Goal: Information Seeking & Learning: Compare options

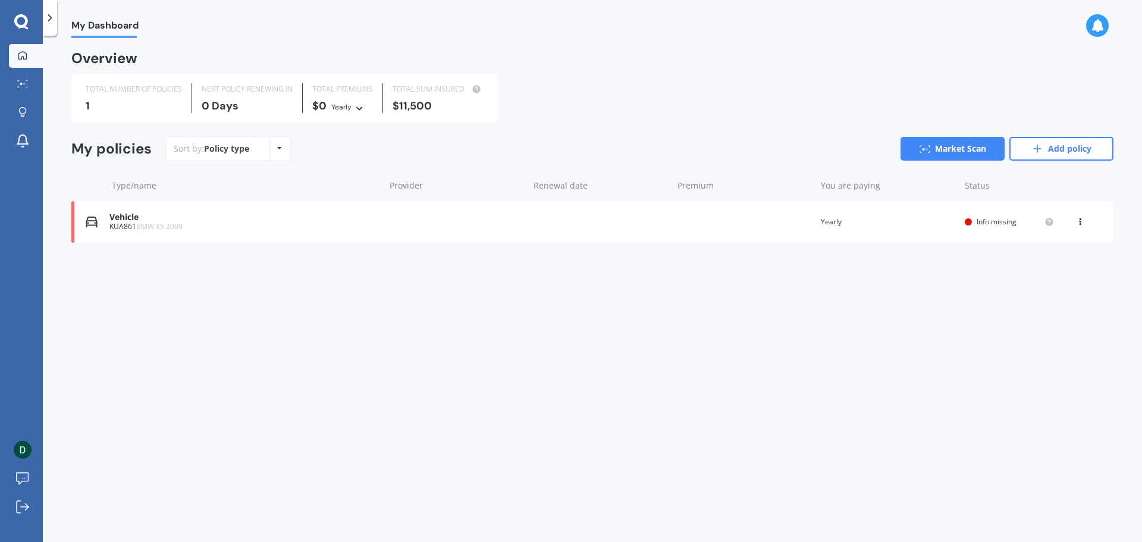
click at [135, 105] on div "1" at bounding box center [134, 106] width 96 height 12
click at [1093, 149] on link "Add policy" at bounding box center [1061, 149] width 104 height 24
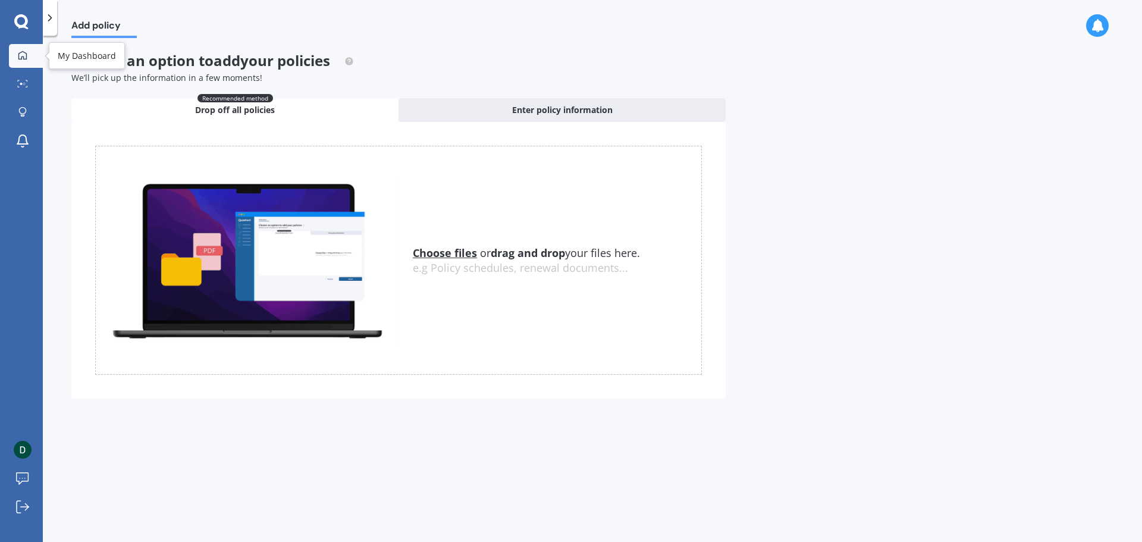
click at [25, 53] on icon at bounding box center [22, 55] width 8 height 8
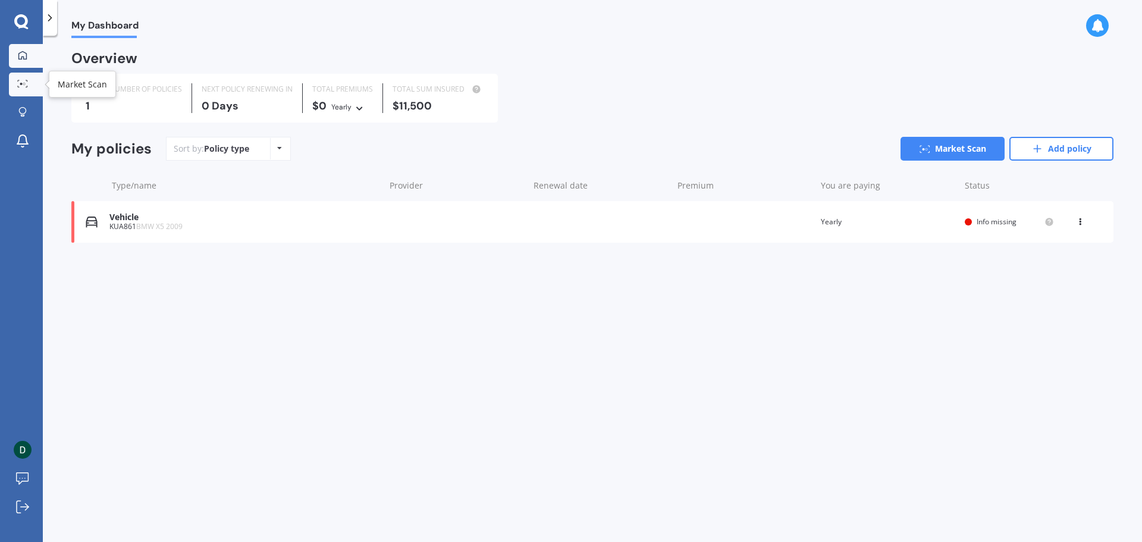
click at [24, 84] on circle at bounding box center [24, 84] width 2 height 2
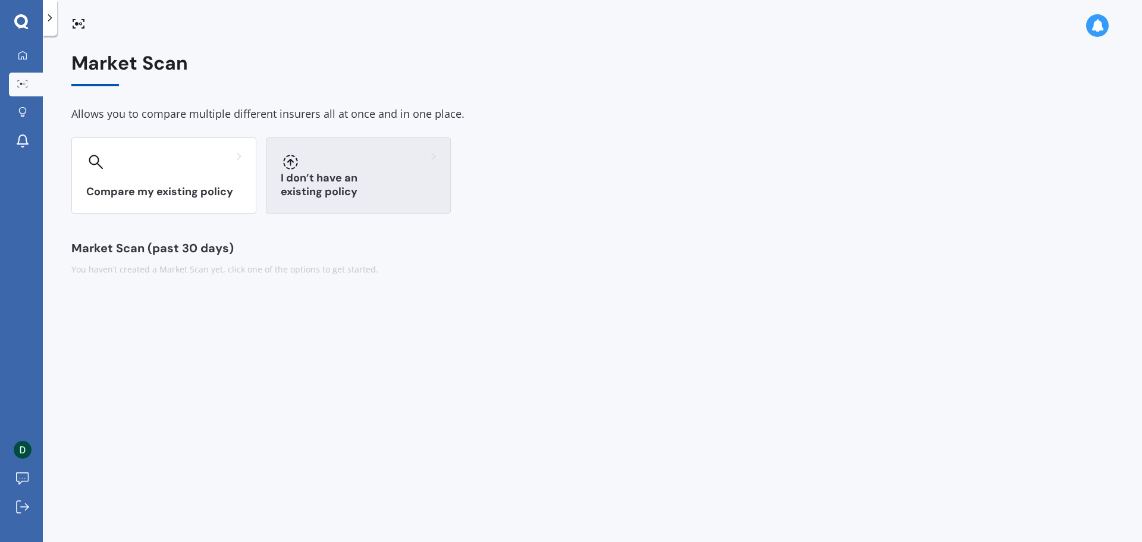
click at [374, 179] on div "I don’t have an existing policy" at bounding box center [358, 175] width 185 height 76
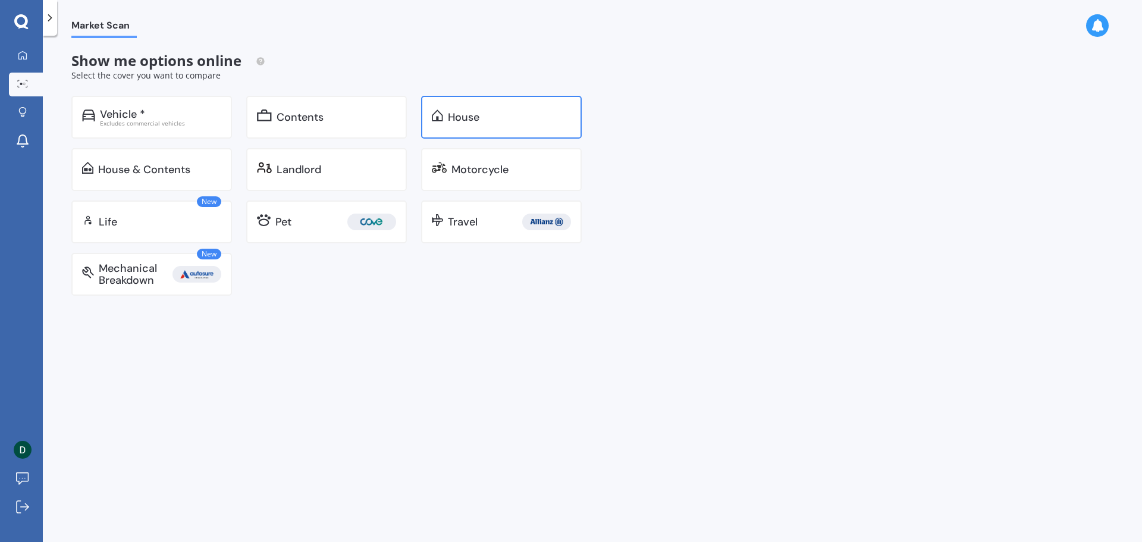
click at [523, 115] on div "House" at bounding box center [509, 117] width 123 height 12
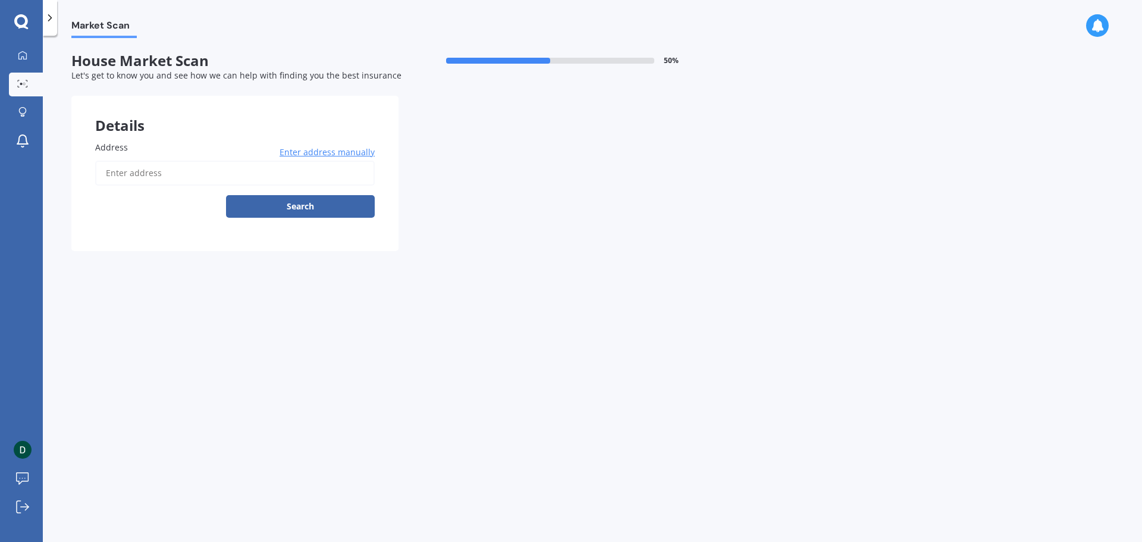
click at [172, 177] on input "Address" at bounding box center [235, 173] width 280 height 25
type input "[STREET_ADDRESS]"
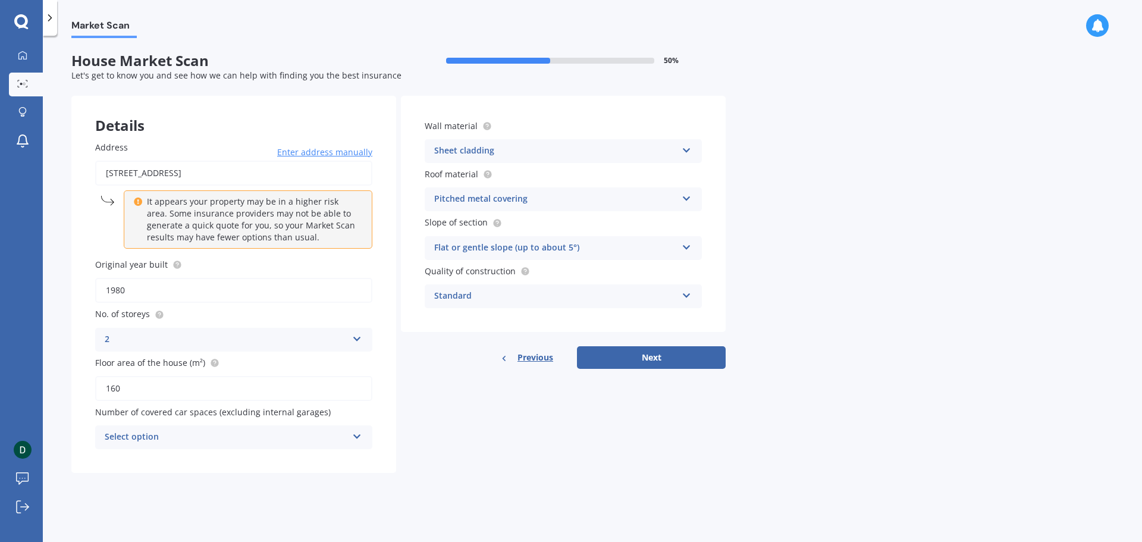
click at [283, 447] on div "Select option 0 1 2 3 4 5+" at bounding box center [233, 437] width 277 height 24
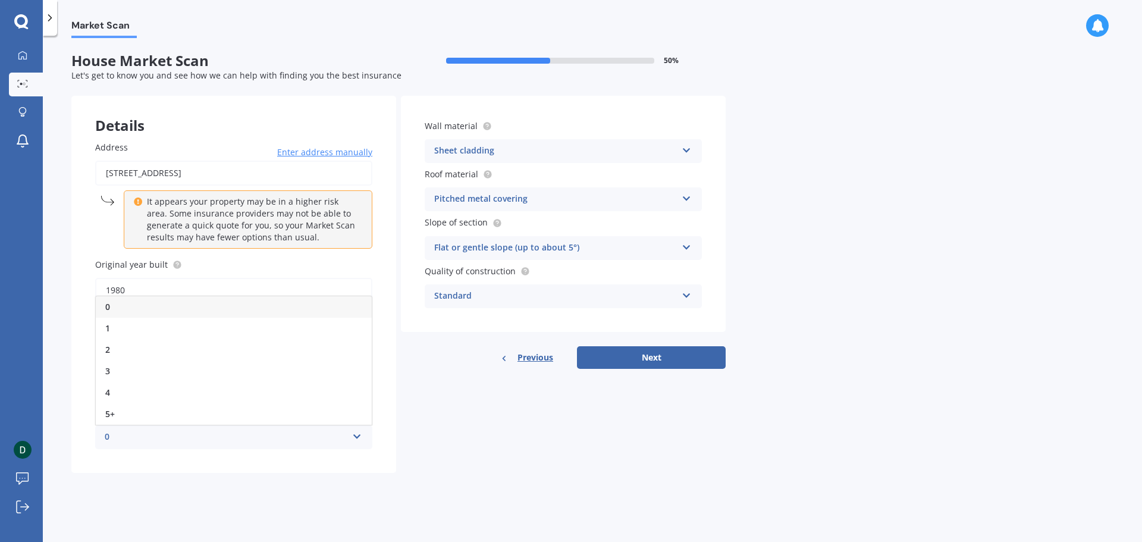
click at [283, 447] on div "0 0 1 2 3 4 5+" at bounding box center [233, 437] width 277 height 24
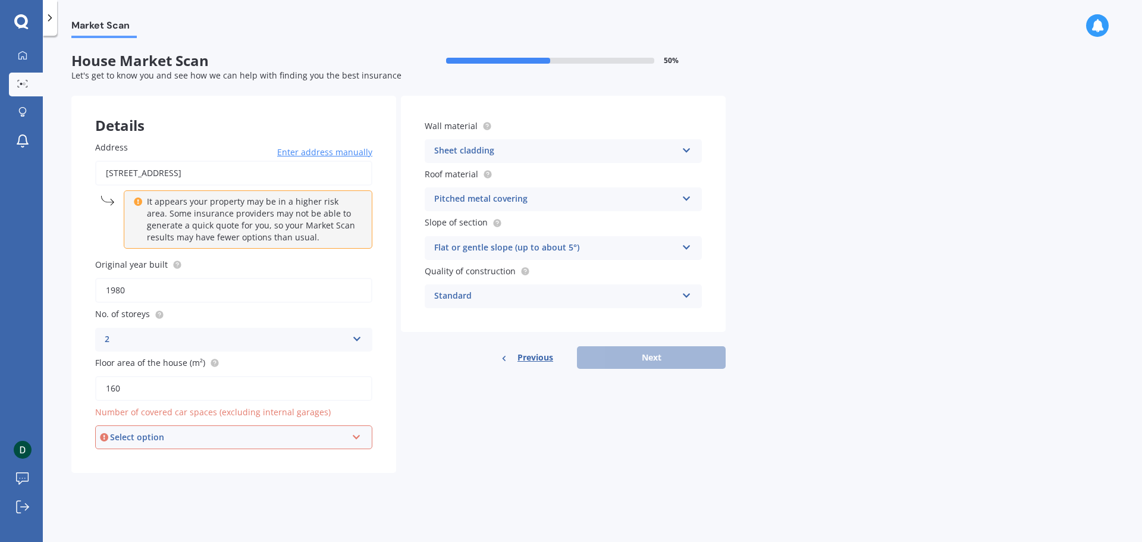
click at [302, 437] on div "Select option" at bounding box center [228, 437] width 237 height 13
click at [119, 305] on div "0" at bounding box center [233, 307] width 275 height 21
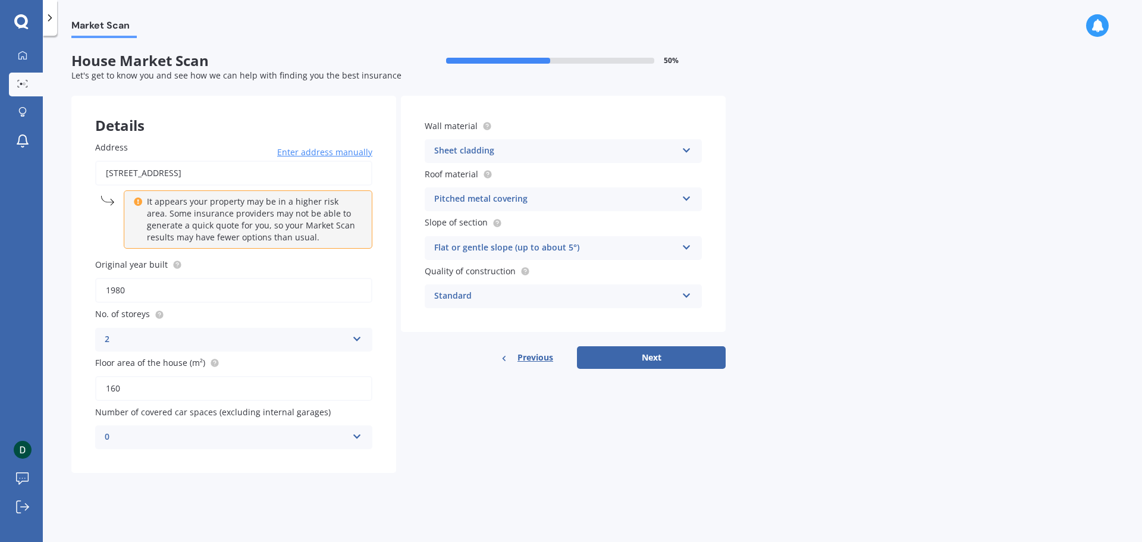
drag, startPoint x: 619, startPoint y: 441, endPoint x: 639, endPoint y: 451, distance: 22.6
click at [619, 443] on div "Details Address [STREET_ADDRESS] Enter address manually It appears your propert…" at bounding box center [398, 284] width 654 height 377
click at [650, 463] on div "Details Address [STREET_ADDRESS] Enter address manually It appears your propert…" at bounding box center [398, 284] width 654 height 377
click at [686, 357] on button "Next" at bounding box center [651, 357] width 149 height 23
select select "16"
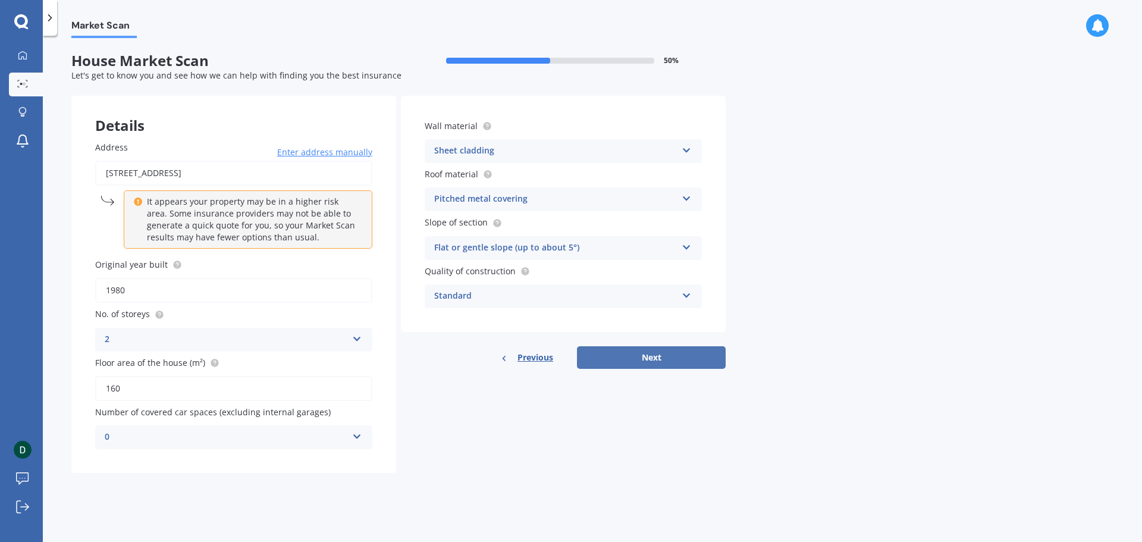
select select "06"
select select "1978"
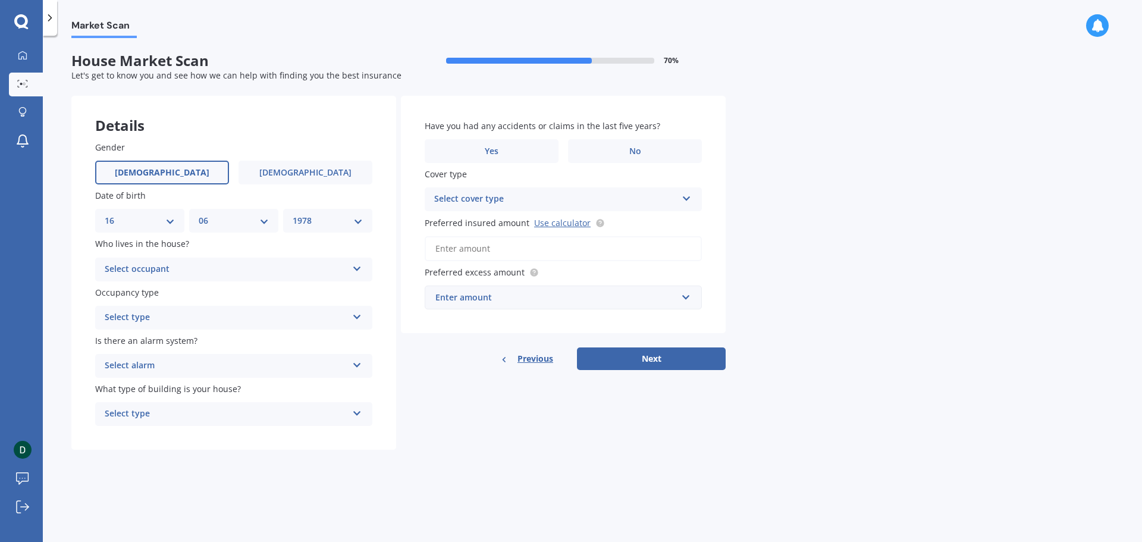
click at [219, 272] on div "Select occupant" at bounding box center [226, 269] width 243 height 14
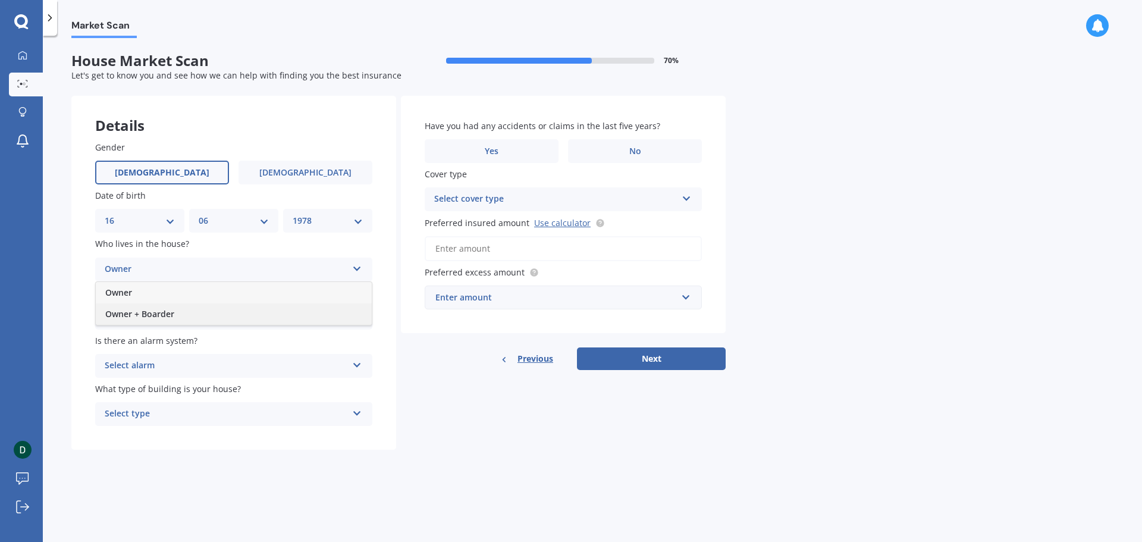
click at [203, 312] on div "Owner + Boarder" at bounding box center [234, 313] width 276 height 21
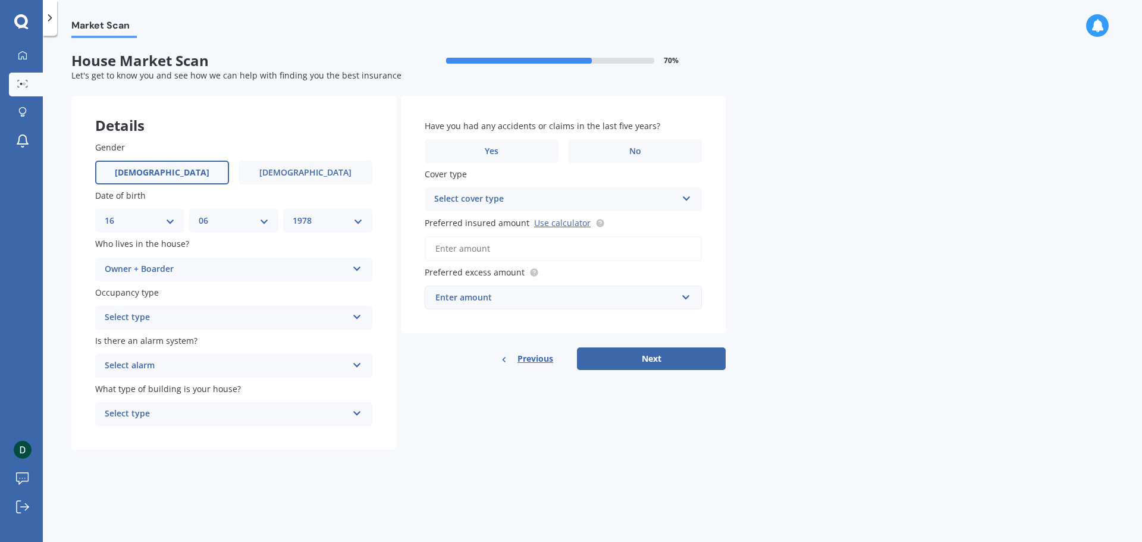
click at [255, 318] on div "Select type" at bounding box center [226, 317] width 243 height 14
click at [254, 318] on div "Permanent" at bounding box center [226, 317] width 243 height 14
click at [254, 318] on div "Select type" at bounding box center [228, 317] width 237 height 13
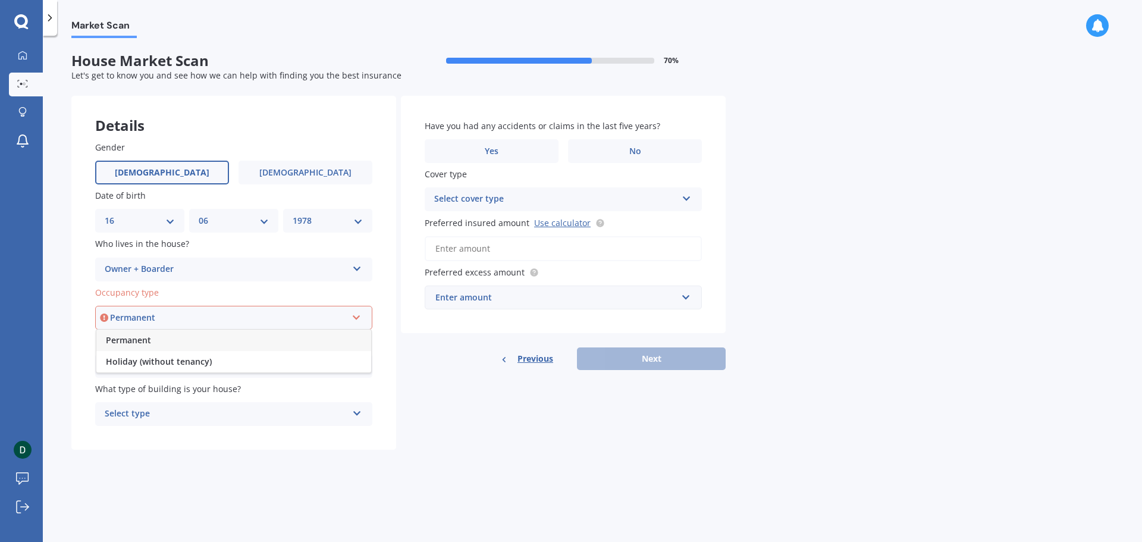
click at [254, 345] on div "Permanent" at bounding box center [233, 340] width 275 height 21
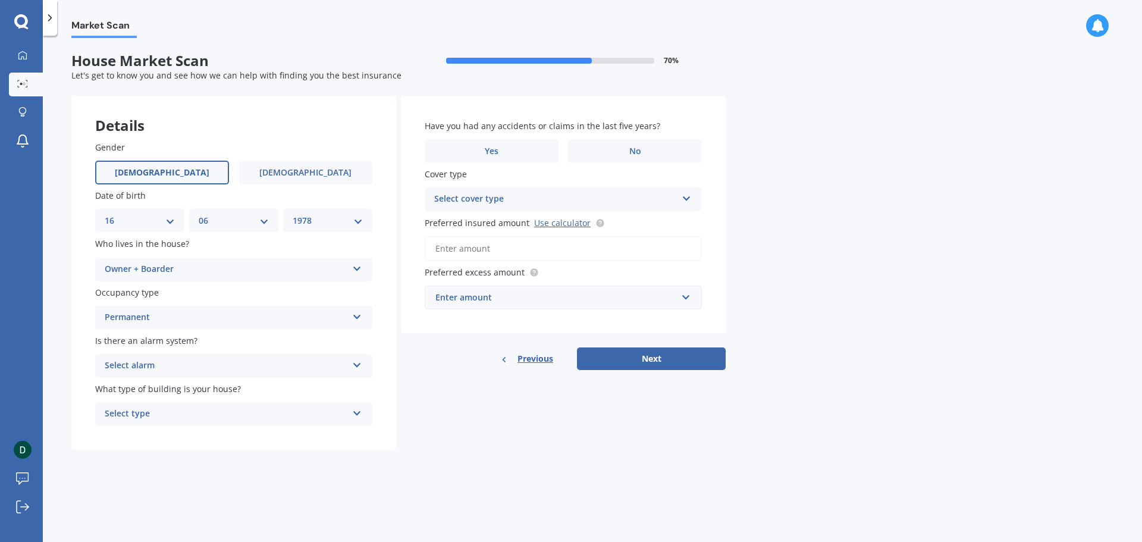
click at [198, 360] on div "Select alarm" at bounding box center [226, 366] width 243 height 14
click at [193, 414] on div "Yes, not monitored" at bounding box center [234, 410] width 276 height 21
click at [267, 413] on div "Select type" at bounding box center [226, 414] width 243 height 14
click at [296, 443] on div "Freestanding" at bounding box center [234, 436] width 276 height 21
click at [457, 435] on div "Details Gender [DEMOGRAPHIC_DATA] [DEMOGRAPHIC_DATA] Date of birth DD 01 02 03 …" at bounding box center [398, 273] width 654 height 355
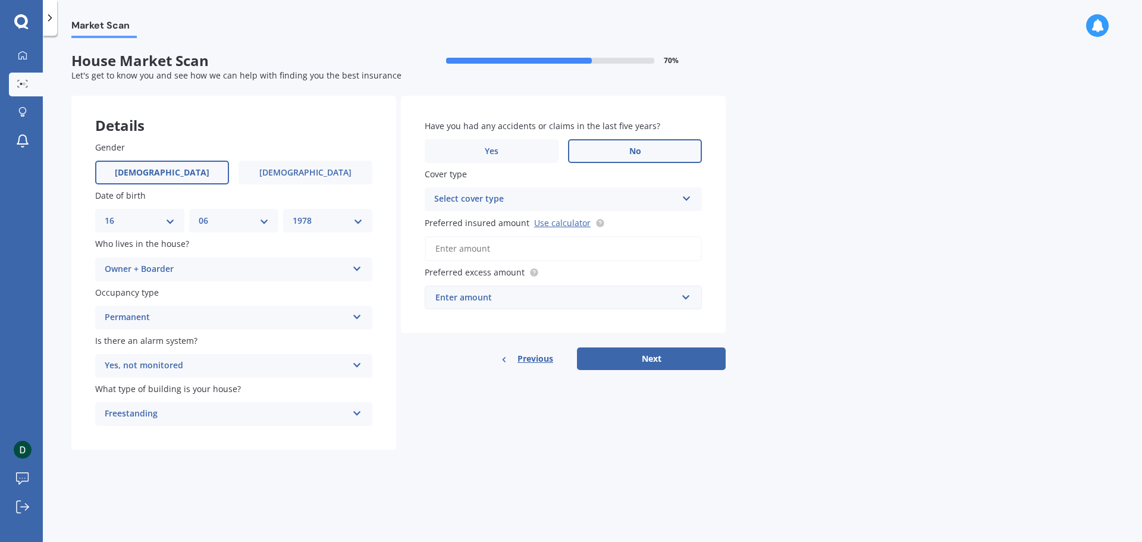
click at [661, 156] on label "No" at bounding box center [635, 151] width 134 height 24
click at [0, 0] on input "No" at bounding box center [0, 0] width 0 height 0
click at [608, 204] on div "Select cover type" at bounding box center [555, 199] width 243 height 14
click at [610, 201] on div "High" at bounding box center [555, 199] width 243 height 14
click at [612, 198] on div "Select cover type" at bounding box center [558, 199] width 237 height 13
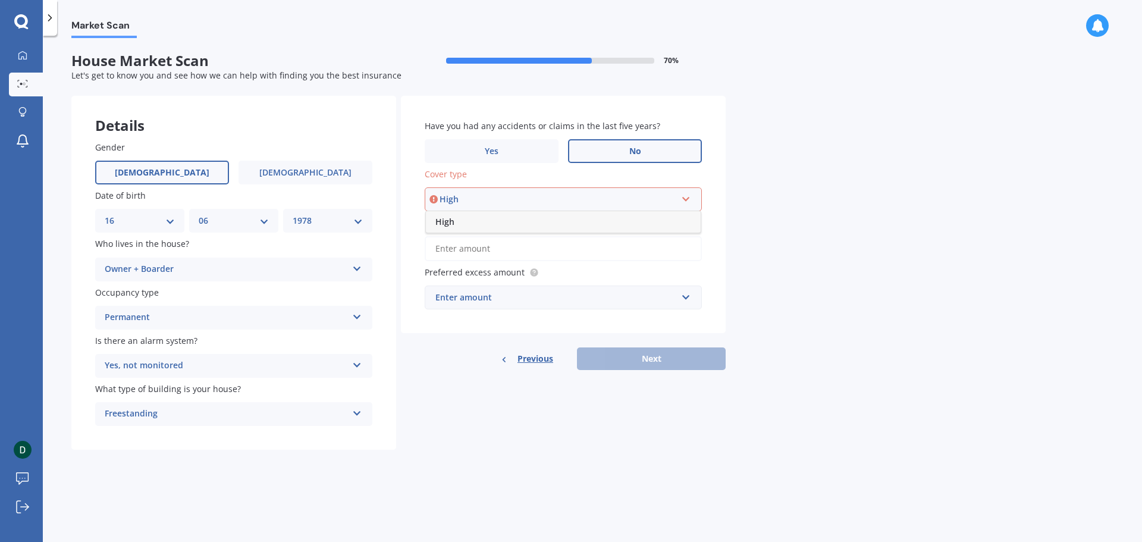
click at [462, 224] on div "High" at bounding box center [563, 221] width 275 height 21
click at [473, 251] on input "Preferred insured amount Use calculator" at bounding box center [563, 248] width 277 height 25
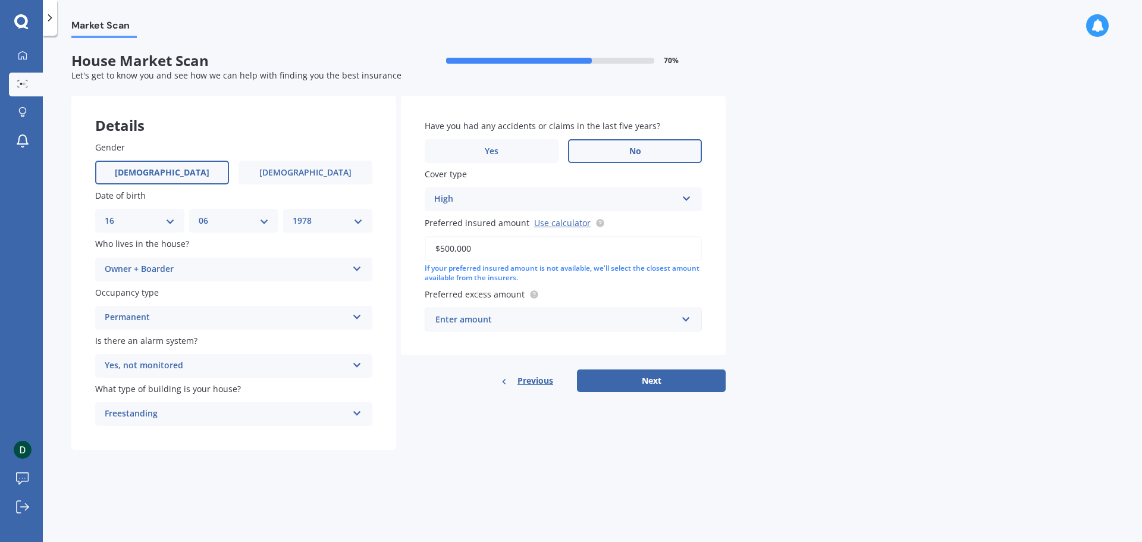
type input "$500,000"
drag, startPoint x: 824, startPoint y: 347, endPoint x: 824, endPoint y: 381, distance: 33.9
click at [823, 350] on div "Market Scan House Market Scan 70 % Let's get to know you and see how we can hel…" at bounding box center [592, 291] width 1099 height 506
drag, startPoint x: 824, startPoint y: 393, endPoint x: 818, endPoint y: 396, distance: 6.4
click at [823, 394] on div "Market Scan House Market Scan 70 % Let's get to know you and see how we can hel…" at bounding box center [592, 291] width 1099 height 506
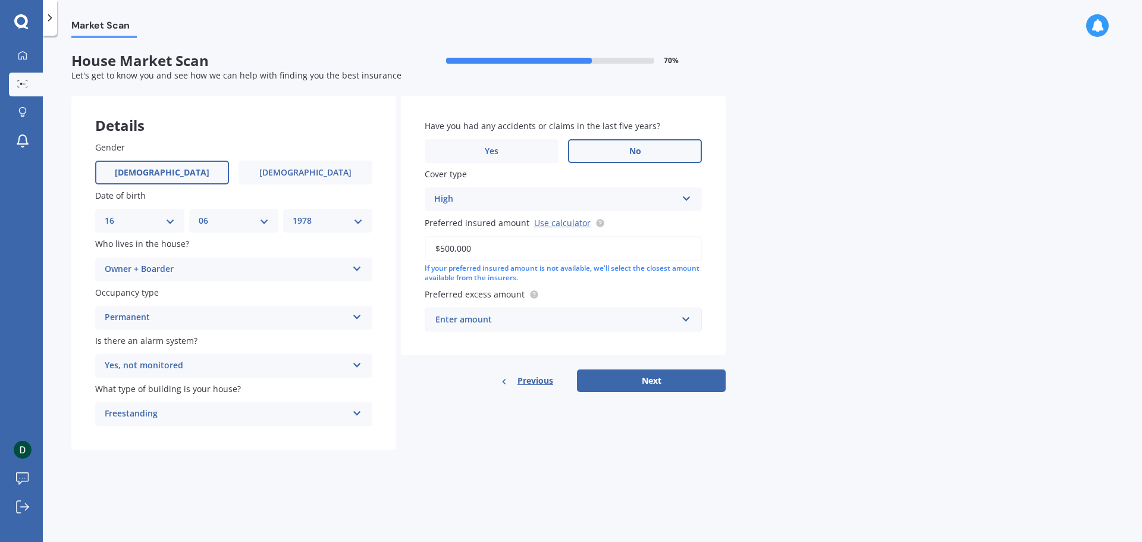
click at [616, 325] on div "Enter amount" at bounding box center [555, 319] width 241 height 13
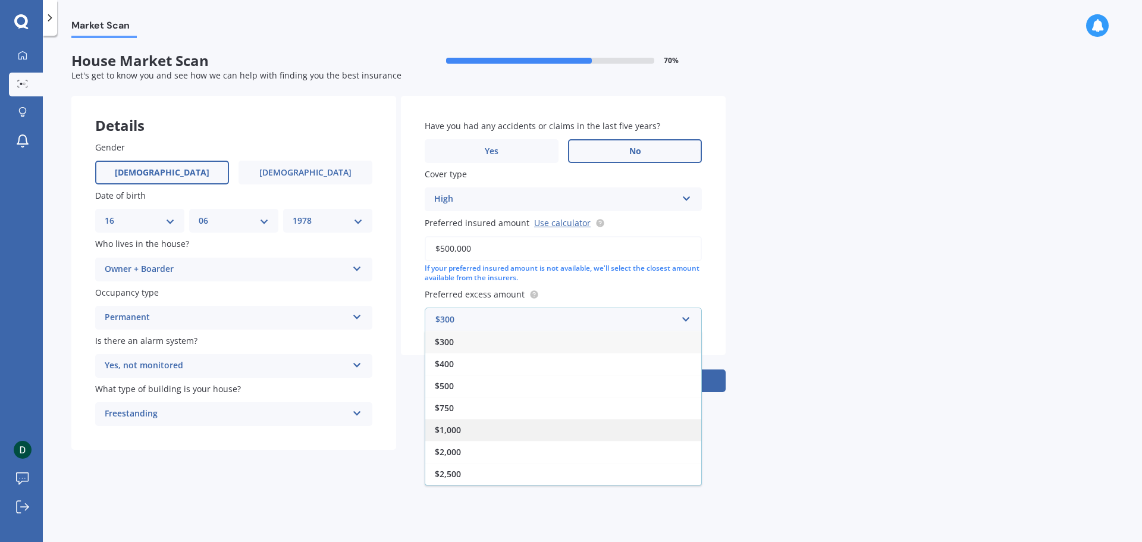
click at [657, 427] on div "$1,000" at bounding box center [563, 430] width 276 height 22
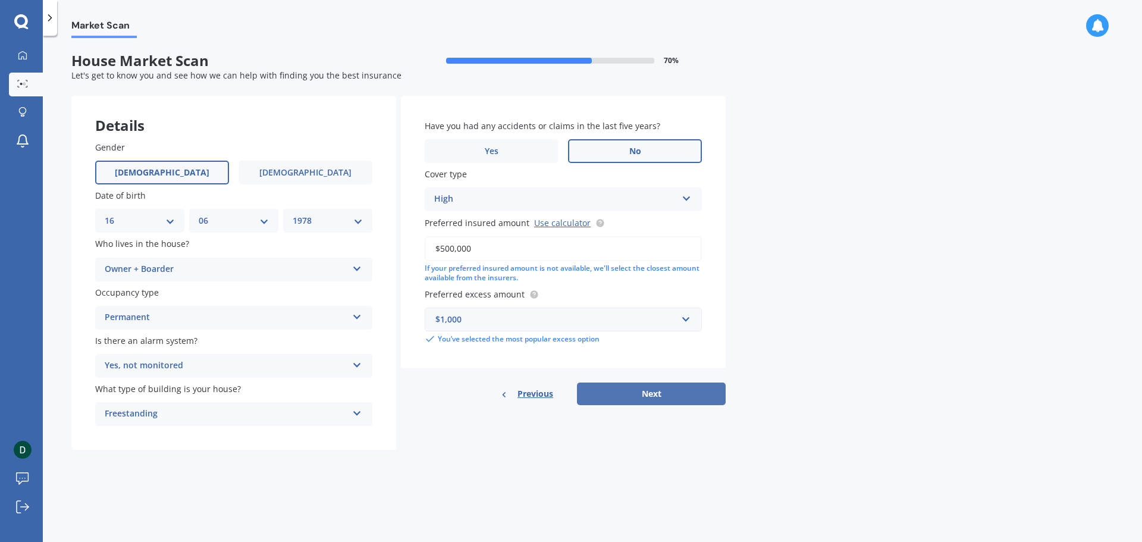
click at [709, 395] on button "Next" at bounding box center [651, 393] width 149 height 23
select select "16"
select select "06"
select select "1978"
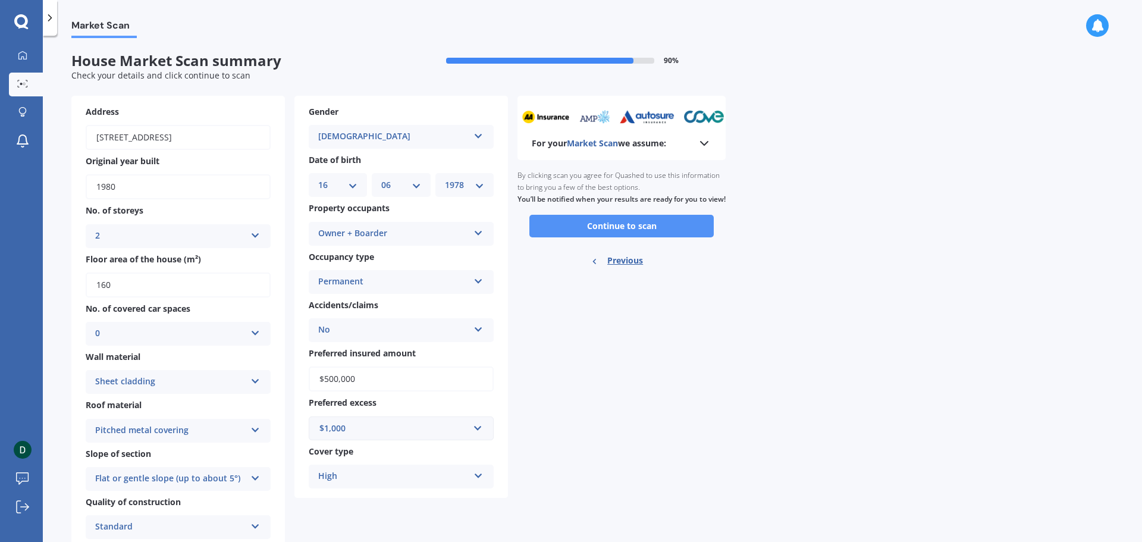
click at [686, 237] on button "Continue to scan" at bounding box center [621, 226] width 184 height 23
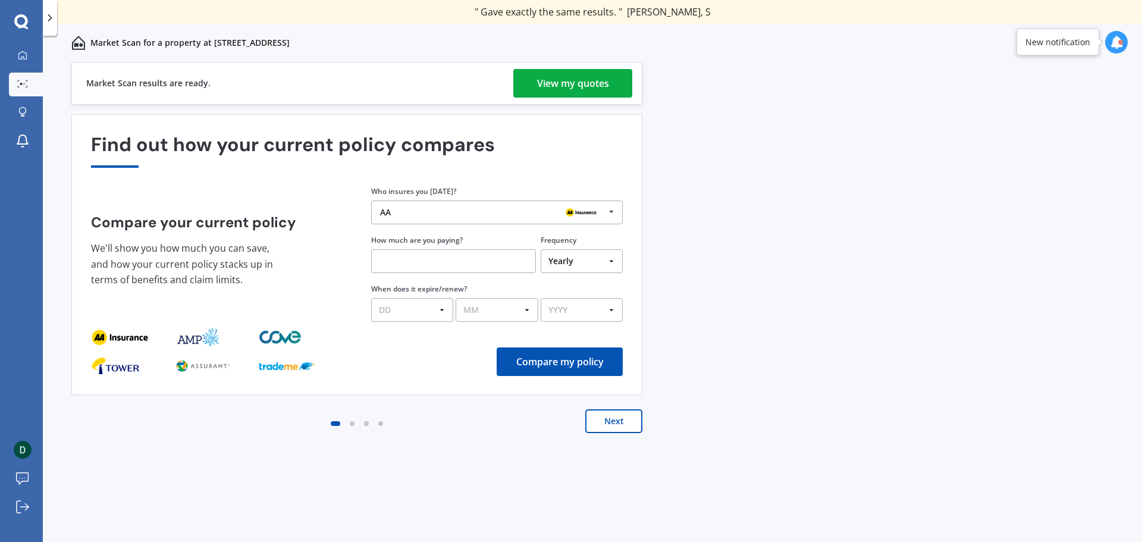
click at [926, 221] on div "Previous 60,000+ Kiwis have signed up to shop and save on insurance with us " H…" at bounding box center [592, 315] width 1099 height 506
click at [592, 86] on div "View my quotes" at bounding box center [573, 83] width 72 height 29
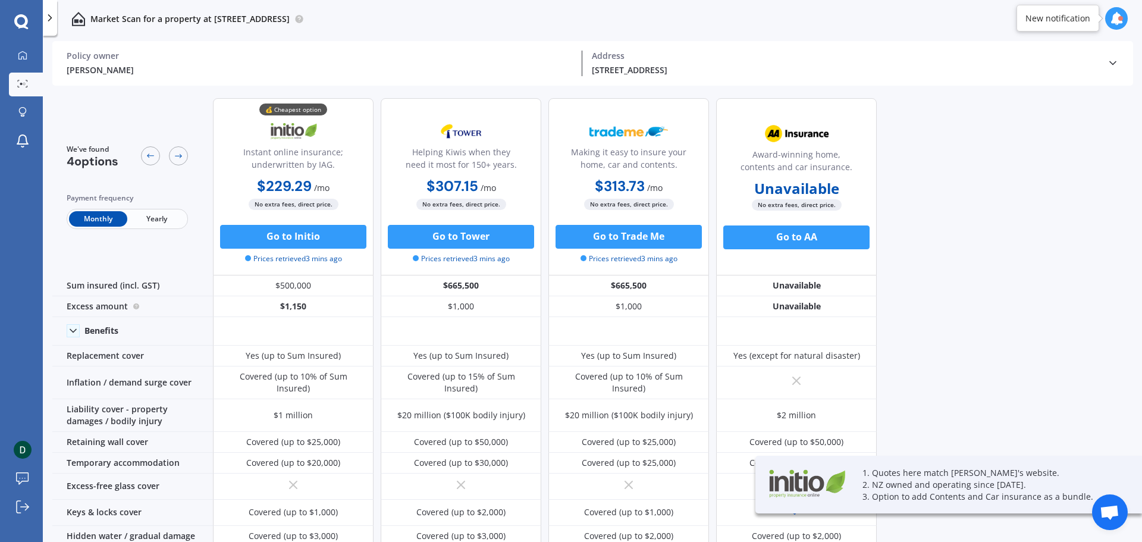
click at [916, 347] on div "We've found 4 options Payment frequency Monthly Yearly 💰 Cheapest option Instan…" at bounding box center [597, 317] width 1090 height 456
click at [918, 379] on div "We've found 4 options Payment frequency Monthly Yearly 💰 Cheapest option Instan…" at bounding box center [597, 317] width 1090 height 456
click at [951, 325] on div "We've found 4 options Payment frequency Monthly Yearly 💰 Cheapest option Instan…" at bounding box center [597, 317] width 1090 height 456
click at [961, 327] on div "We've found 4 options Payment frequency Monthly Yearly 💰 Cheapest option Instan…" at bounding box center [597, 317] width 1090 height 456
click at [962, 327] on div "We've found 4 options Payment frequency Monthly Yearly 💰 Cheapest option Instan…" at bounding box center [597, 317] width 1090 height 456
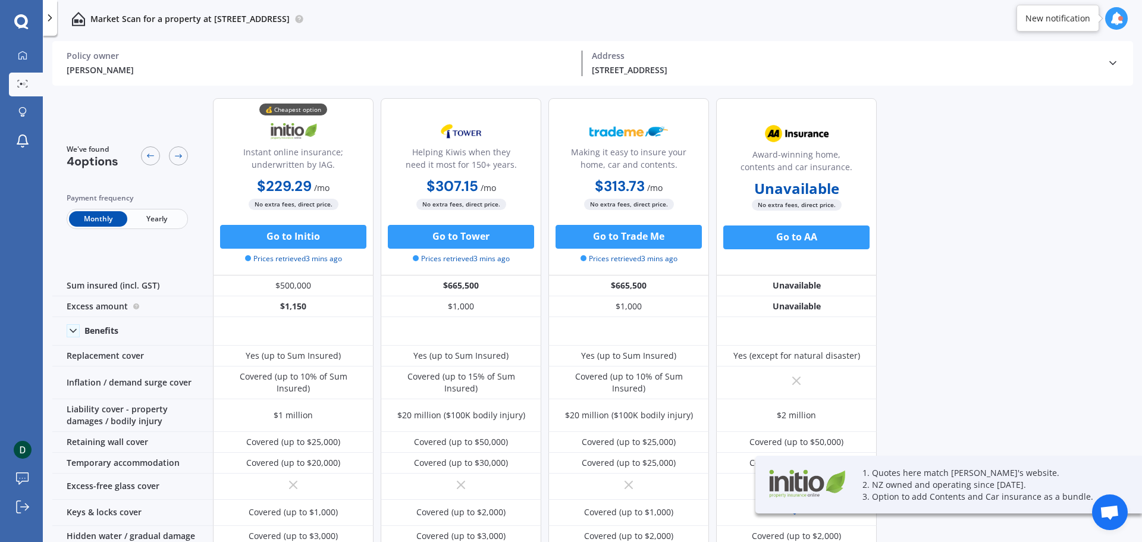
click at [950, 371] on div "We've found 4 options Payment frequency Monthly Yearly 💰 Cheapest option Instan…" at bounding box center [597, 317] width 1090 height 456
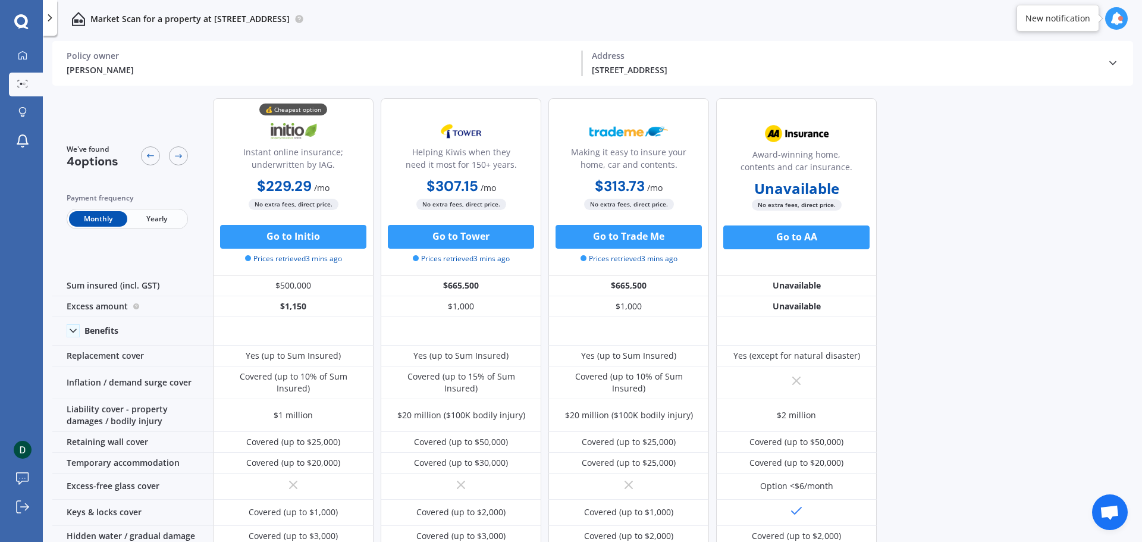
drag, startPoint x: 225, startPoint y: 187, endPoint x: 349, endPoint y: 195, distance: 123.4
click at [349, 195] on div "$229.29 / mo $2,506.39 / yr $229.29 / mo" at bounding box center [293, 186] width 161 height 23
click at [1025, 316] on div "We've found 4 options Payment frequency Monthly Yearly 💰 Cheapest option Instan…" at bounding box center [597, 317] width 1090 height 456
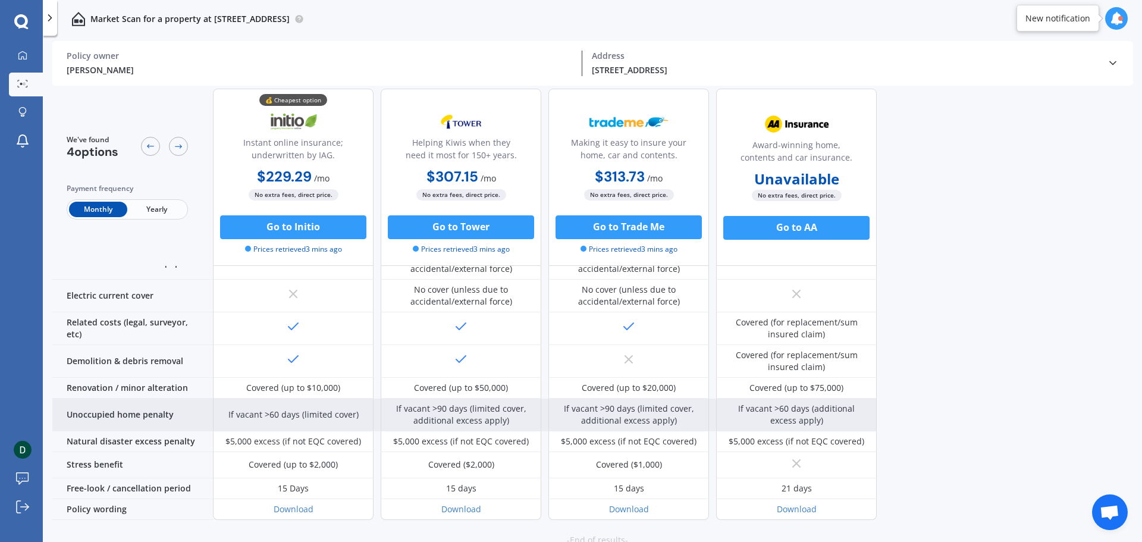
scroll to position [450, 0]
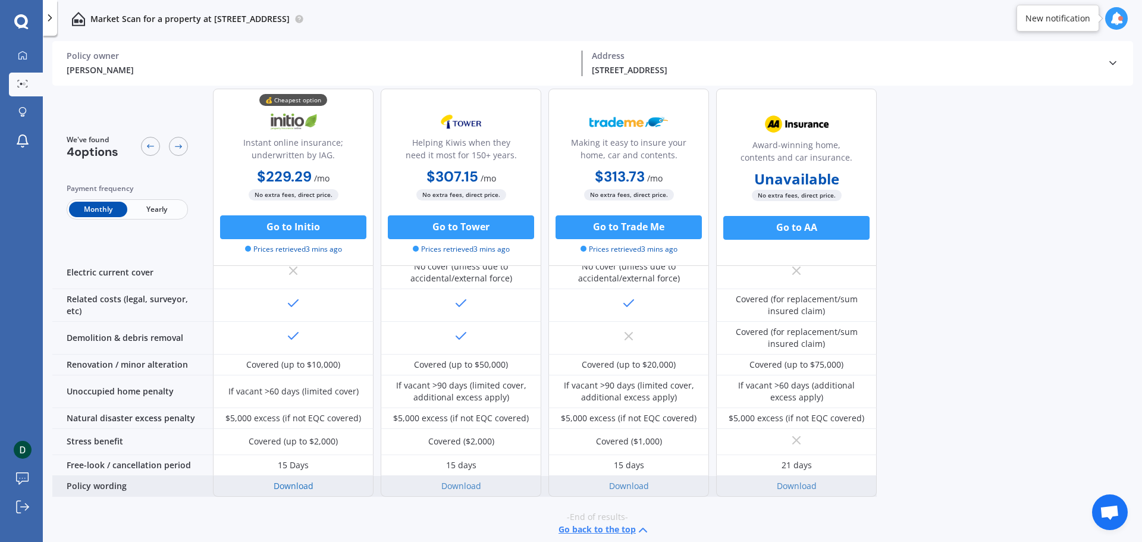
click at [304, 480] on link "Download" at bounding box center [294, 485] width 40 height 11
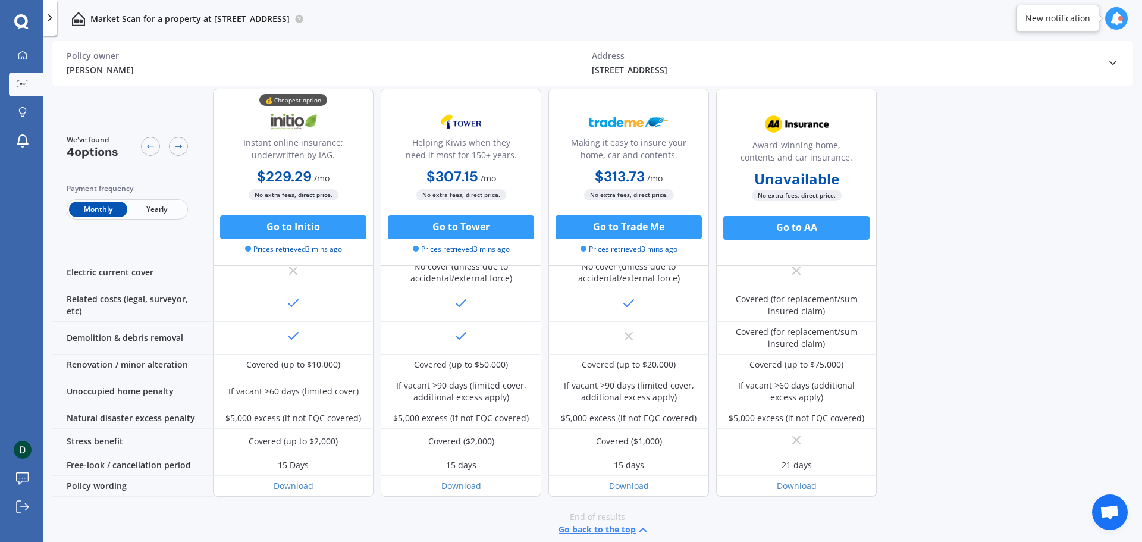
drag, startPoint x: 954, startPoint y: 242, endPoint x: 980, endPoint y: 254, distance: 28.7
drag, startPoint x: 1012, startPoint y: 265, endPoint x: 1028, endPoint y: 297, distance: 35.1
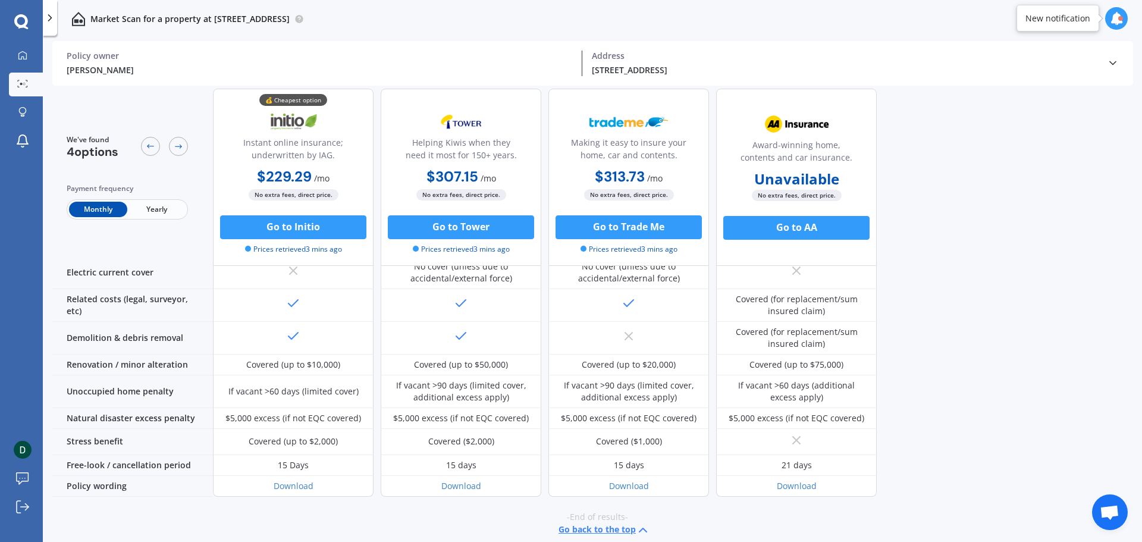
click at [158, 210] on span "Yearly" at bounding box center [156, 209] width 58 height 15
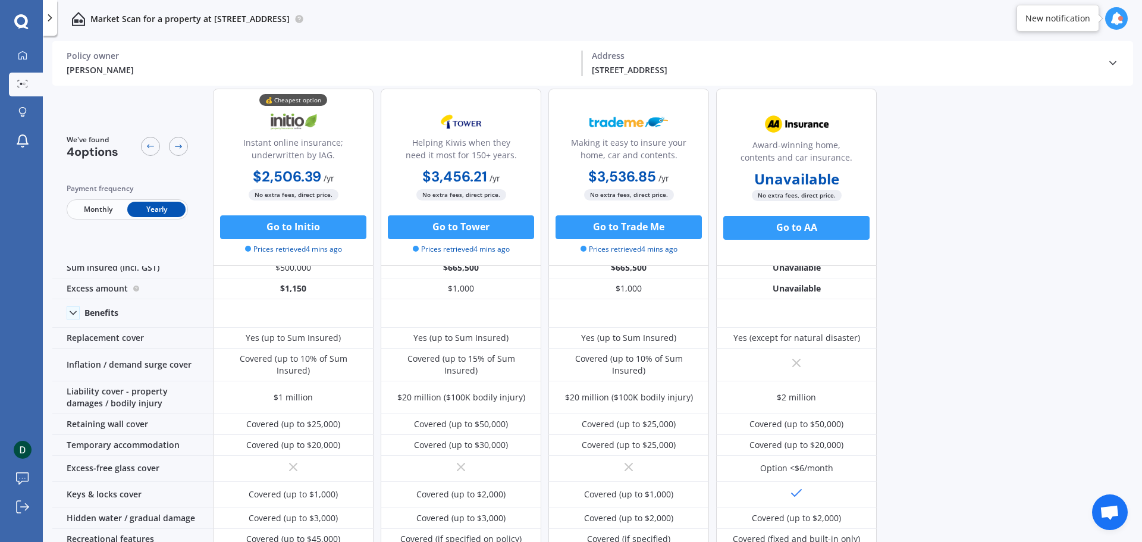
scroll to position [0, 0]
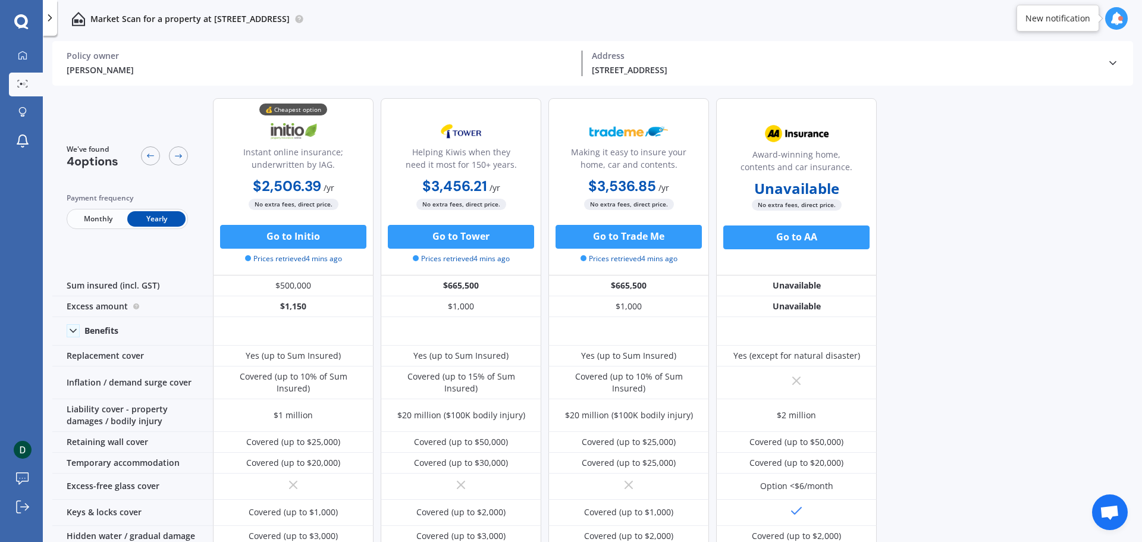
click at [118, 116] on div "We've found 4 options Payment frequency Monthly Yearly" at bounding box center [132, 186] width 161 height 177
click at [29, 56] on div at bounding box center [23, 56] width 18 height 11
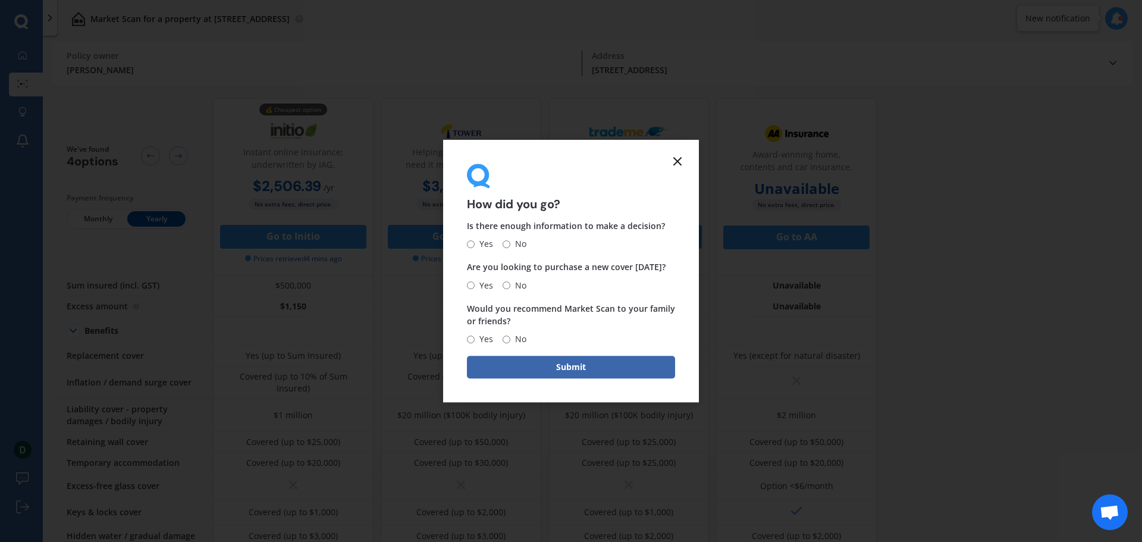
click at [471, 245] on input "Yes" at bounding box center [471, 244] width 8 height 8
radio input "true"
click at [508, 284] on input "No" at bounding box center [507, 285] width 8 height 8
radio input "true"
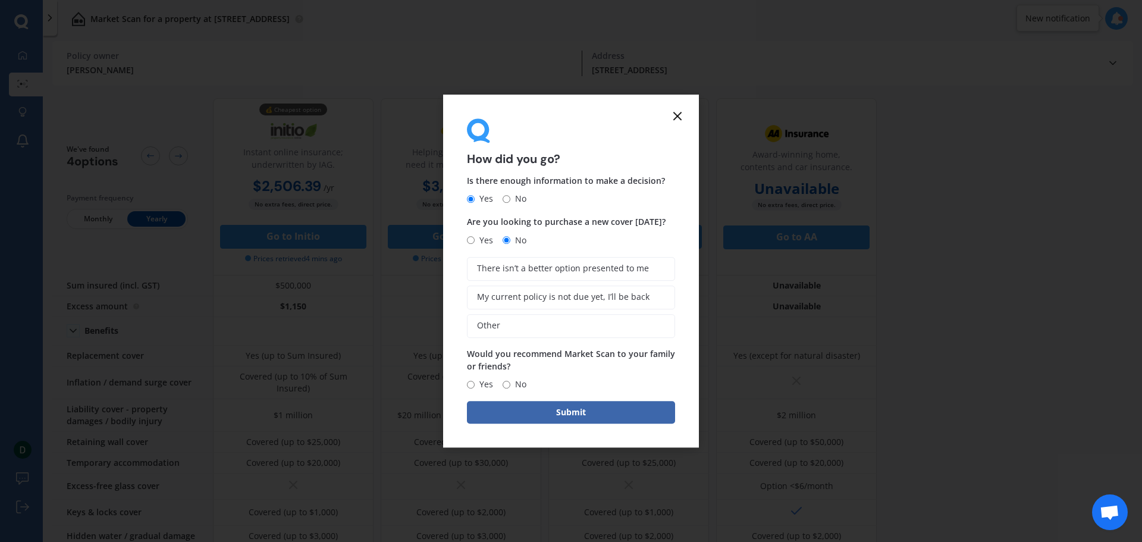
click at [472, 390] on label "Yes" at bounding box center [480, 384] width 26 height 14
click at [472, 388] on input "Yes" at bounding box center [471, 385] width 8 height 8
radio input "true"
click at [608, 325] on label "Other" at bounding box center [571, 326] width 208 height 24
click at [0, 0] on input "Other" at bounding box center [0, 0] width 0 height 0
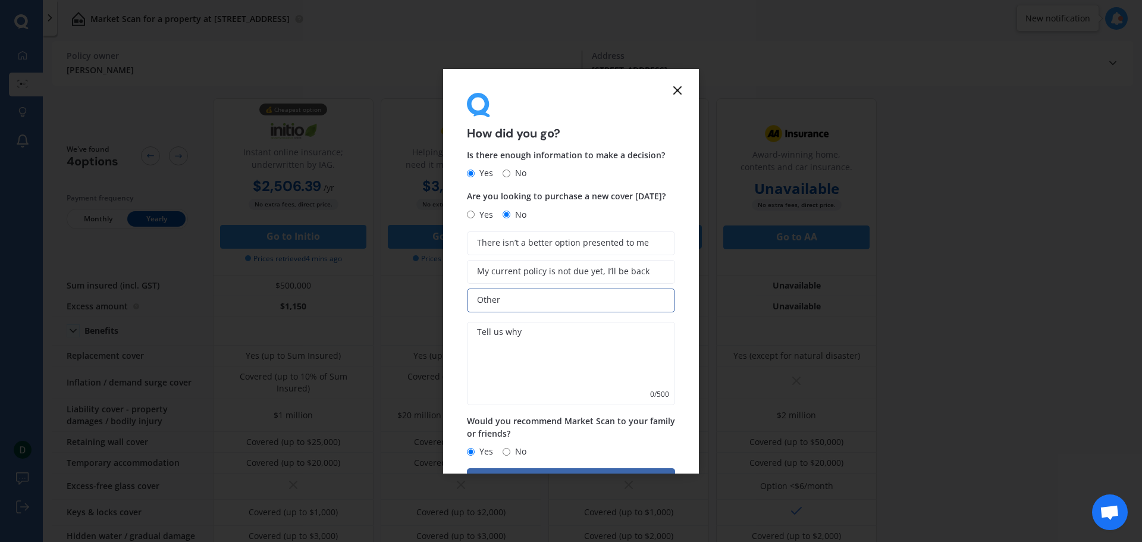
click at [562, 352] on textarea at bounding box center [571, 363] width 208 height 83
type textarea "S"
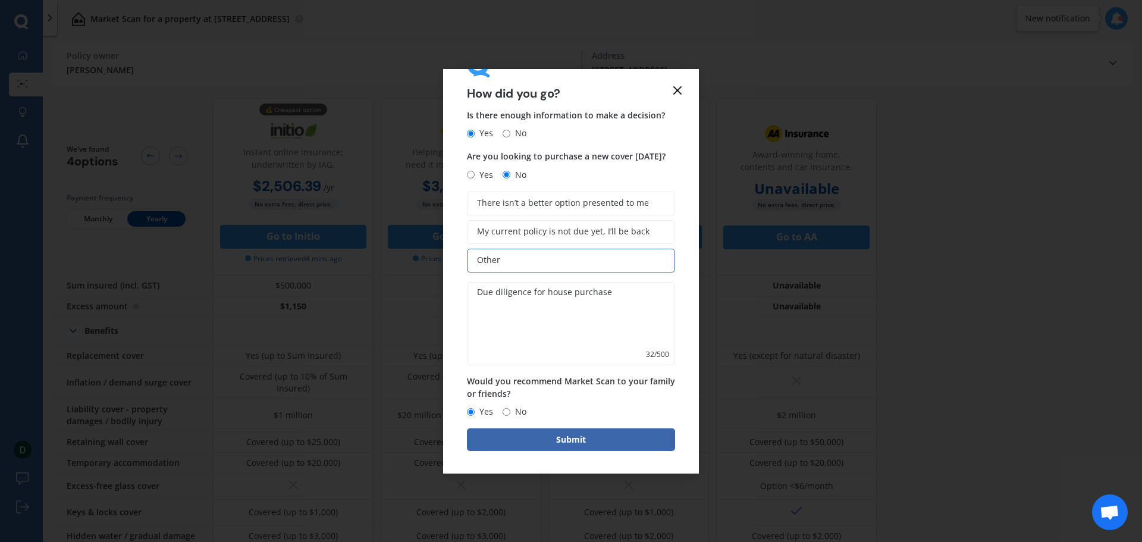
scroll to position [41, 0]
type textarea "Due diligence for house purchase"
click at [593, 438] on button "Submit" at bounding box center [571, 438] width 208 height 23
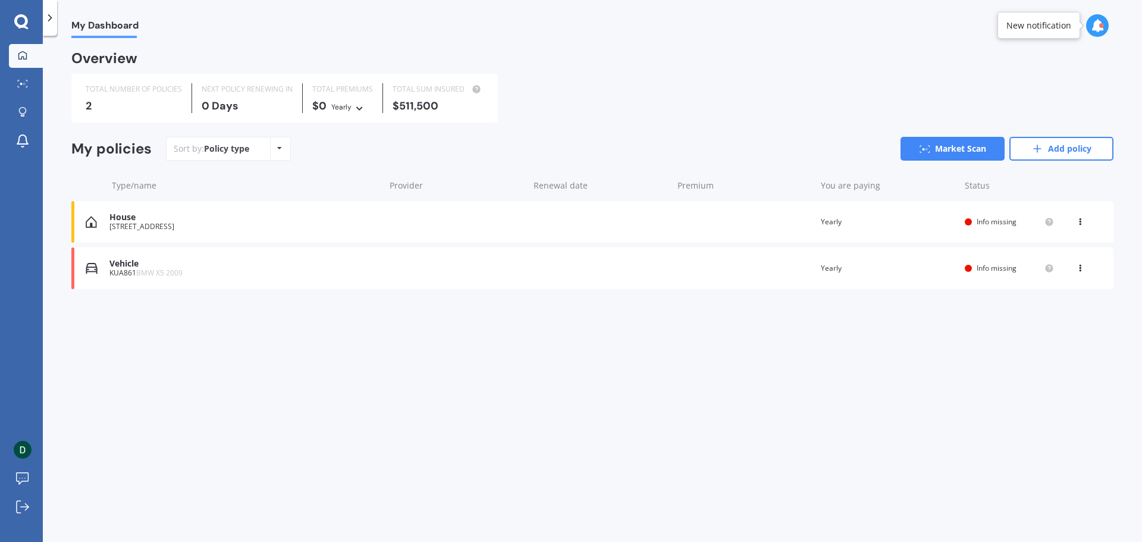
drag, startPoint x: 199, startPoint y: 362, endPoint x: 297, endPoint y: 393, distance: 103.5
click at [199, 363] on div "My Dashboard Overview TOTAL NUMBER OF POLICIES 2 NEXT POLICY RENEWING [DATE] TO…" at bounding box center [592, 291] width 1099 height 506
click at [314, 399] on div "My Dashboard Overview TOTAL NUMBER OF POLICIES 2 NEXT POLICY RENEWING [DATE] TO…" at bounding box center [592, 291] width 1099 height 506
click at [232, 387] on div "My Dashboard Overview TOTAL NUMBER OF POLICIES 2 NEXT POLICY RENEWING [DATE] TO…" at bounding box center [592, 291] width 1099 height 506
click at [1077, 152] on link "Add policy" at bounding box center [1061, 149] width 104 height 24
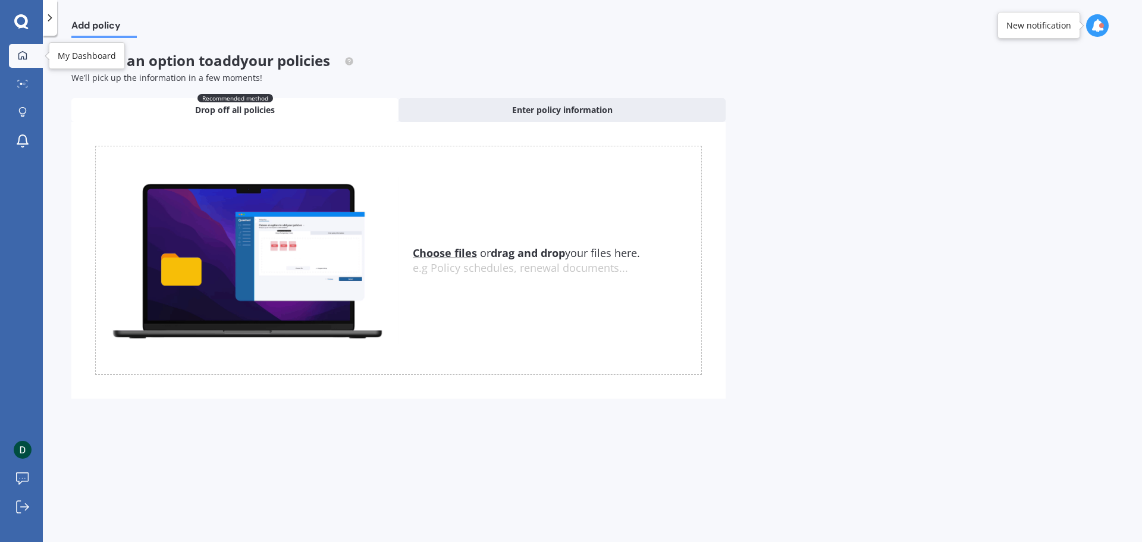
click at [19, 59] on icon at bounding box center [22, 55] width 8 height 8
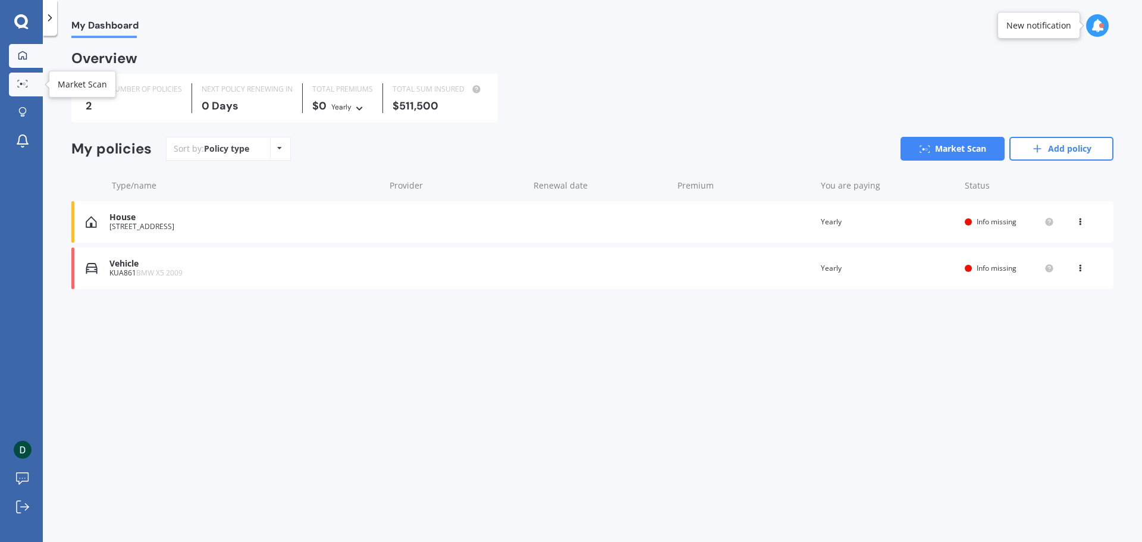
click at [33, 90] on link "Market Scan" at bounding box center [26, 85] width 34 height 24
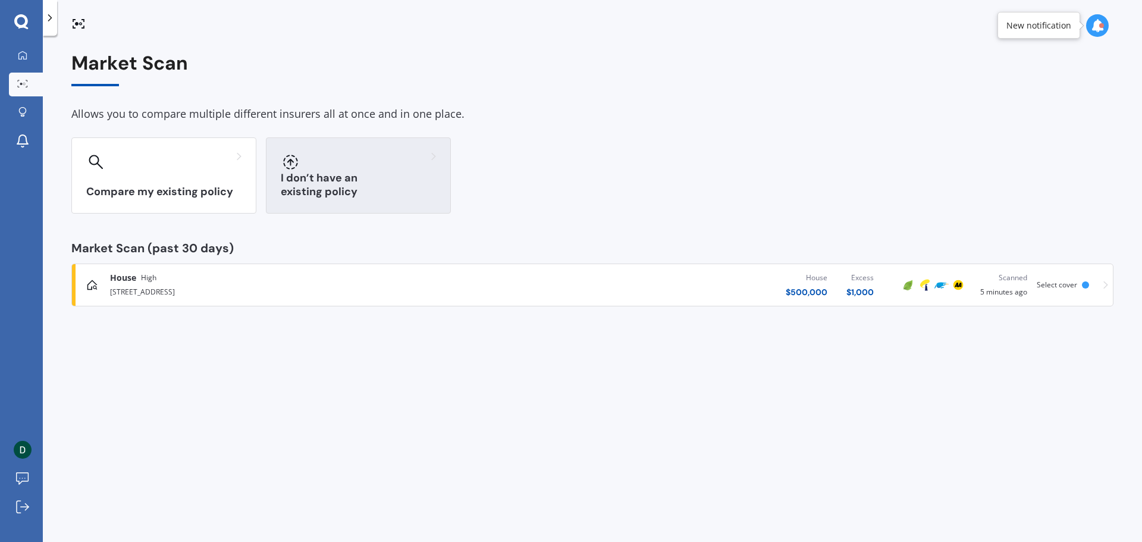
click at [410, 189] on h3 "I don’t have an existing policy" at bounding box center [358, 184] width 155 height 27
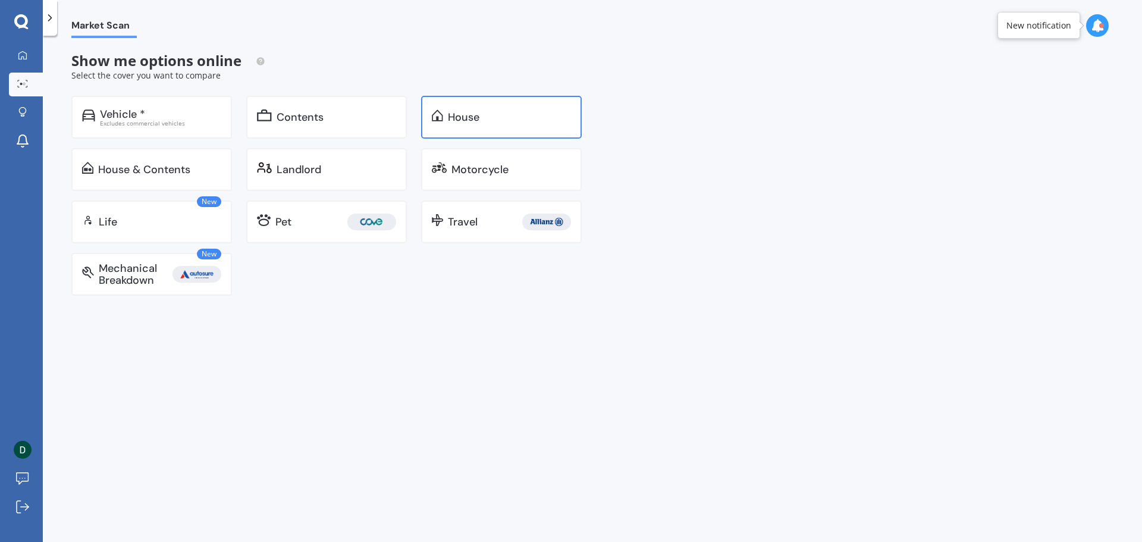
click at [517, 101] on div "House" at bounding box center [501, 117] width 161 height 43
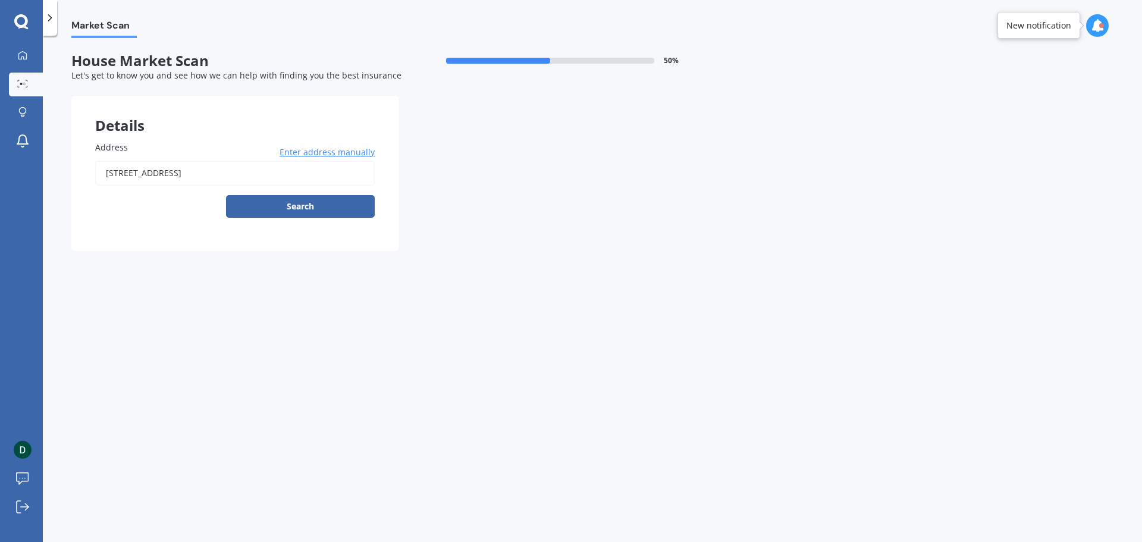
drag, startPoint x: 363, startPoint y: 167, endPoint x: 70, endPoint y: 158, distance: 292.8
click at [70, 158] on div "Market Scan House Market Scan 50 % Let's get to know you and see how we can hel…" at bounding box center [592, 291] width 1099 height 506
type input "[STREET_ADDRESS]"
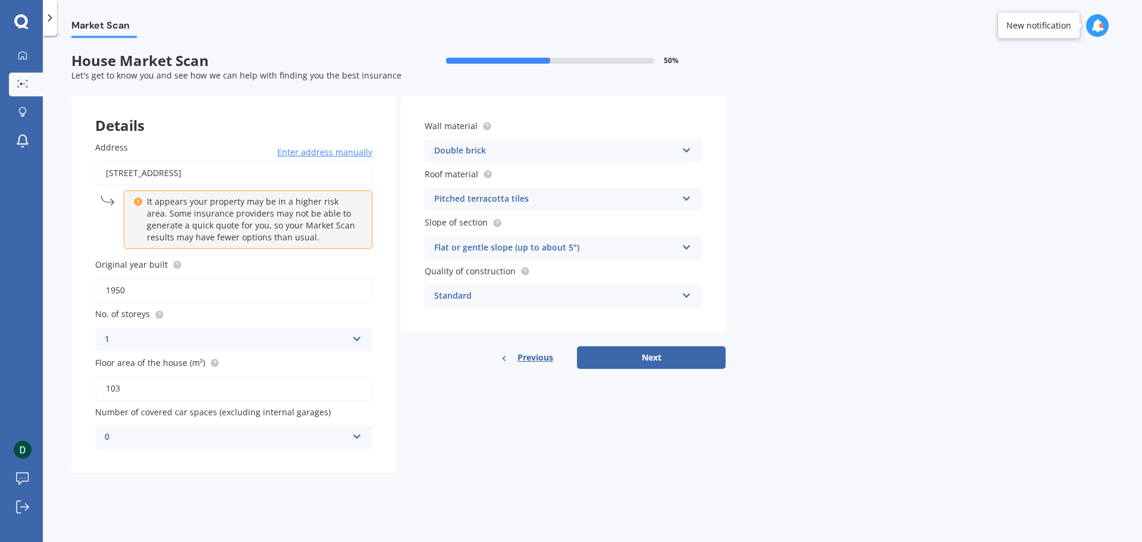
click at [278, 341] on div "1" at bounding box center [226, 340] width 243 height 14
click at [277, 343] on div "1" at bounding box center [226, 340] width 243 height 14
click at [338, 437] on div "0" at bounding box center [226, 437] width 243 height 14
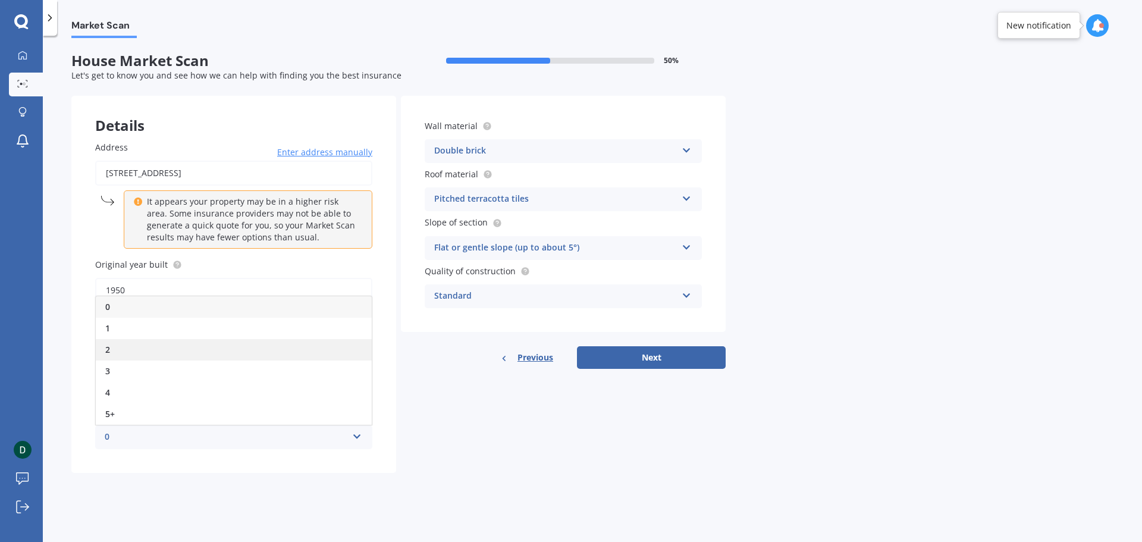
click at [249, 354] on div "2" at bounding box center [234, 349] width 276 height 21
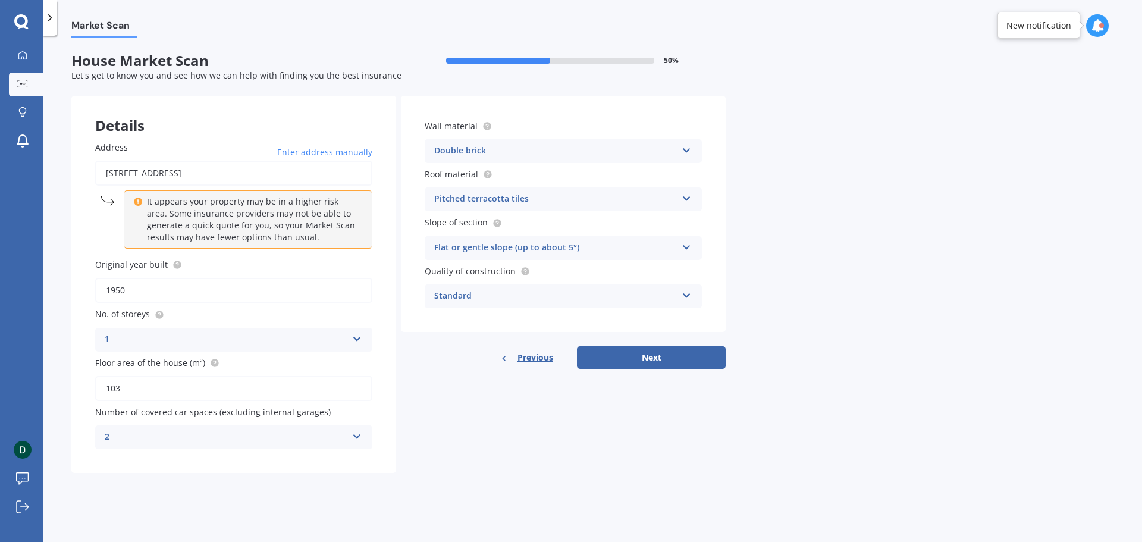
drag, startPoint x: 518, startPoint y: 450, endPoint x: 559, endPoint y: 467, distance: 44.0
click at [518, 450] on div "Details Address [STREET_ADDRESS] Enter address manually It appears your propert…" at bounding box center [398, 284] width 654 height 377
click at [562, 466] on div "Details Address [STREET_ADDRESS] Enter address manually It appears your propert…" at bounding box center [398, 284] width 654 height 377
click at [615, 156] on div "Double brick" at bounding box center [555, 151] width 243 height 14
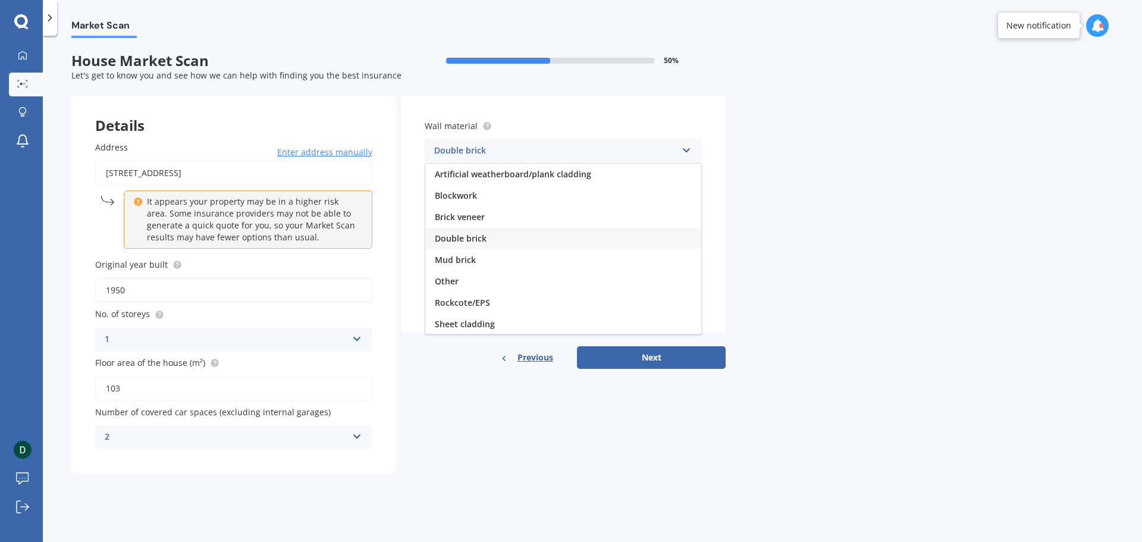
click at [615, 156] on div "Double brick" at bounding box center [555, 151] width 243 height 14
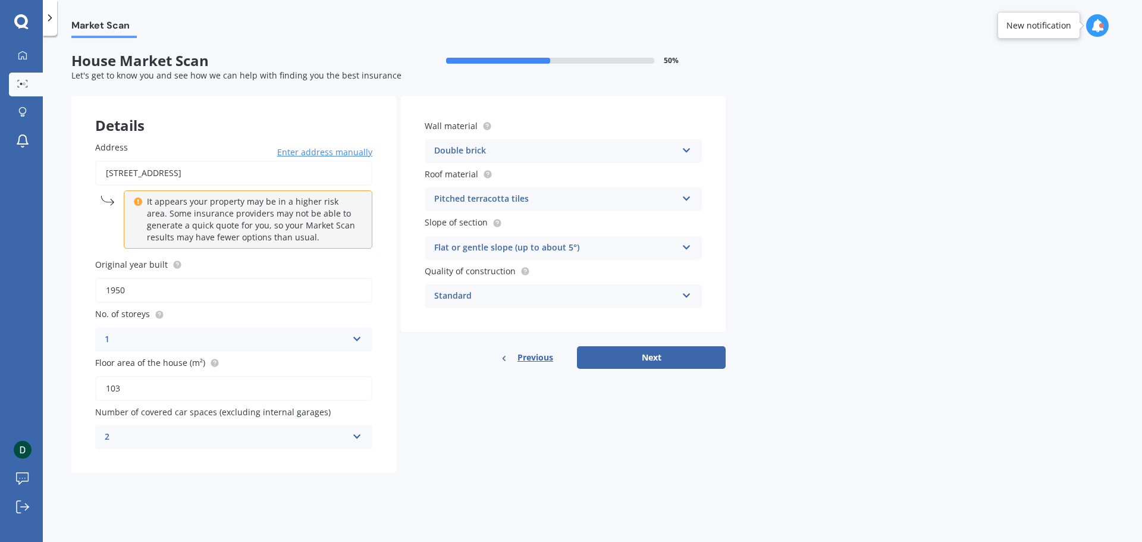
drag, startPoint x: 865, startPoint y: 250, endPoint x: 850, endPoint y: 309, distance: 61.5
click at [864, 253] on div "Market Scan House Market Scan 50 % Let's get to know you and see how we can hel…" at bounding box center [592, 291] width 1099 height 506
drag, startPoint x: 851, startPoint y: 313, endPoint x: 851, endPoint y: 322, distance: 9.5
click at [851, 314] on div "Market Scan House Market Scan 50 % Let's get to know you and see how we can hel…" at bounding box center [592, 291] width 1099 height 506
click at [846, 345] on div "Market Scan House Market Scan 50 % Let's get to know you and see how we can hel…" at bounding box center [592, 291] width 1099 height 506
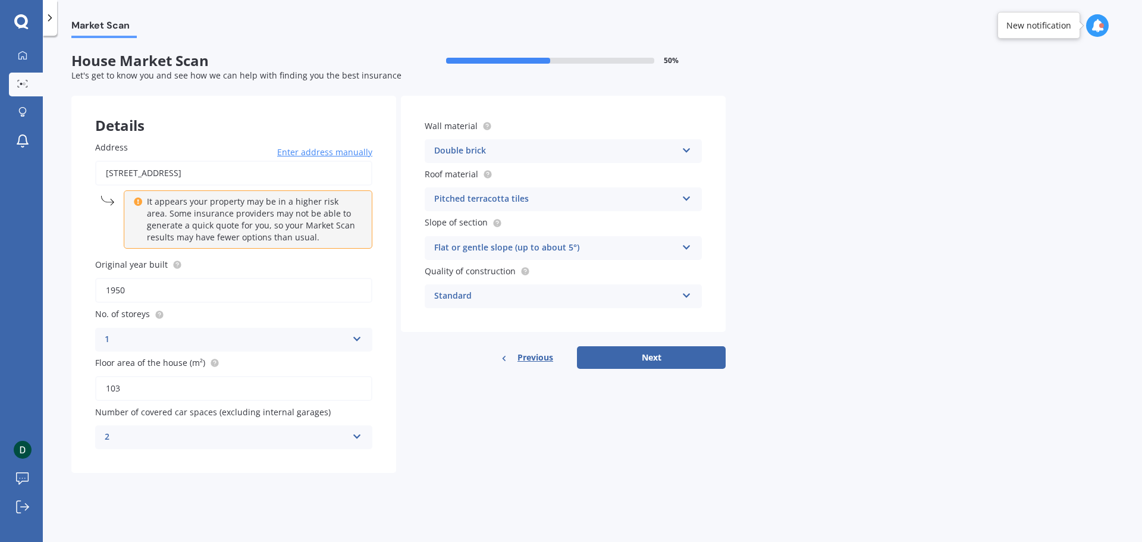
click at [618, 418] on div "Details Address [STREET_ADDRESS] Enter address manually It appears your propert…" at bounding box center [398, 284] width 654 height 377
drag, startPoint x: 664, startPoint y: 432, endPoint x: 651, endPoint y: 432, distance: 13.1
click at [666, 432] on div "Details Address [STREET_ADDRESS] Enter address manually It appears your propert…" at bounding box center [398, 284] width 654 height 377
click at [579, 431] on div "Details Address [STREET_ADDRESS] Enter address manually It appears your propert…" at bounding box center [398, 284] width 654 height 377
click at [559, 428] on div "Details Address [STREET_ADDRESS] Enter address manually It appears your propert…" at bounding box center [398, 284] width 654 height 377
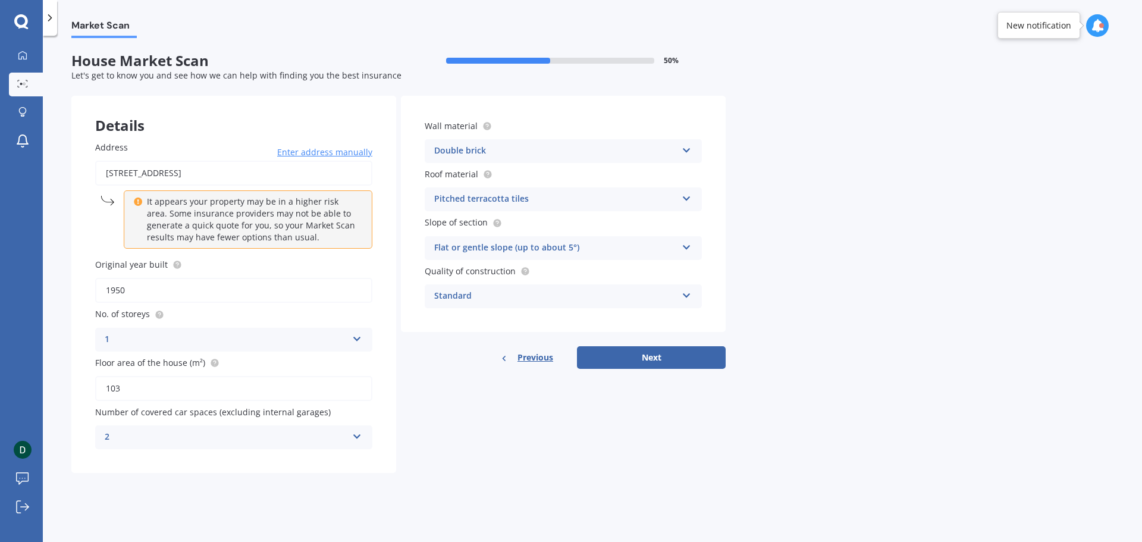
click at [560, 429] on div "Details Address [STREET_ADDRESS] Enter address manually It appears your propert…" at bounding box center [398, 284] width 654 height 377
click at [561, 430] on div "Details Address [STREET_ADDRESS] Enter address manually It appears your propert…" at bounding box center [398, 284] width 654 height 377
click at [692, 359] on button "Next" at bounding box center [651, 357] width 149 height 23
select select "16"
select select "06"
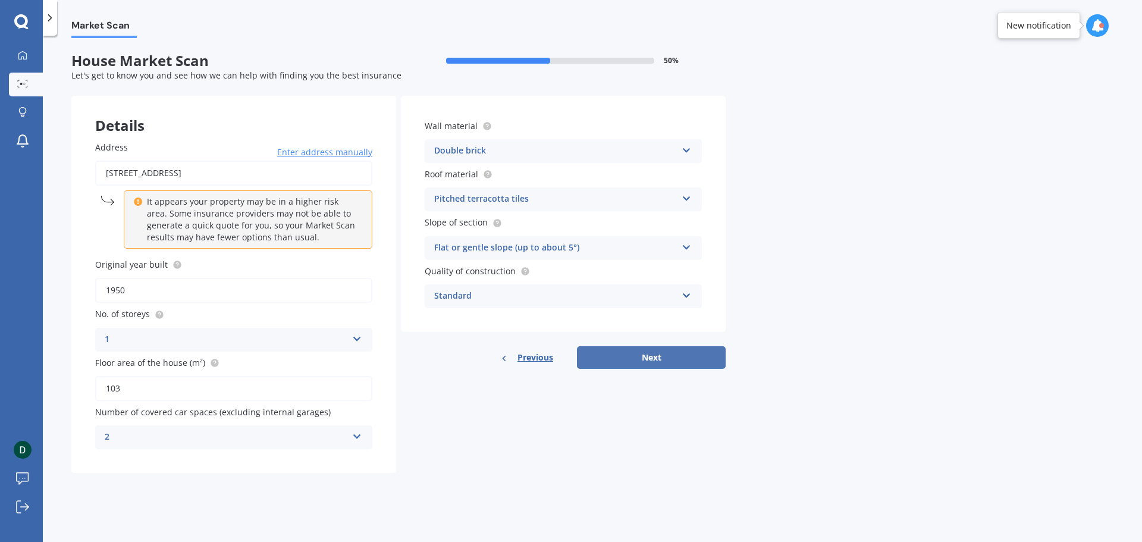
select select "1978"
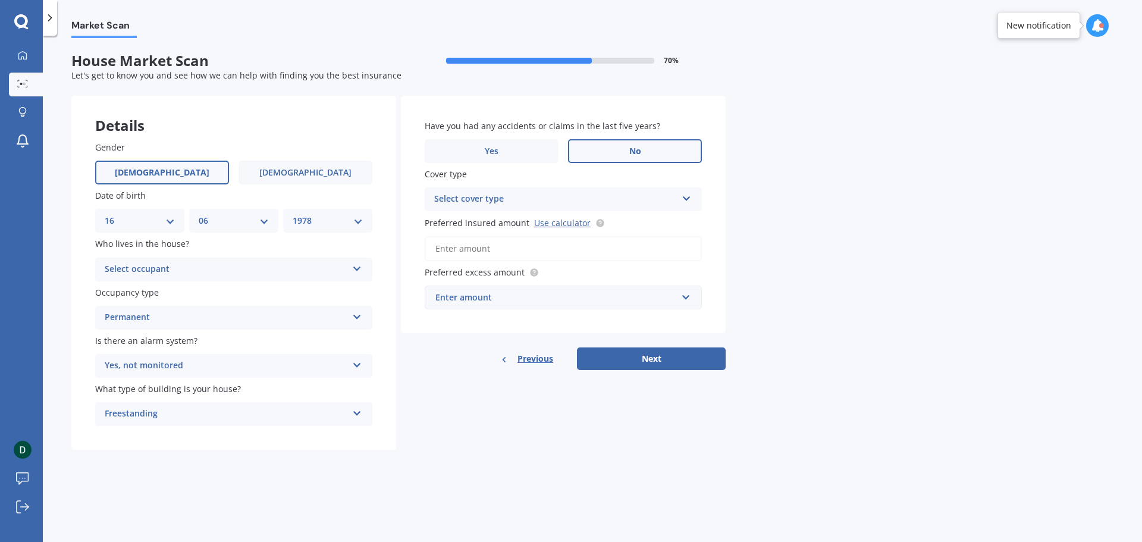
click at [193, 268] on div "Select occupant" at bounding box center [226, 269] width 243 height 14
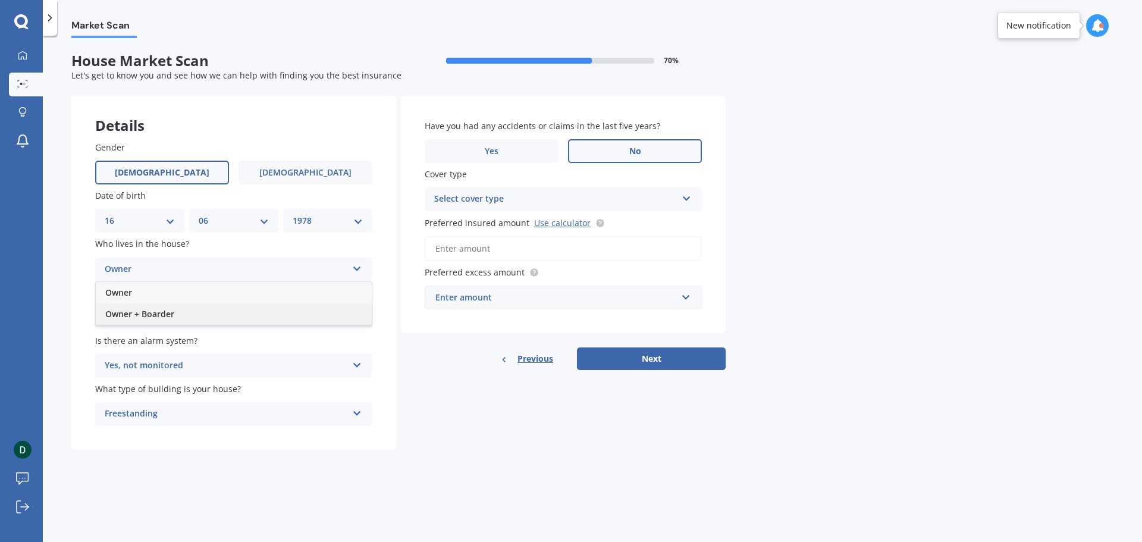
click at [181, 313] on div "Owner + Boarder" at bounding box center [234, 313] width 276 height 21
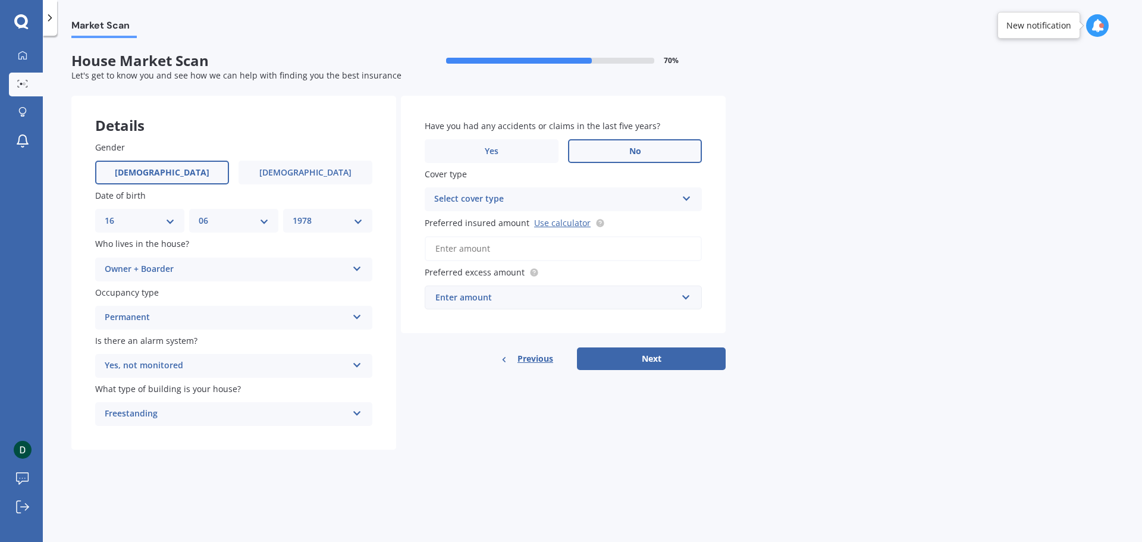
click at [258, 316] on div "Permanent" at bounding box center [226, 317] width 243 height 14
click at [258, 313] on div "Permanent" at bounding box center [226, 317] width 243 height 14
click at [594, 199] on div "Select cover type" at bounding box center [555, 199] width 243 height 14
click at [580, 221] on div "High" at bounding box center [563, 222] width 276 height 21
click at [494, 251] on input "Preferred insured amount Use calculator" at bounding box center [563, 248] width 277 height 25
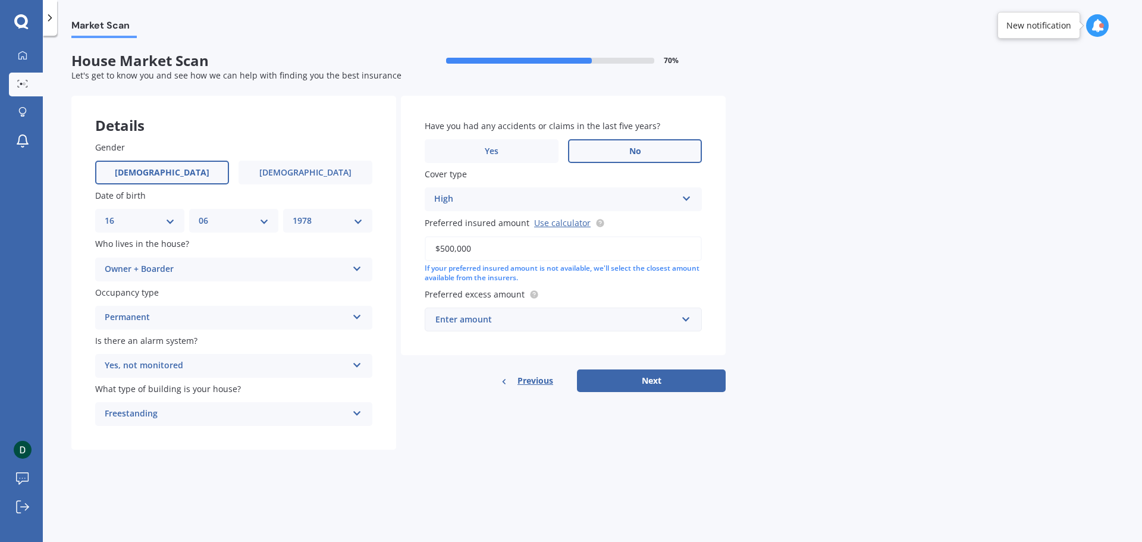
type input "$500,000"
click at [550, 318] on div "Enter amount" at bounding box center [555, 319] width 241 height 13
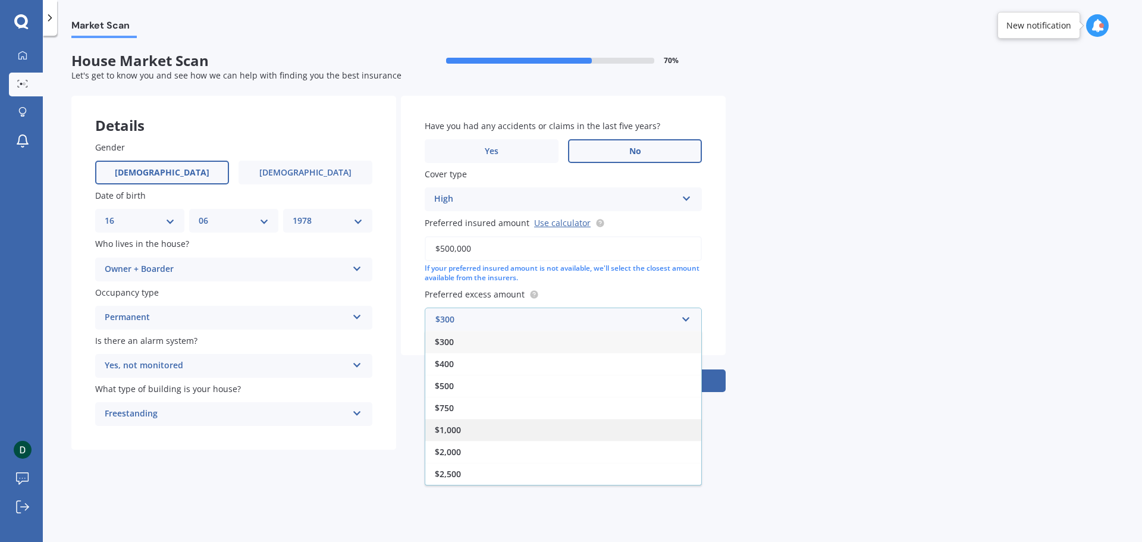
click at [528, 433] on div "$1,000" at bounding box center [563, 430] width 276 height 22
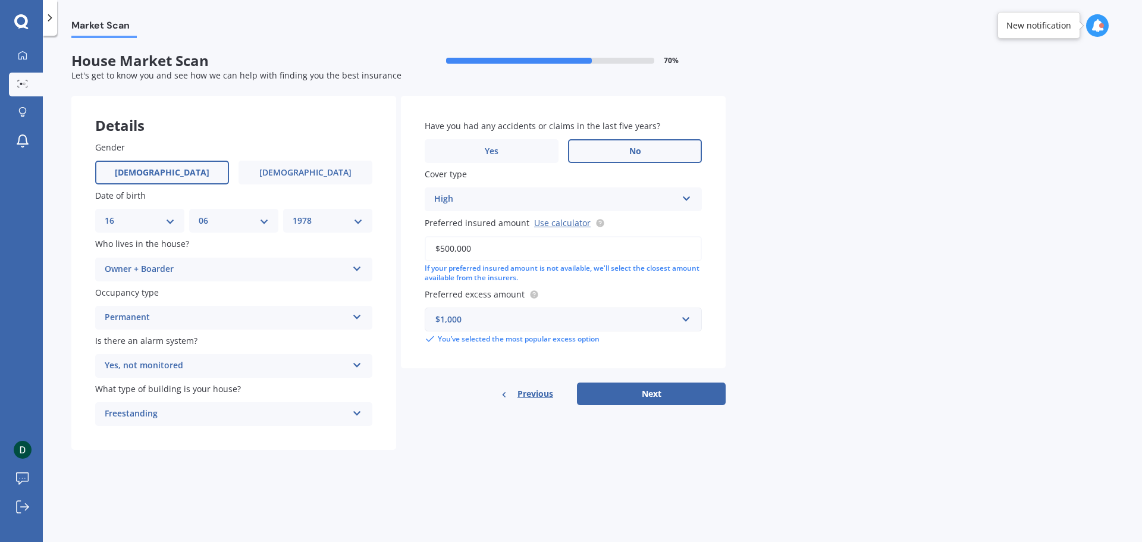
click at [642, 465] on div "Market Scan House Market Scan 70 % Let's get to know you and see how we can hel…" at bounding box center [592, 291] width 1099 height 506
drag, startPoint x: 669, startPoint y: 466, endPoint x: 669, endPoint y: 413, distance: 52.3
click at [670, 464] on div "Market Scan House Market Scan 70 % Let's get to know you and see how we can hel…" at bounding box center [592, 291] width 1099 height 506
click at [679, 393] on button "Next" at bounding box center [651, 393] width 149 height 23
select select "16"
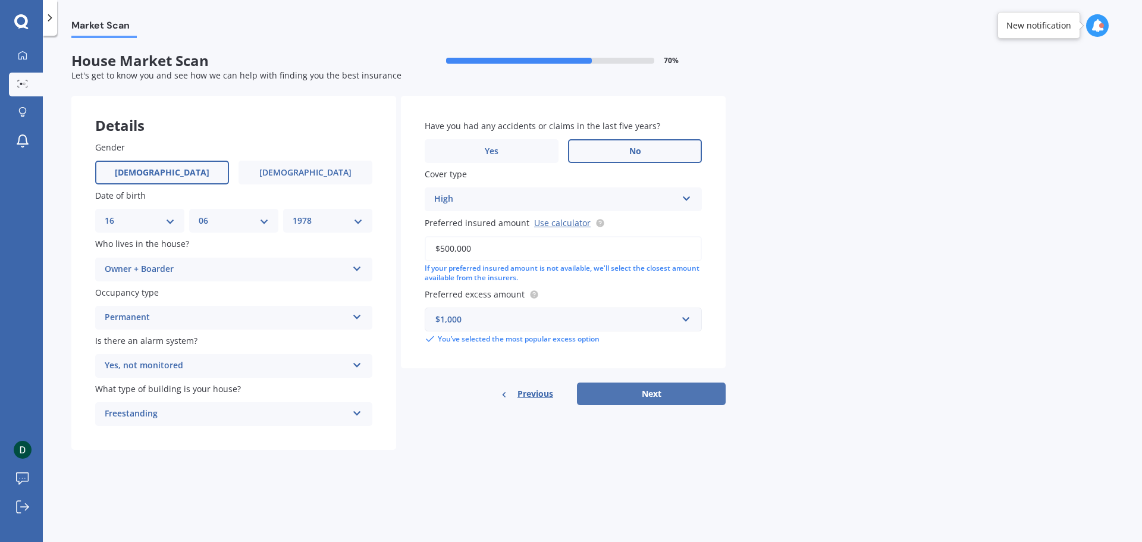
select select "06"
select select "1978"
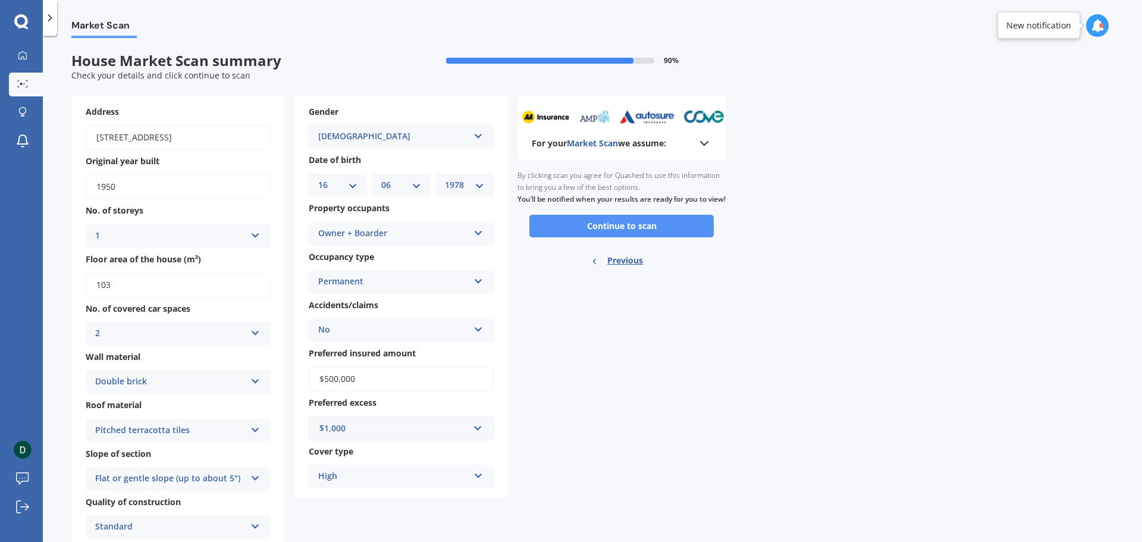
click at [676, 237] on button "Continue to scan" at bounding box center [621, 226] width 184 height 23
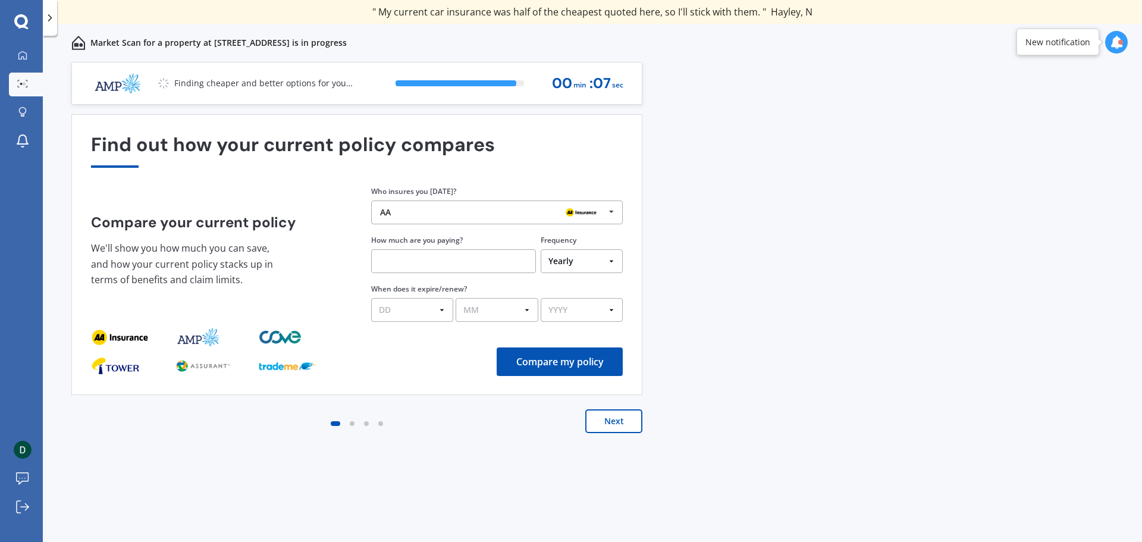
click at [622, 421] on button "Next" at bounding box center [613, 421] width 57 height 24
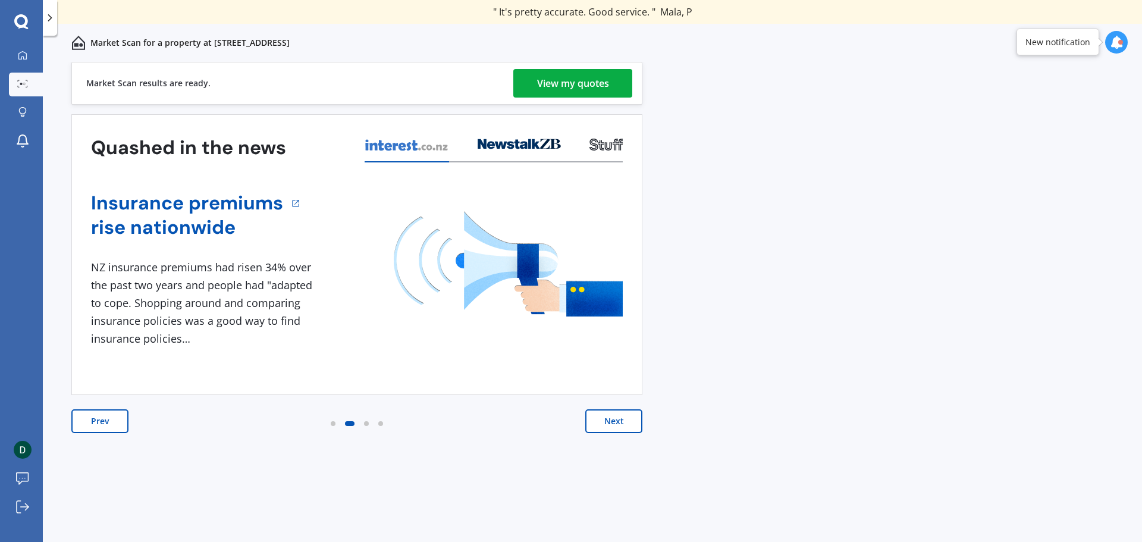
click at [622, 421] on button "Next" at bounding box center [613, 421] width 57 height 24
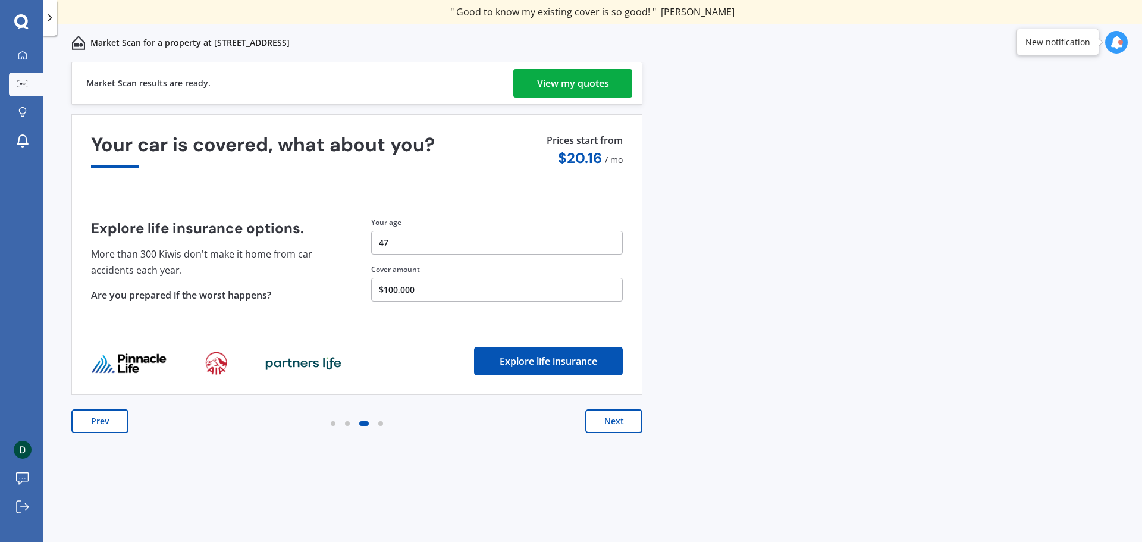
click at [622, 421] on button "Next" at bounding box center [613, 421] width 57 height 24
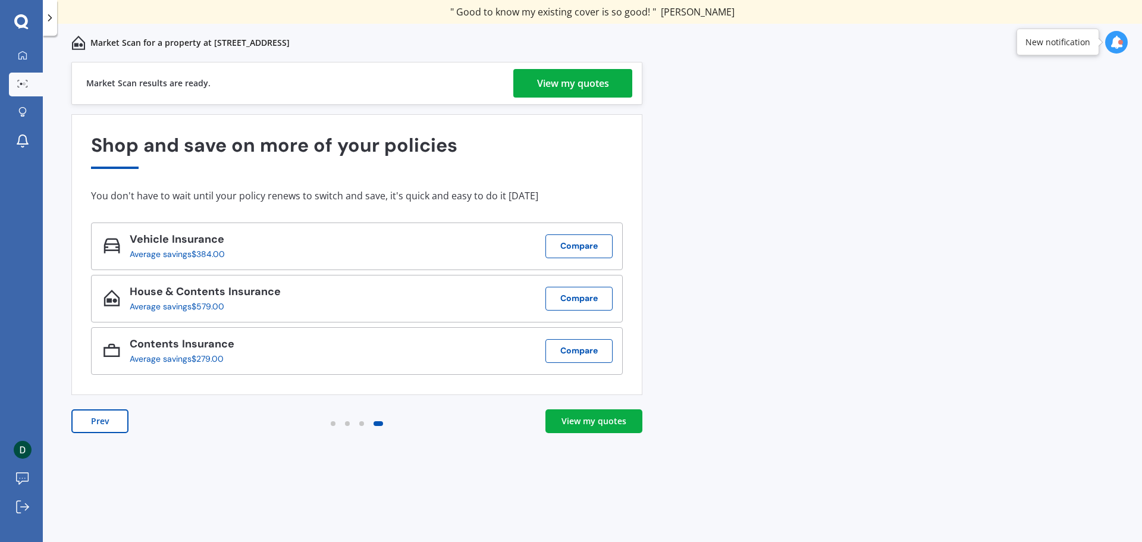
click at [114, 424] on button "Prev" at bounding box center [99, 421] width 57 height 24
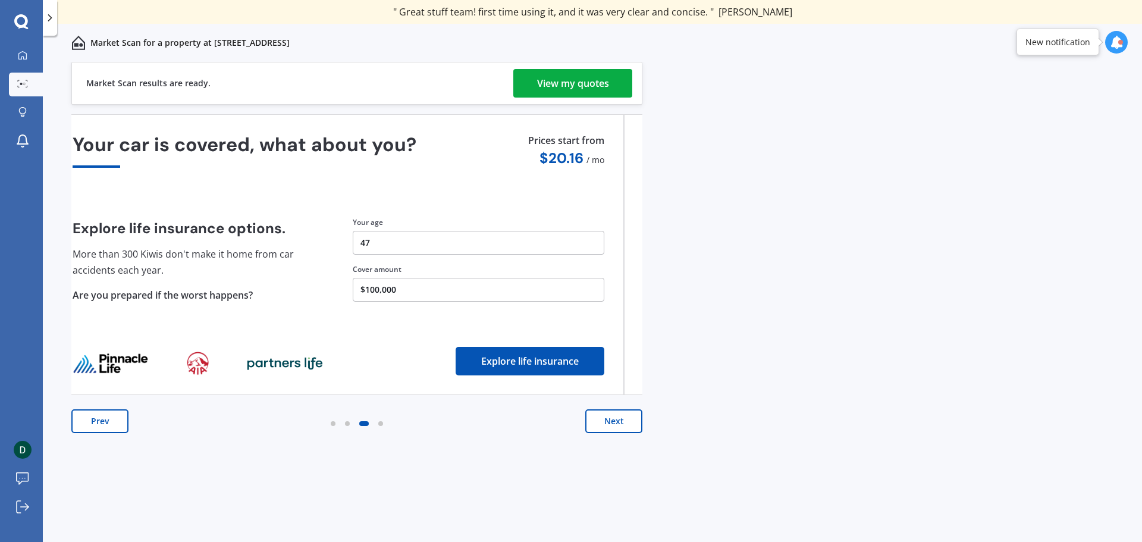
drag, startPoint x: 400, startPoint y: 288, endPoint x: 435, endPoint y: 290, distance: 35.1
click at [435, 290] on button "$100,000" at bounding box center [479, 290] width 252 height 24
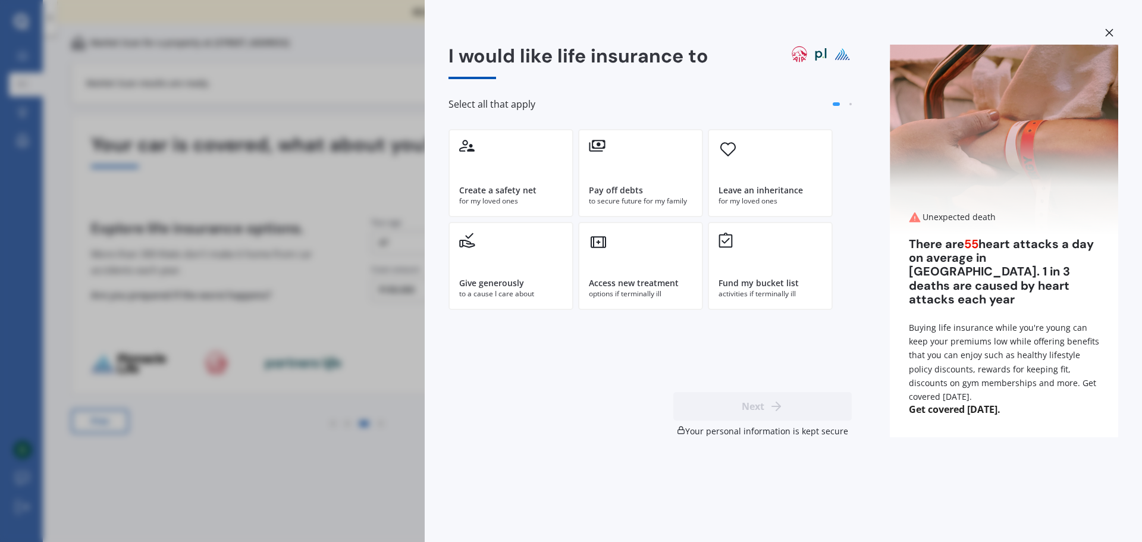
click at [1111, 32] on icon at bounding box center [1109, 33] width 8 height 8
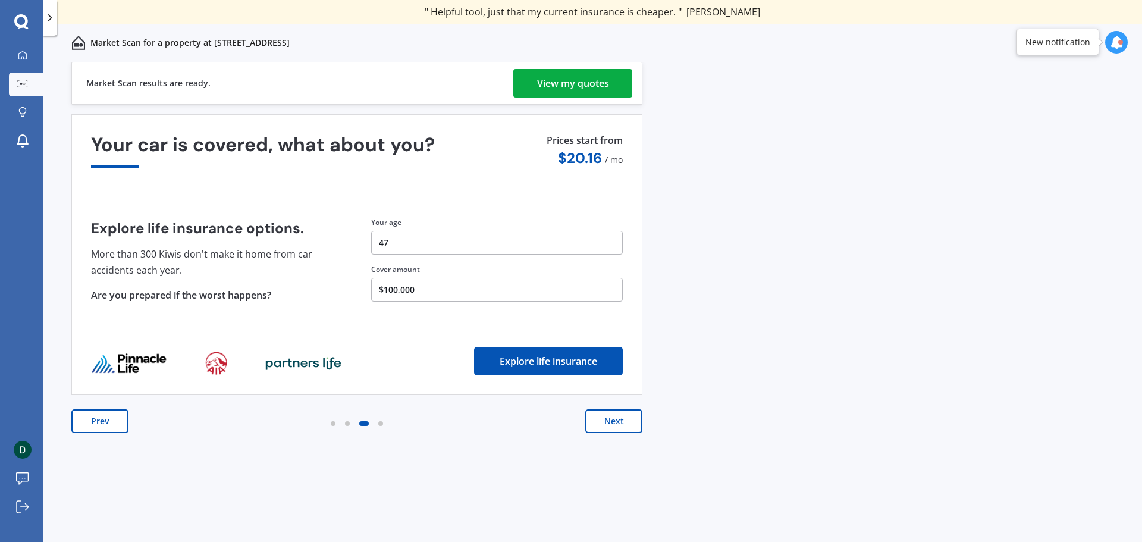
click at [622, 423] on button "Next" at bounding box center [613, 421] width 57 height 24
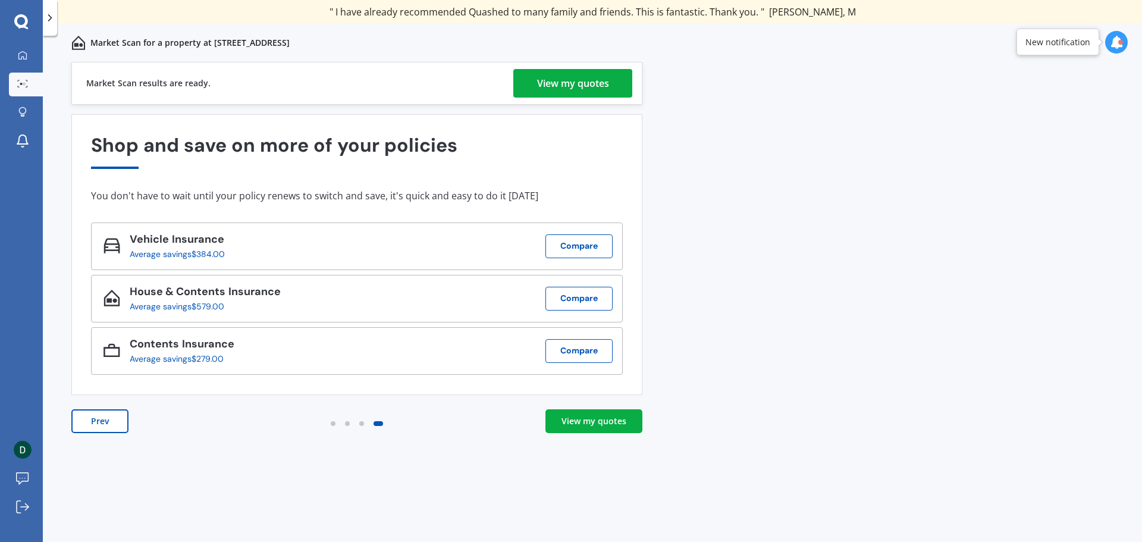
click at [622, 423] on div "View my quotes" at bounding box center [594, 421] width 65 height 12
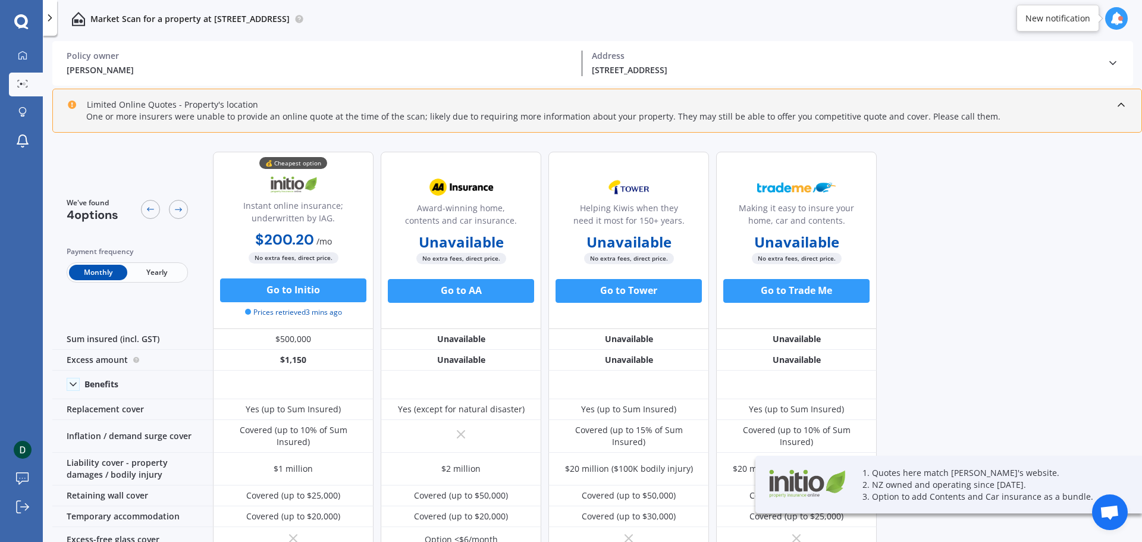
click at [986, 227] on div "We've found 4 options Payment frequency Monthly Yearly 💰 Cheapest option Instan…" at bounding box center [597, 343] width 1090 height 403
click at [975, 302] on div "We've found 4 options Payment frequency Monthly Yearly 💰 Cheapest option Instan…" at bounding box center [597, 343] width 1090 height 403
click at [981, 300] on div "We've found 4 options Payment frequency Monthly Yearly 💰 Cheapest option Instan…" at bounding box center [597, 343] width 1090 height 403
click at [983, 299] on div "We've found 4 options Payment frequency Monthly Yearly 💰 Cheapest option Instan…" at bounding box center [597, 343] width 1090 height 403
click at [980, 316] on div "We've found 4 options Payment frequency Monthly Yearly 💰 Cheapest option Instan…" at bounding box center [597, 343] width 1090 height 403
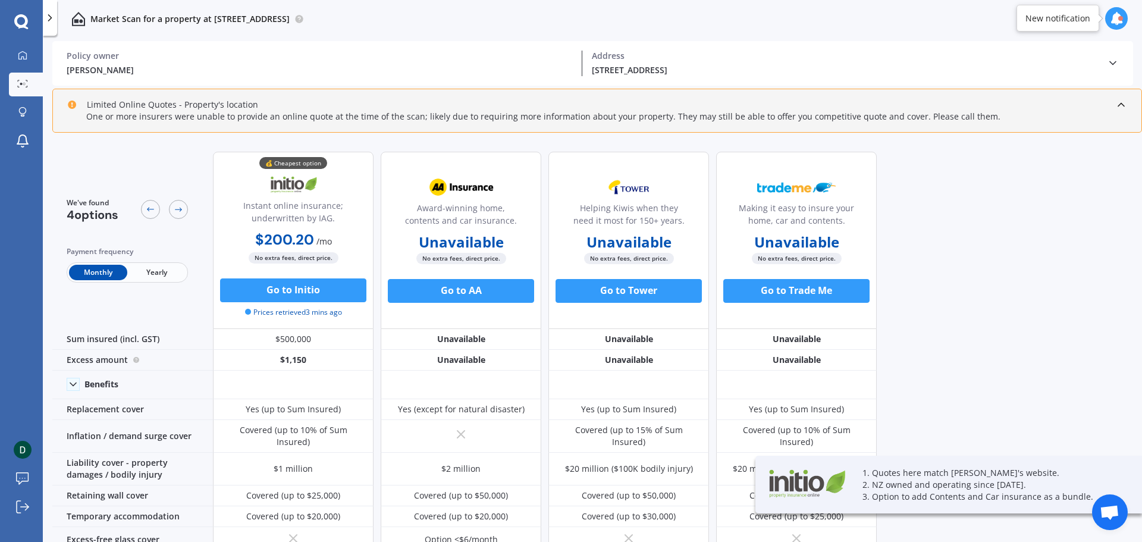
click at [983, 316] on div "We've found 4 options Payment frequency Monthly Yearly 💰 Cheapest option Instan…" at bounding box center [597, 343] width 1090 height 403
click at [984, 315] on div "We've found 4 options Payment frequency Monthly Yearly 💰 Cheapest option Instan…" at bounding box center [597, 343] width 1090 height 403
click at [984, 316] on div "We've found 4 options Payment frequency Monthly Yearly 💰 Cheapest option Instan…" at bounding box center [597, 343] width 1090 height 403
click at [985, 318] on div "We've found 4 options Payment frequency Monthly Yearly 💰 Cheapest option Instan…" at bounding box center [597, 343] width 1090 height 403
click at [986, 318] on div "We've found 4 options Payment frequency Monthly Yearly 💰 Cheapest option Instan…" at bounding box center [597, 343] width 1090 height 403
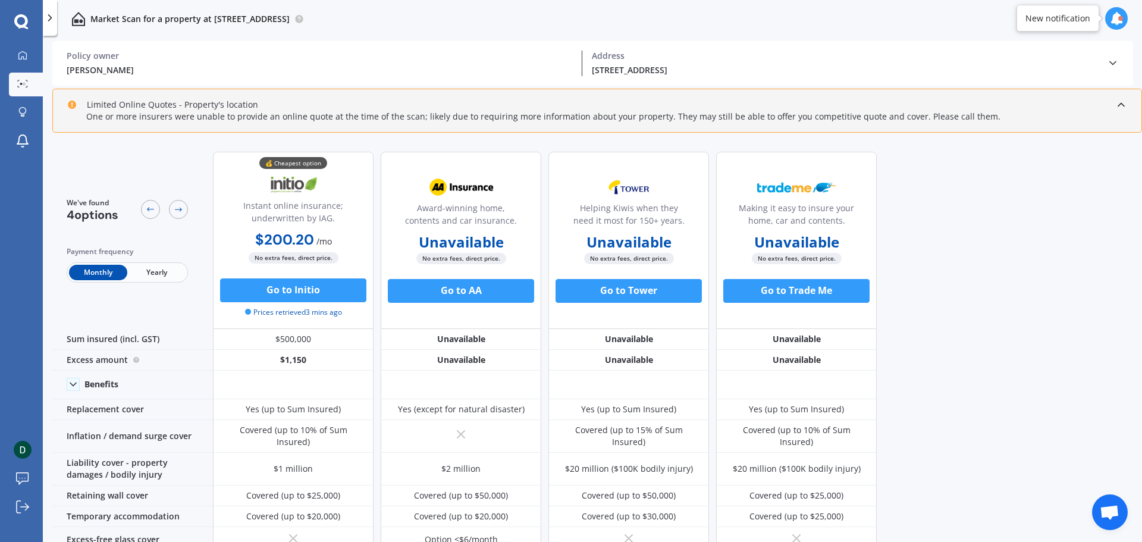
click at [128, 168] on div "We've found 4 options Payment frequency Monthly Yearly" at bounding box center [132, 240] width 161 height 177
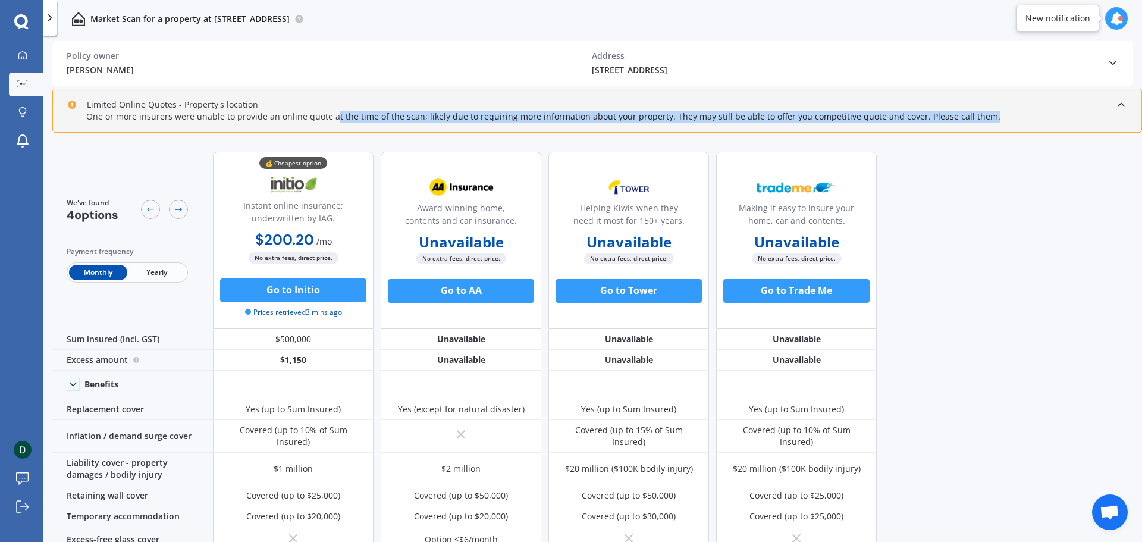
drag, startPoint x: 333, startPoint y: 120, endPoint x: 1056, endPoint y: 116, distance: 723.3
click at [1056, 116] on div "One or more insurers were unable to provide an online quote at the time of the …" at bounding box center [597, 117] width 1060 height 12
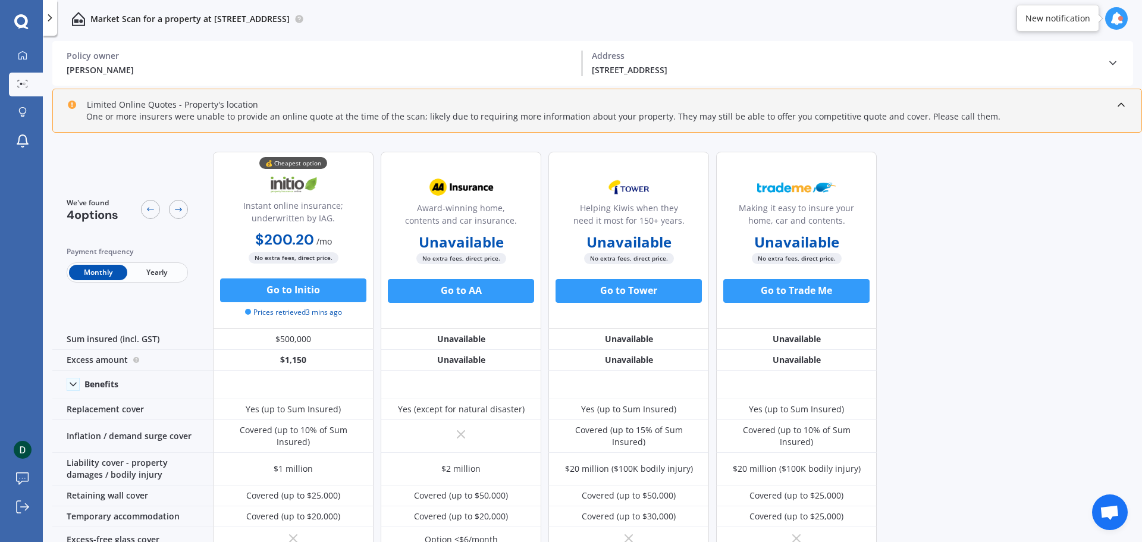
click at [1023, 213] on div "We've found 4 options Payment frequency Monthly Yearly 💰 Cheapest option Instan…" at bounding box center [597, 343] width 1090 height 403
click at [1027, 227] on div "We've found 4 options Payment frequency Monthly Yearly 💰 Cheapest option Instan…" at bounding box center [597, 343] width 1090 height 403
click at [1024, 231] on div "We've found 4 options Payment frequency Monthly Yearly 💰 Cheapest option Instan…" at bounding box center [597, 343] width 1090 height 403
click at [998, 228] on div "We've found 4 options Payment frequency Monthly Yearly 💰 Cheapest option Instan…" at bounding box center [597, 343] width 1090 height 403
click at [999, 228] on div "We've found 4 options Payment frequency Monthly Yearly 💰 Cheapest option Instan…" at bounding box center [597, 343] width 1090 height 403
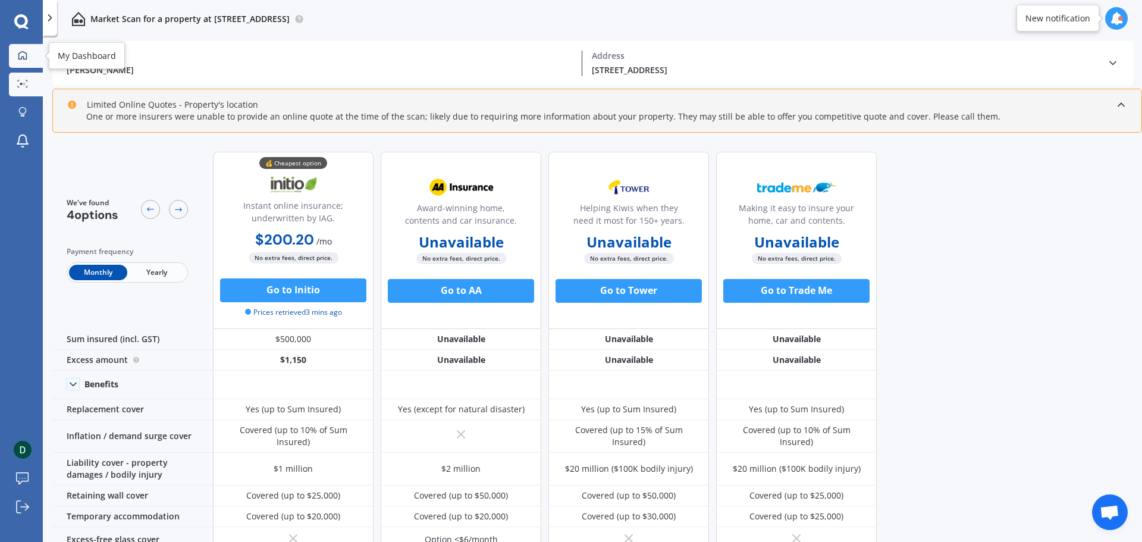
click at [23, 62] on link "My Dashboard" at bounding box center [26, 56] width 34 height 24
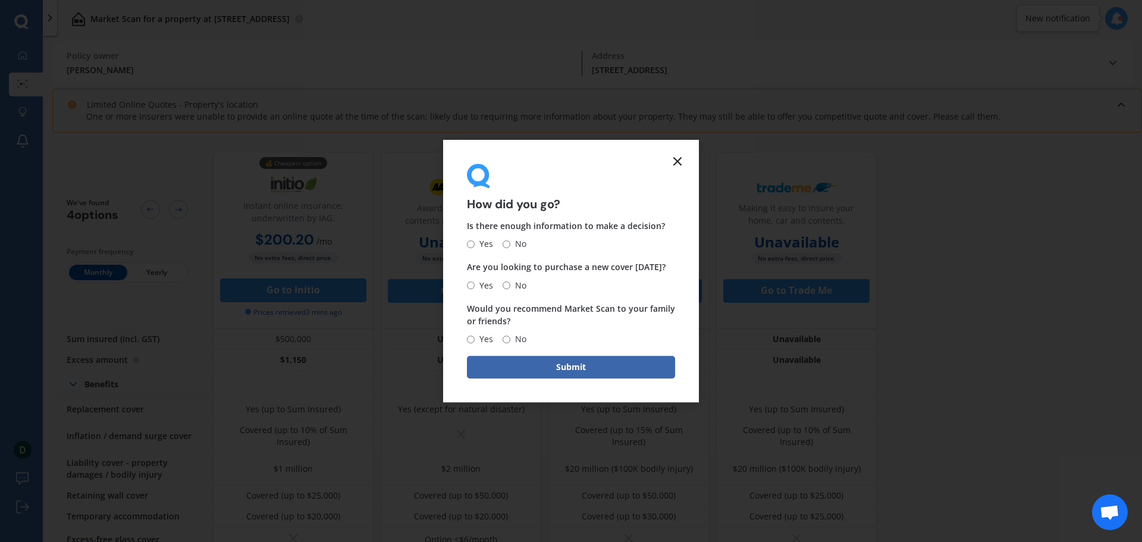
click at [510, 243] on span "No" at bounding box center [518, 244] width 16 height 14
click at [510, 243] on input "No" at bounding box center [507, 244] width 8 height 8
radio input "true"
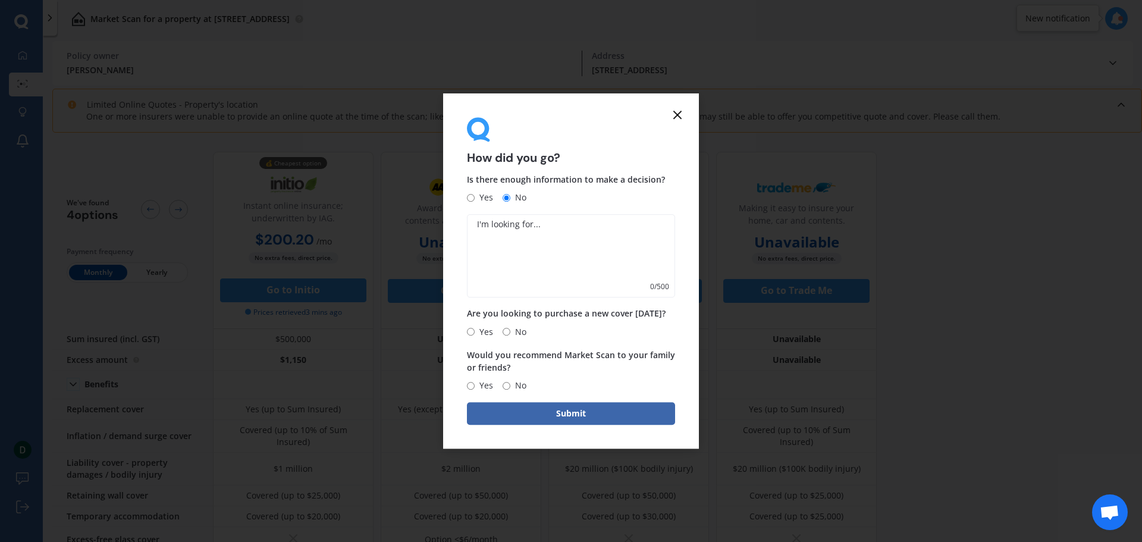
click at [504, 333] on input "No" at bounding box center [507, 332] width 8 height 8
radio input "true"
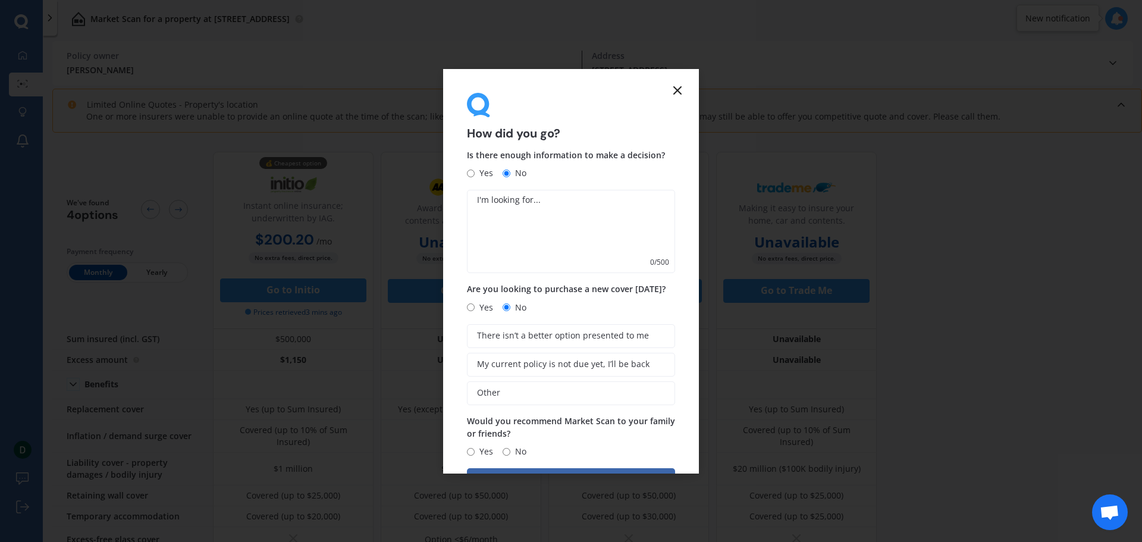
drag, startPoint x: 473, startPoint y: 455, endPoint x: 513, endPoint y: 460, distance: 39.6
click at [473, 456] on label "Yes" at bounding box center [480, 451] width 26 height 14
click at [473, 456] on input "Yes" at bounding box center [471, 452] width 8 height 8
radio input "true"
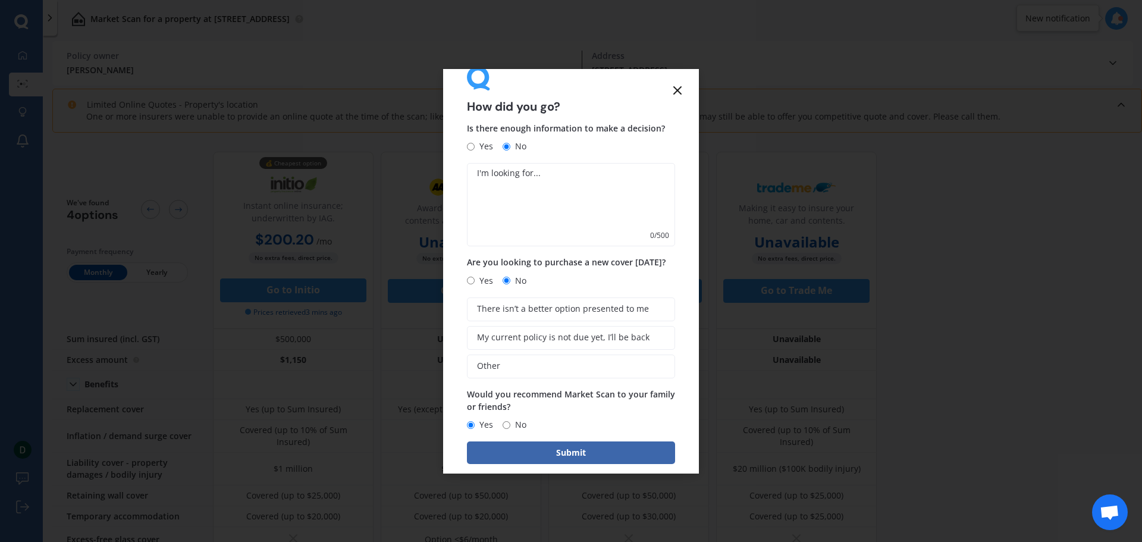
scroll to position [41, 0]
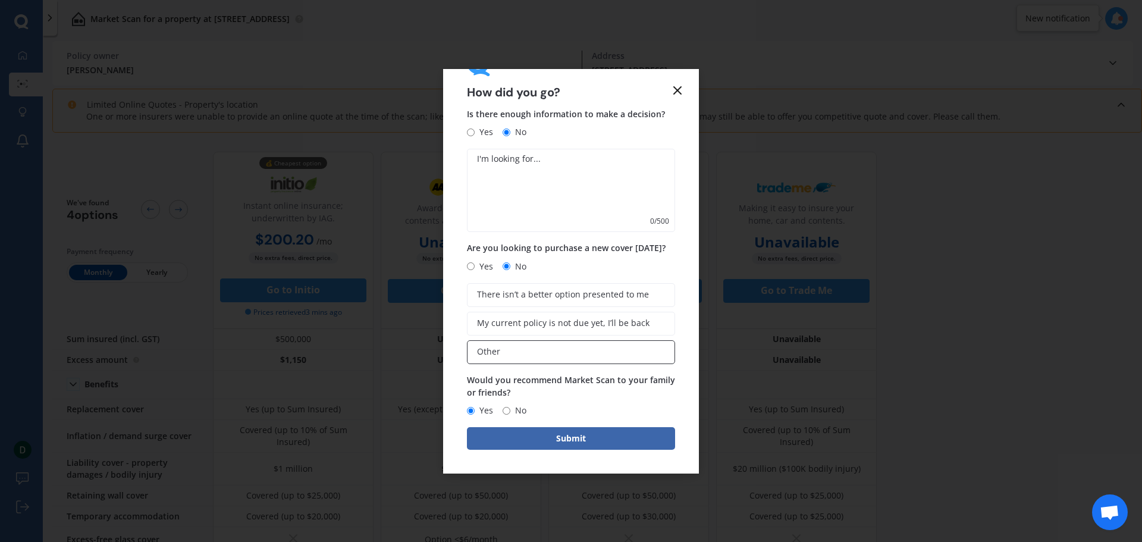
click at [540, 354] on label "Other" at bounding box center [571, 352] width 208 height 24
click at [0, 0] on input "Other" at bounding box center [0, 0] width 0 height 0
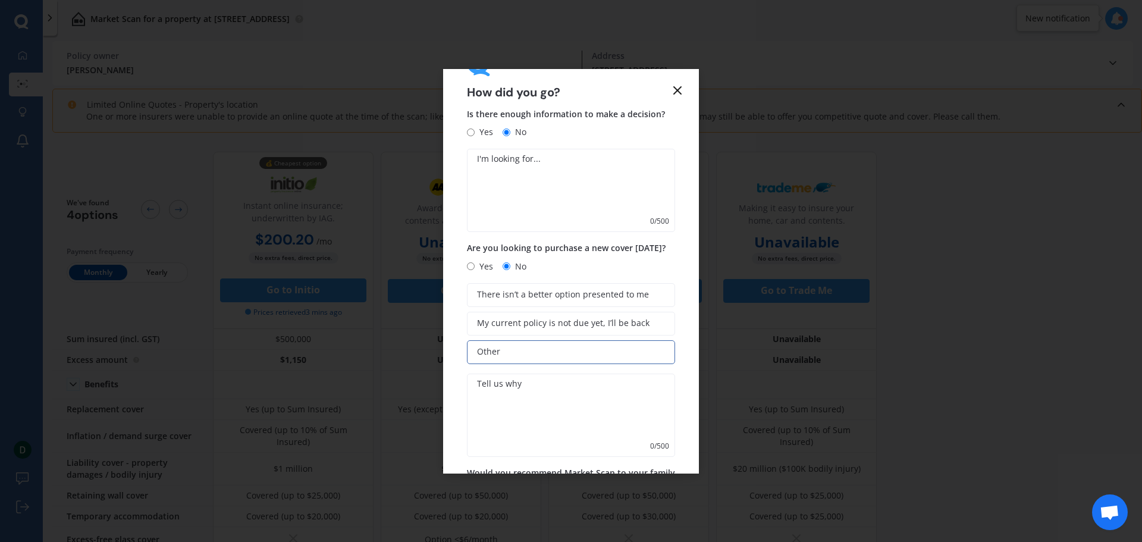
click at [550, 383] on textarea at bounding box center [571, 415] width 208 height 83
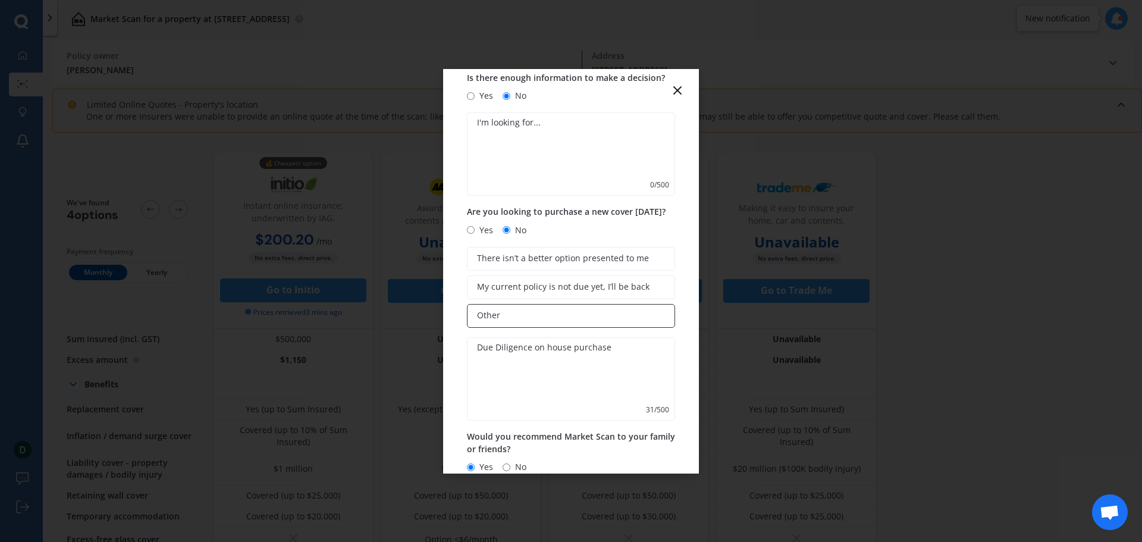
scroll to position [134, 0]
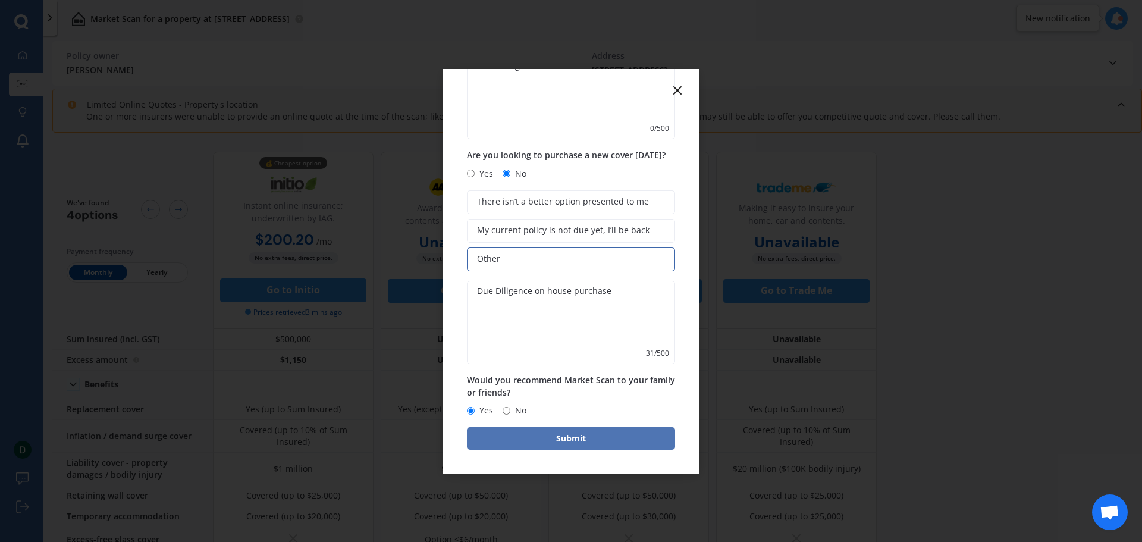
type textarea "Due Diligence on house purchase"
click at [600, 434] on button "Submit" at bounding box center [571, 438] width 208 height 23
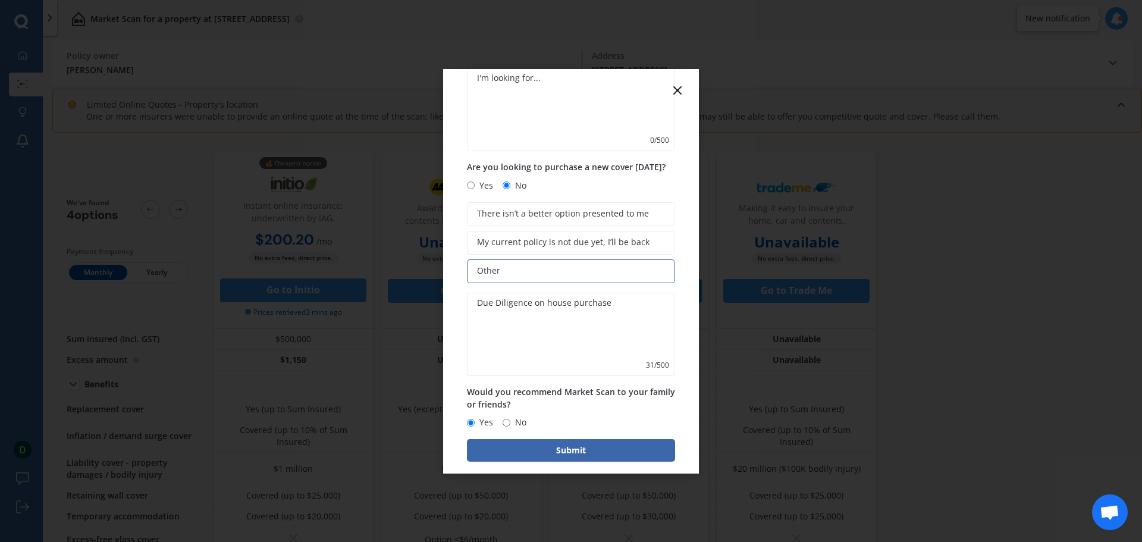
click at [567, 114] on textarea at bounding box center [571, 109] width 208 height 83
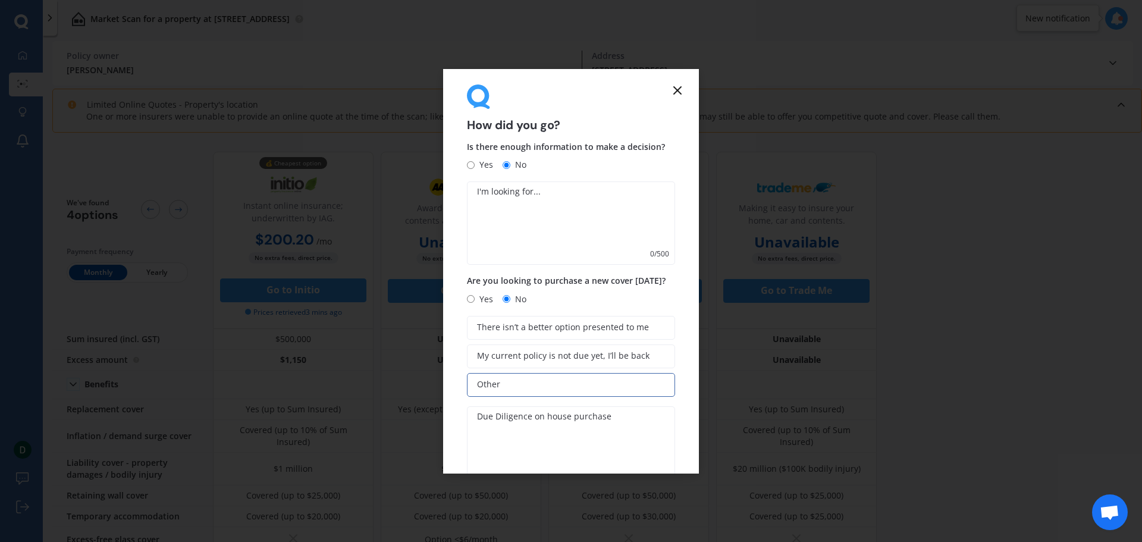
scroll to position [0, 0]
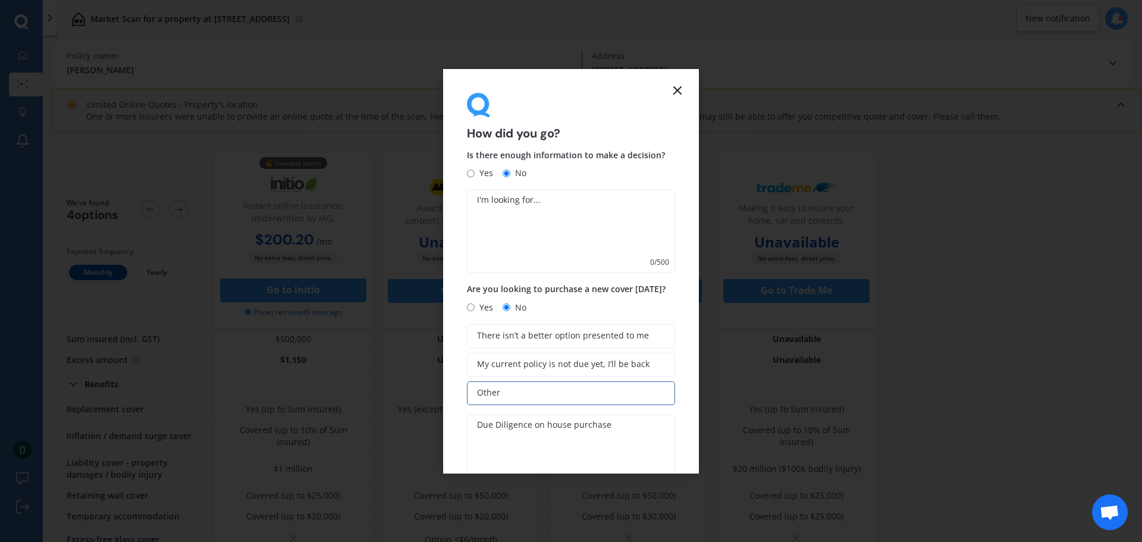
click at [568, 210] on textarea at bounding box center [571, 231] width 208 height 83
click at [566, 207] on textarea at bounding box center [571, 231] width 208 height 83
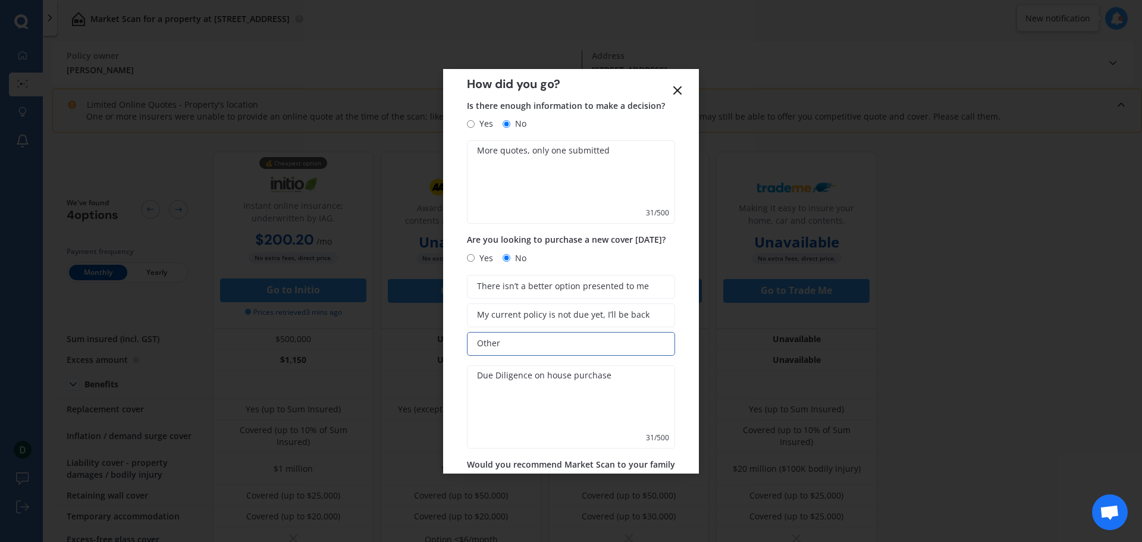
scroll to position [134, 0]
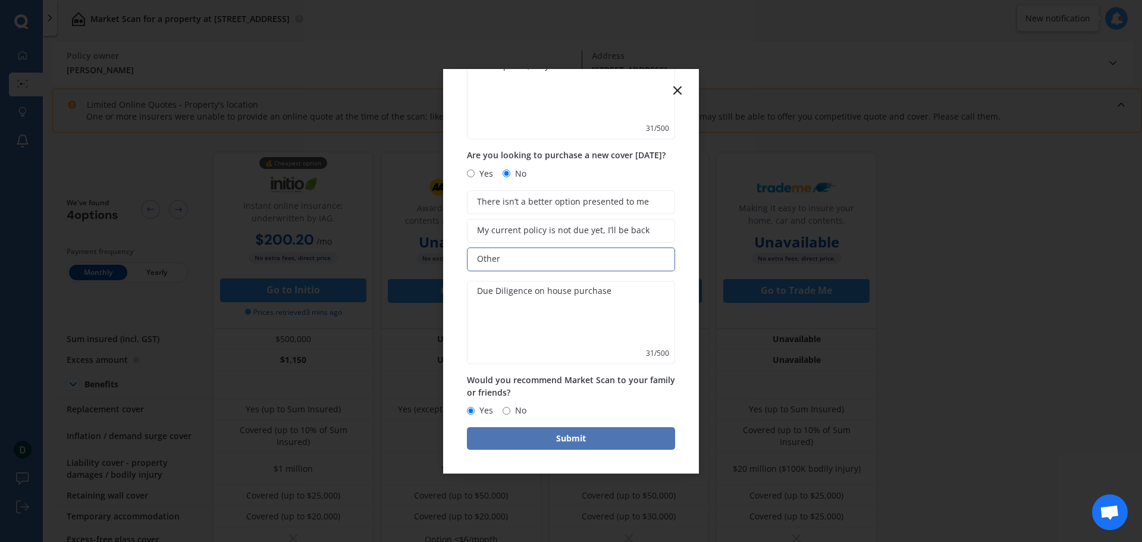
type textarea "More quotes, only one submitted"
click at [578, 438] on button "Submit" at bounding box center [571, 438] width 208 height 23
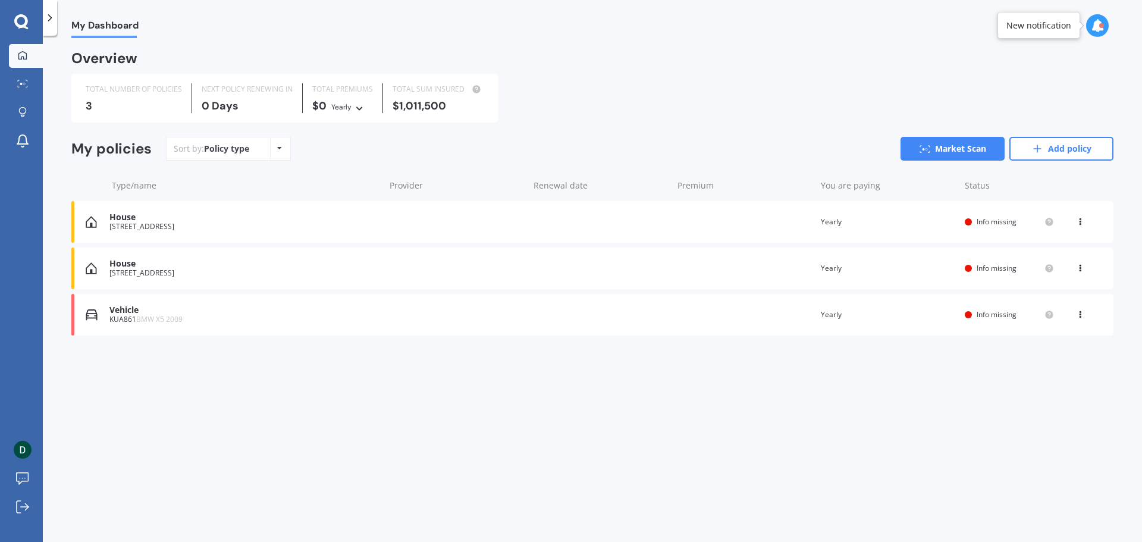
click at [404, 477] on div "My Dashboard Overview TOTAL NUMBER OF POLICIES 3 NEXT POLICY RENEWING [DATE] TO…" at bounding box center [592, 291] width 1099 height 506
click at [328, 473] on div "My Dashboard Overview TOTAL NUMBER OF POLICIES 3 NEXT POLICY RENEWING [DATE] TO…" at bounding box center [592, 291] width 1099 height 506
drag, startPoint x: 606, startPoint y: 456, endPoint x: 614, endPoint y: 457, distance: 7.8
click at [613, 457] on div "My Dashboard Overview TOTAL NUMBER OF POLICIES 3 NEXT POLICY RENEWING [DATE] TO…" at bounding box center [592, 291] width 1099 height 506
click at [211, 222] on div "[STREET_ADDRESS]" at bounding box center [243, 226] width 269 height 8
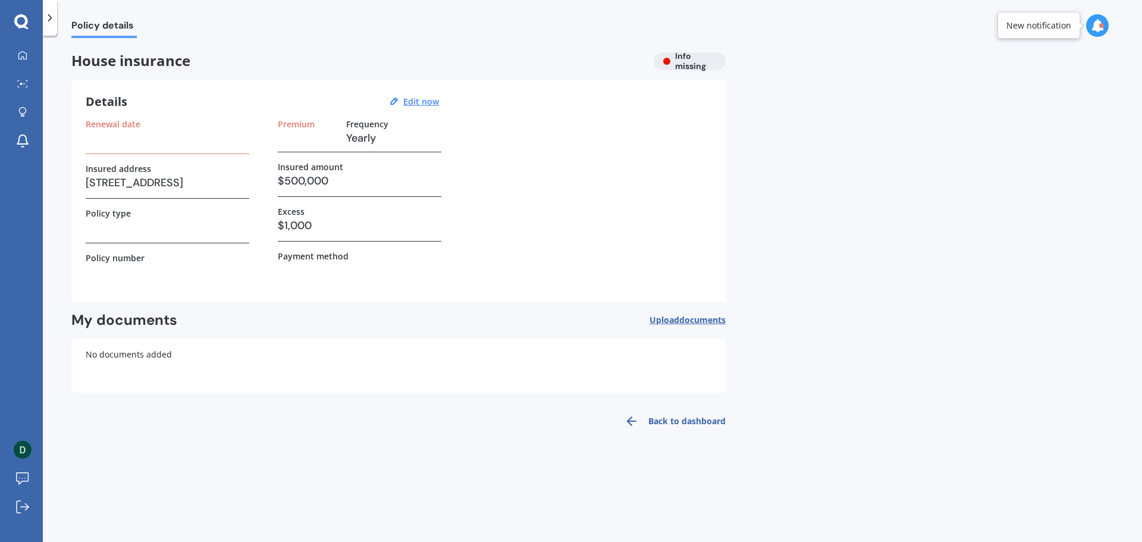
click at [115, 60] on span "House insurance" at bounding box center [357, 60] width 573 height 17
click at [15, 54] on div at bounding box center [23, 56] width 18 height 11
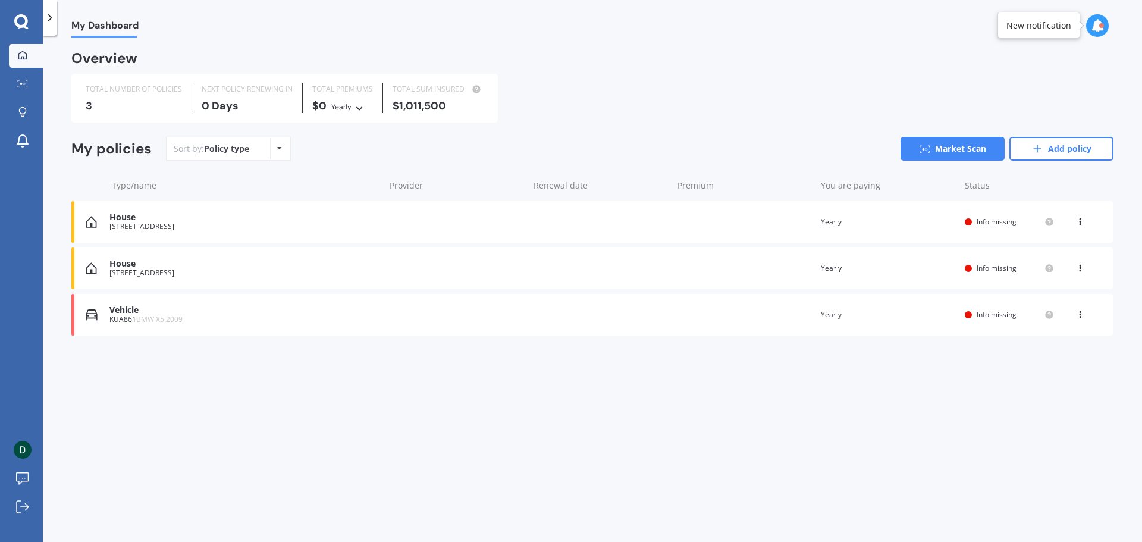
drag, startPoint x: 231, startPoint y: 232, endPoint x: 1092, endPoint y: 247, distance: 860.3
click at [1119, 262] on div "My Dashboard Overview TOTAL NUMBER OF POLICIES 3 NEXT POLICY RENEWING [DATE] TO…" at bounding box center [592, 291] width 1099 height 506
click at [1081, 217] on icon at bounding box center [1080, 219] width 8 height 7
drag, startPoint x: 1063, startPoint y: 247, endPoint x: 973, endPoint y: 236, distance: 91.1
click at [1062, 247] on div "View policy" at bounding box center [1054, 245] width 118 height 24
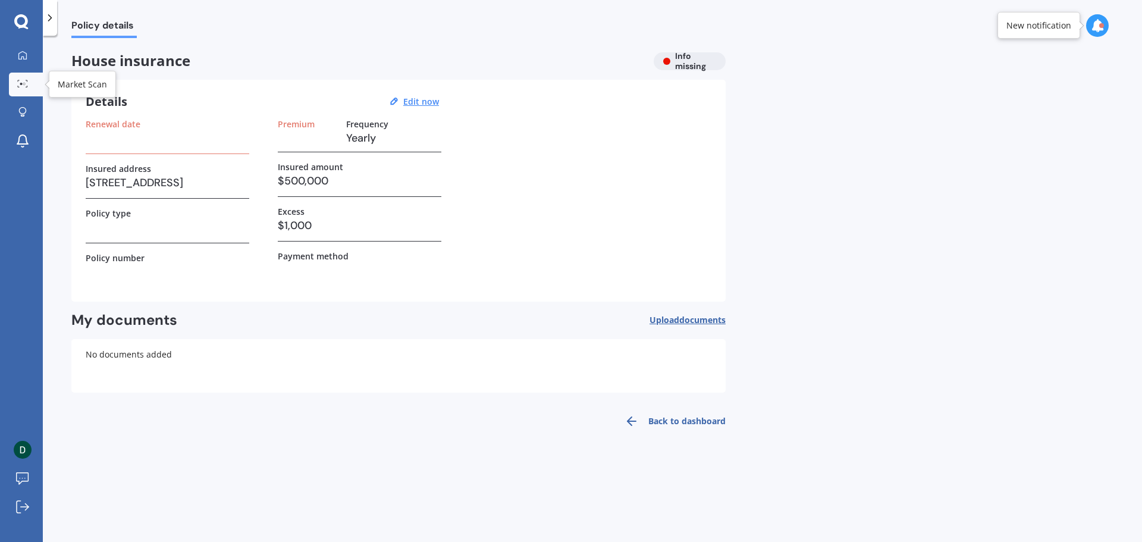
click at [23, 91] on link "Market Scan" at bounding box center [26, 85] width 34 height 24
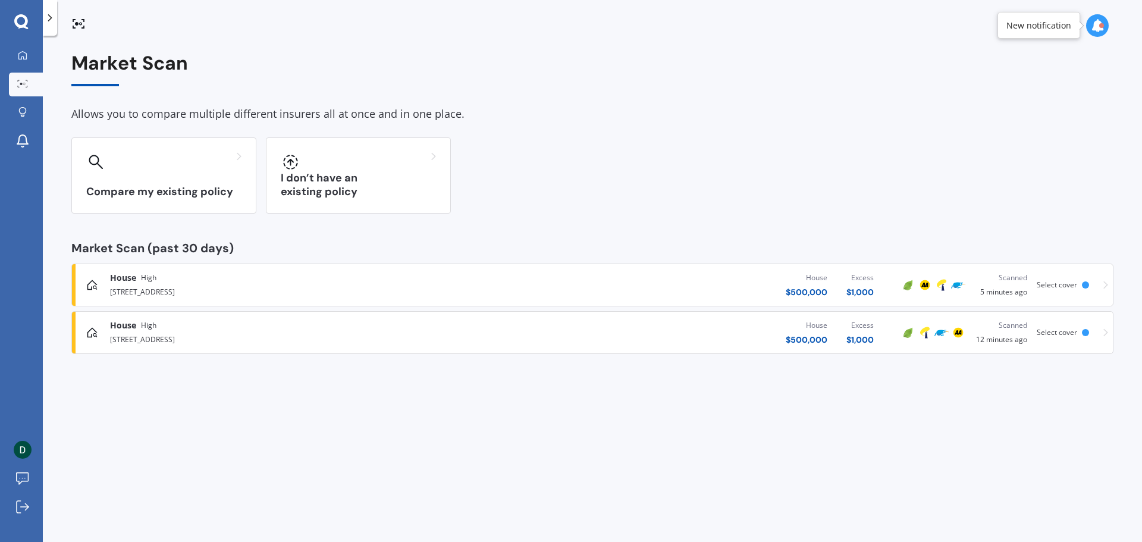
click at [487, 271] on div "House $ 500,000 Excess $ 1,000" at bounding box center [684, 285] width 399 height 36
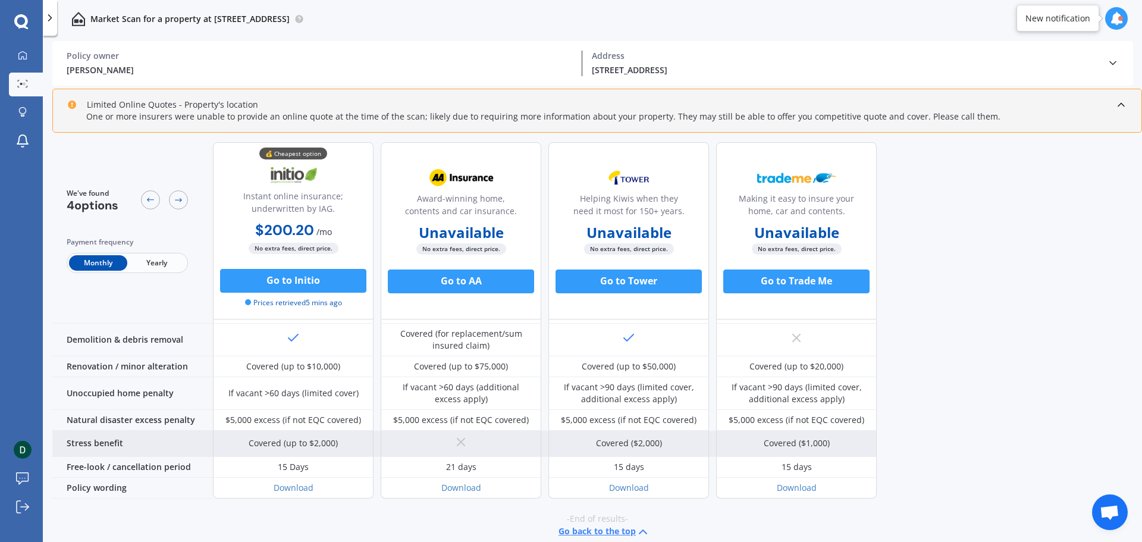
scroll to position [503, 0]
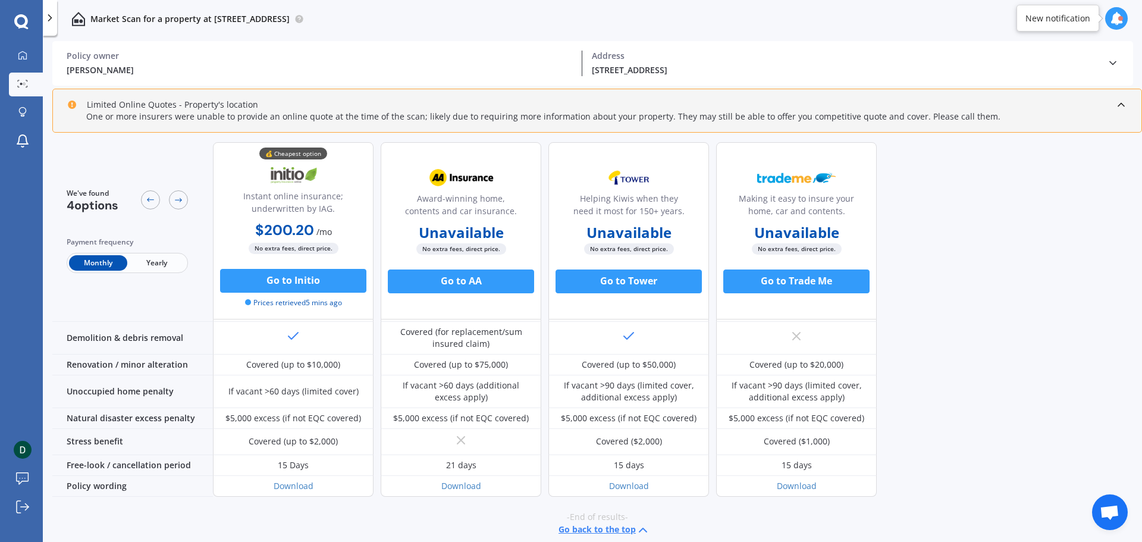
click at [158, 259] on span "Yearly" at bounding box center [156, 262] width 58 height 15
click at [96, 262] on span "Monthly" at bounding box center [98, 262] width 58 height 15
click at [165, 261] on span "Yearly" at bounding box center [156, 262] width 58 height 15
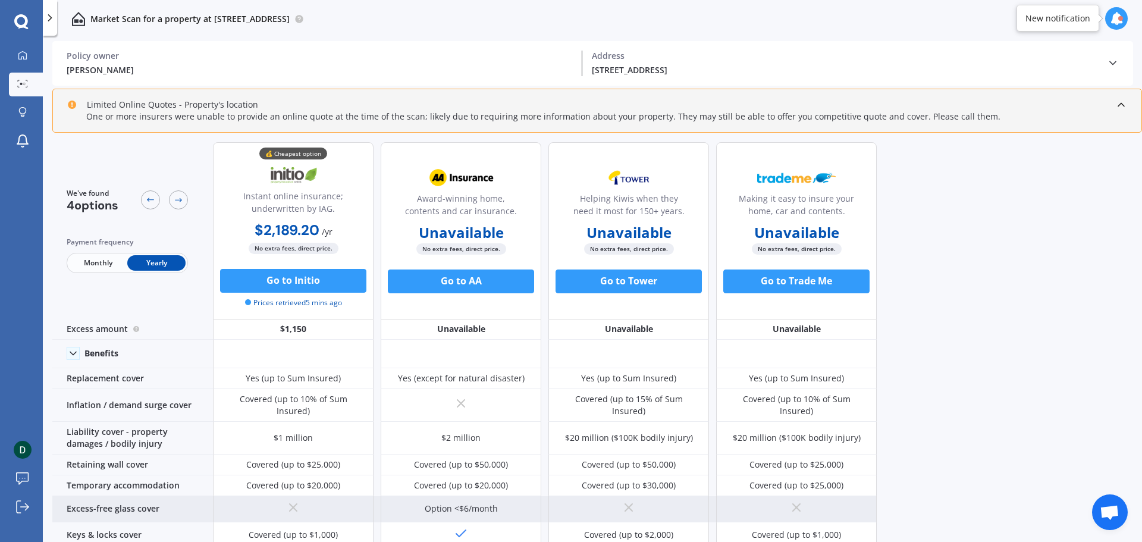
scroll to position [0, 0]
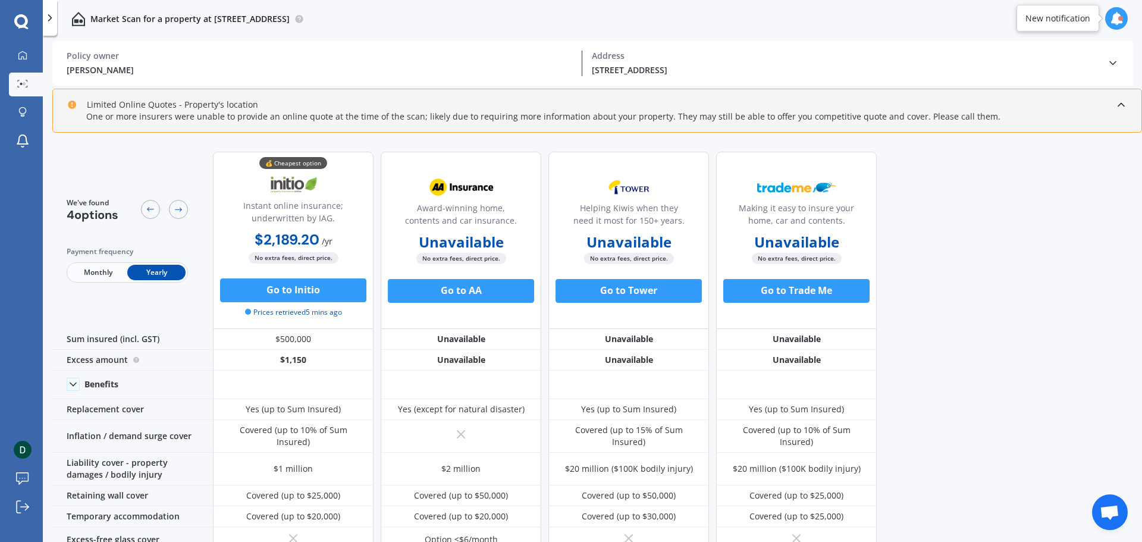
click at [1061, 322] on div "We've found 4 options Payment frequency Monthly Yearly 💰 Cheapest option Instan…" at bounding box center [597, 343] width 1090 height 403
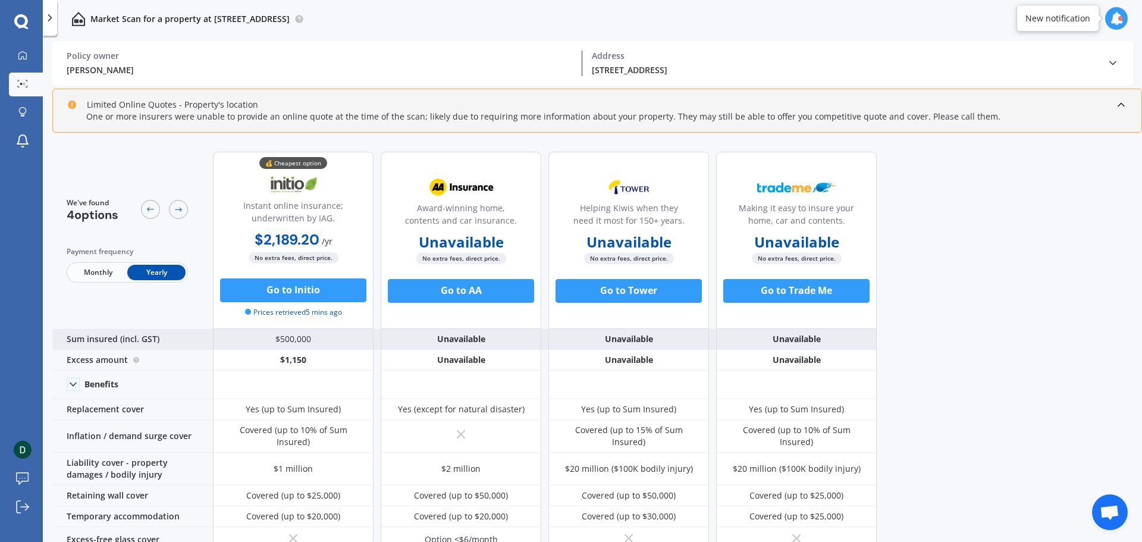
click at [311, 341] on div "$500,000" at bounding box center [293, 339] width 161 height 21
click at [304, 339] on div "$500,000" at bounding box center [293, 339] width 161 height 21
click at [236, 341] on div "$500,000" at bounding box center [293, 339] width 161 height 21
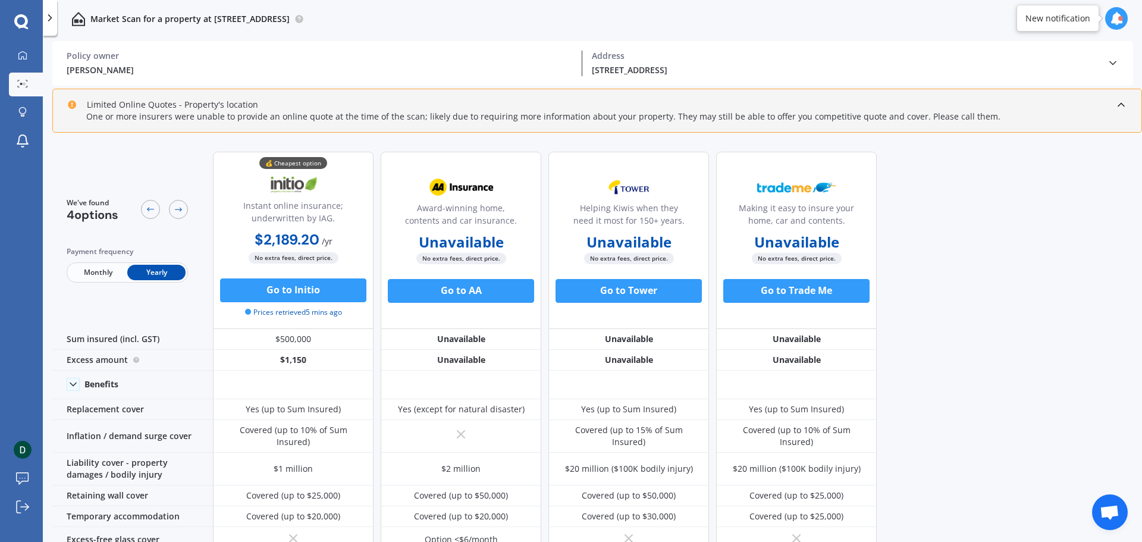
click at [102, 276] on span "Monthly" at bounding box center [98, 272] width 58 height 15
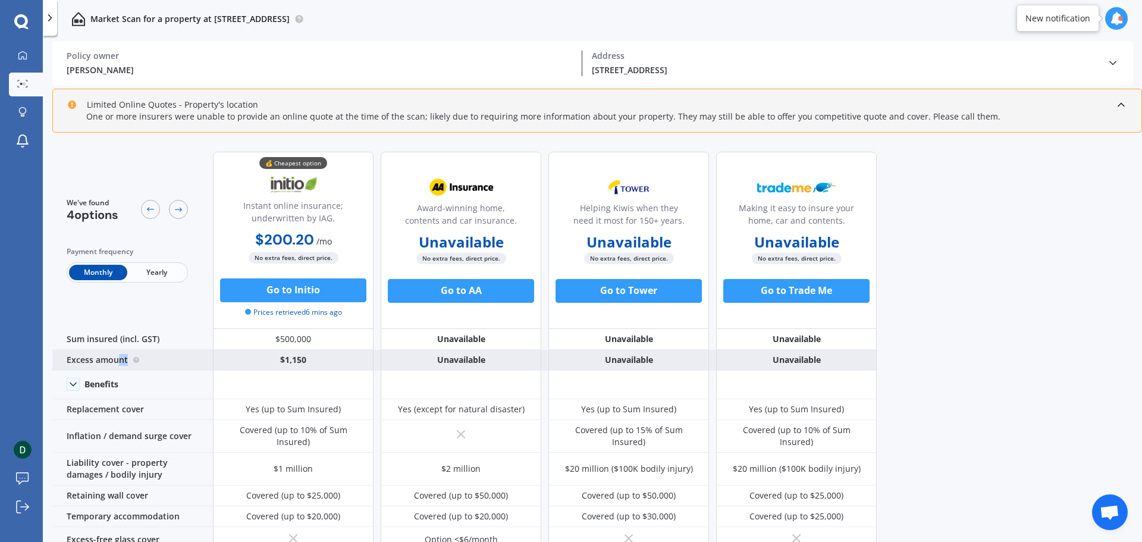
drag, startPoint x: 120, startPoint y: 362, endPoint x: 180, endPoint y: 353, distance: 60.1
click at [180, 353] on div "Excess amount" at bounding box center [132, 360] width 161 height 21
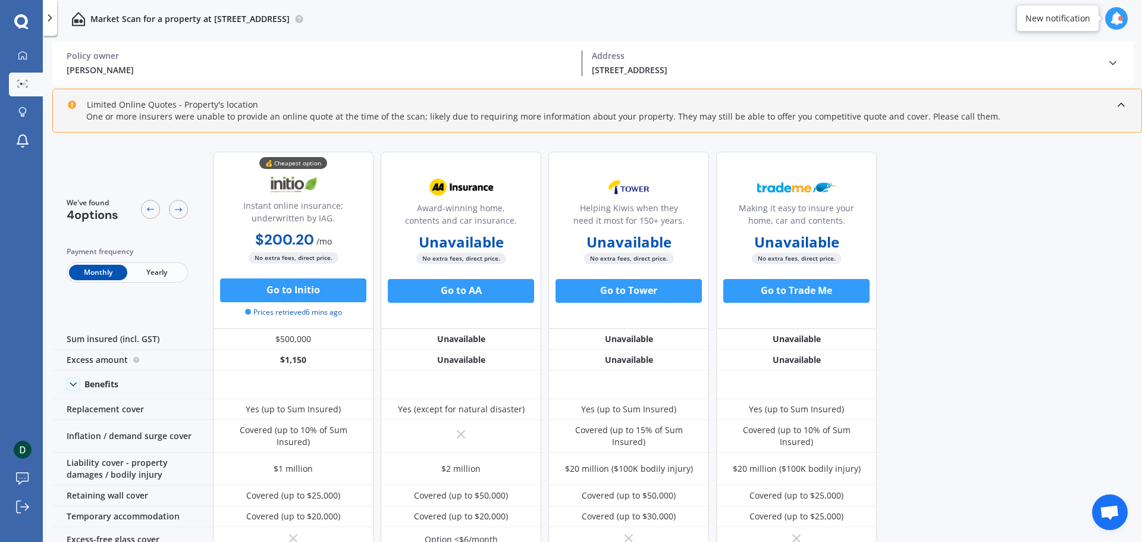
click at [154, 328] on div "We've found 4 options Payment frequency Monthly Yearly" at bounding box center [132, 240] width 161 height 177
click at [938, 117] on div "One or more insurers were unable to provide an online quote at the time of the …" at bounding box center [597, 117] width 1060 height 12
drag, startPoint x: 118, startPoint y: 172, endPoint x: 121, endPoint y: 178, distance: 7.2
click at [118, 174] on div "We've found 4 options Payment frequency Monthly Yearly" at bounding box center [132, 240] width 161 height 177
drag, startPoint x: 121, startPoint y: 178, endPoint x: 101, endPoint y: 167, distance: 23.5
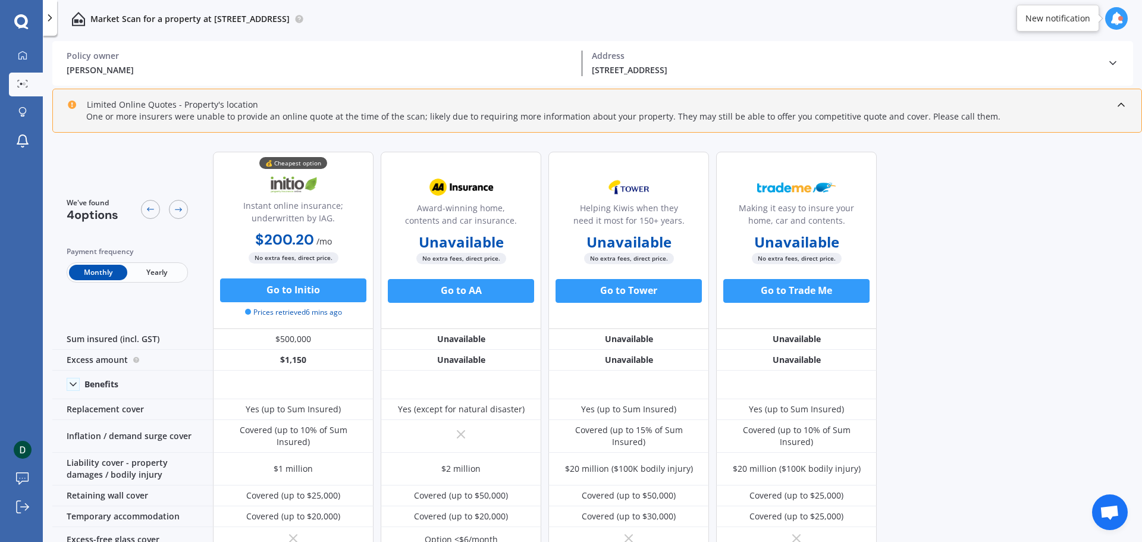
click at [121, 178] on div "We've found 4 options Payment frequency Monthly Yearly" at bounding box center [132, 240] width 161 height 177
click at [22, 117] on icon at bounding box center [22, 112] width 8 height 10
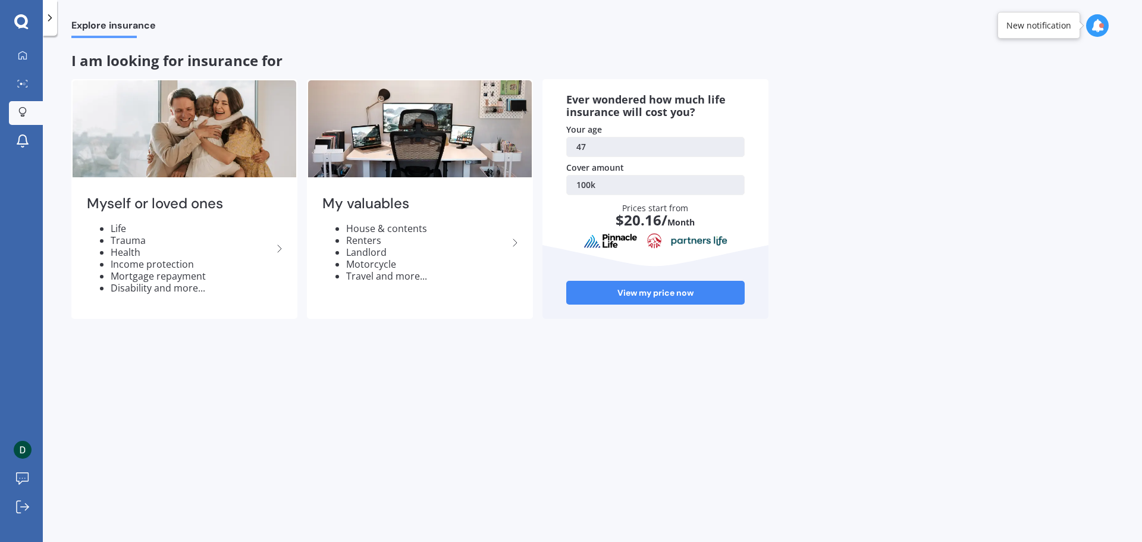
click at [644, 183] on link "100k" at bounding box center [655, 185] width 178 height 20
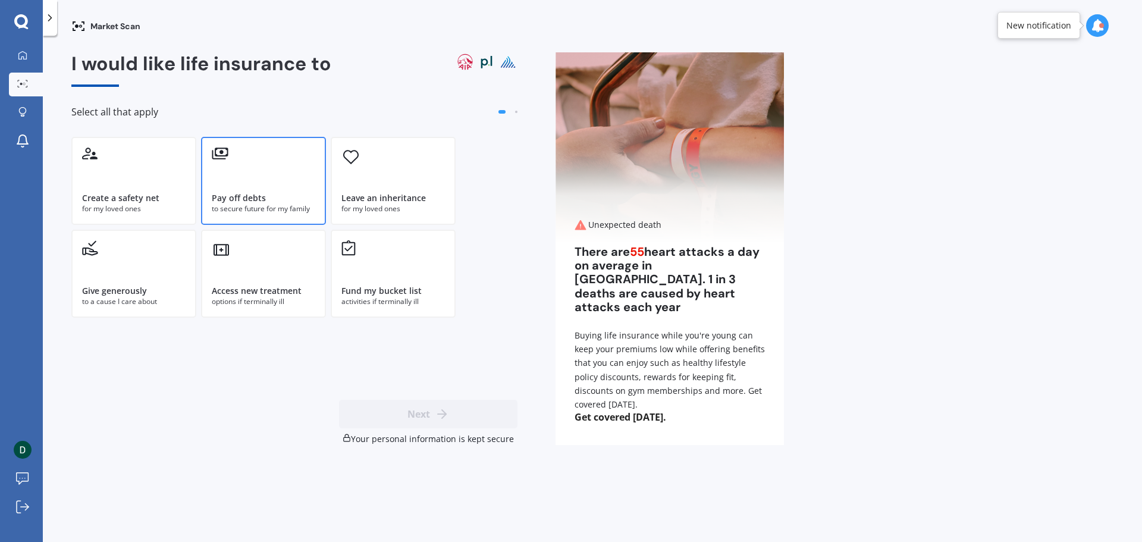
click at [306, 186] on div "Pay off debts to secure future for my family" at bounding box center [263, 181] width 125 height 88
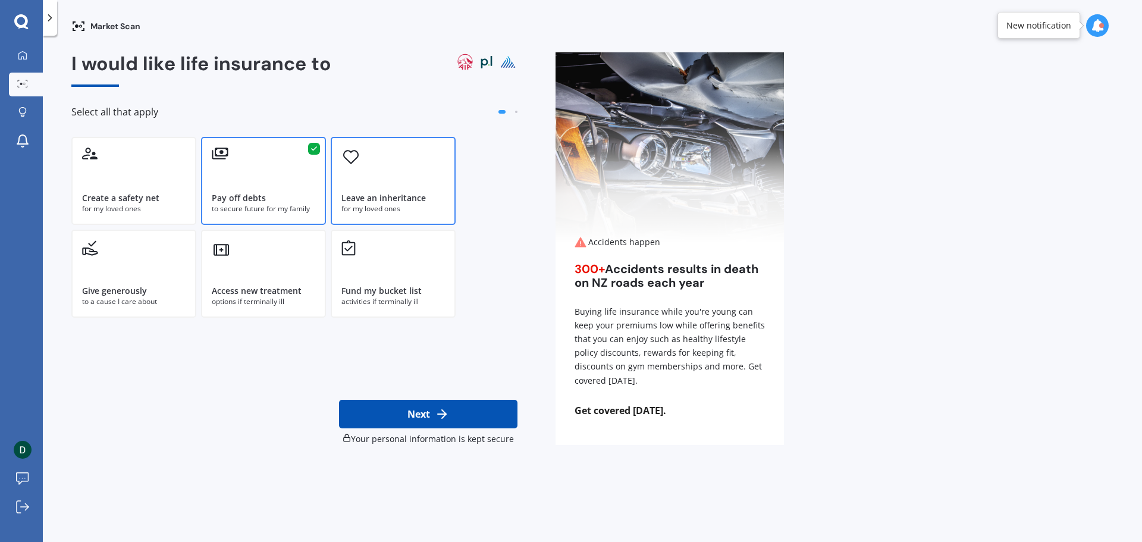
click at [407, 205] on div "for my loved ones" at bounding box center [392, 208] width 103 height 11
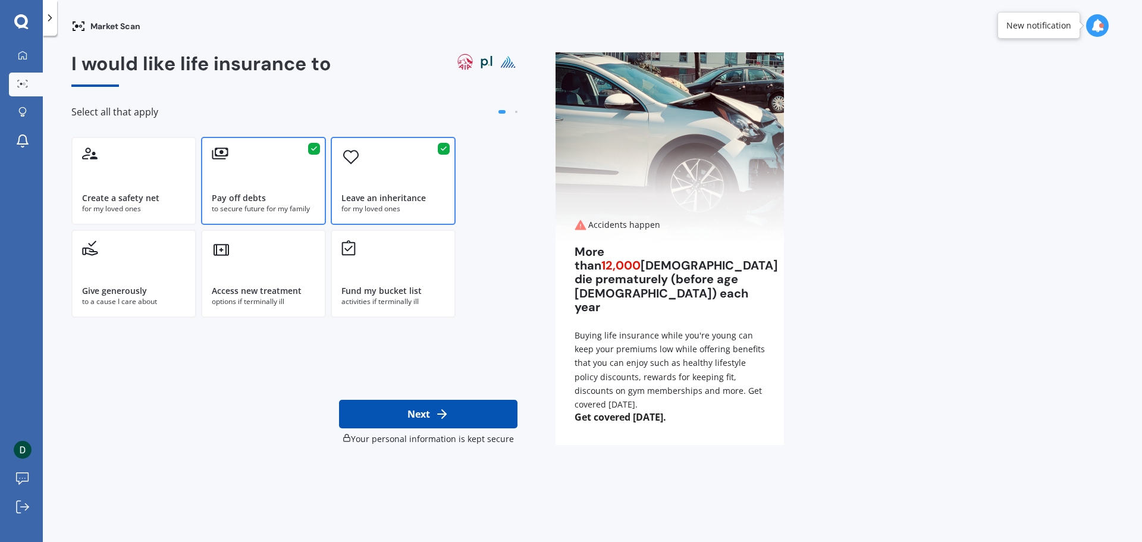
drag, startPoint x: 487, startPoint y: 415, endPoint x: 362, endPoint y: 203, distance: 246.7
click at [271, 281] on div "I would like life insurance to Select all that apply Create a safety net for my…" at bounding box center [294, 248] width 446 height 393
click at [390, 155] on div "Leave an inheritance for my loved ones" at bounding box center [393, 181] width 125 height 88
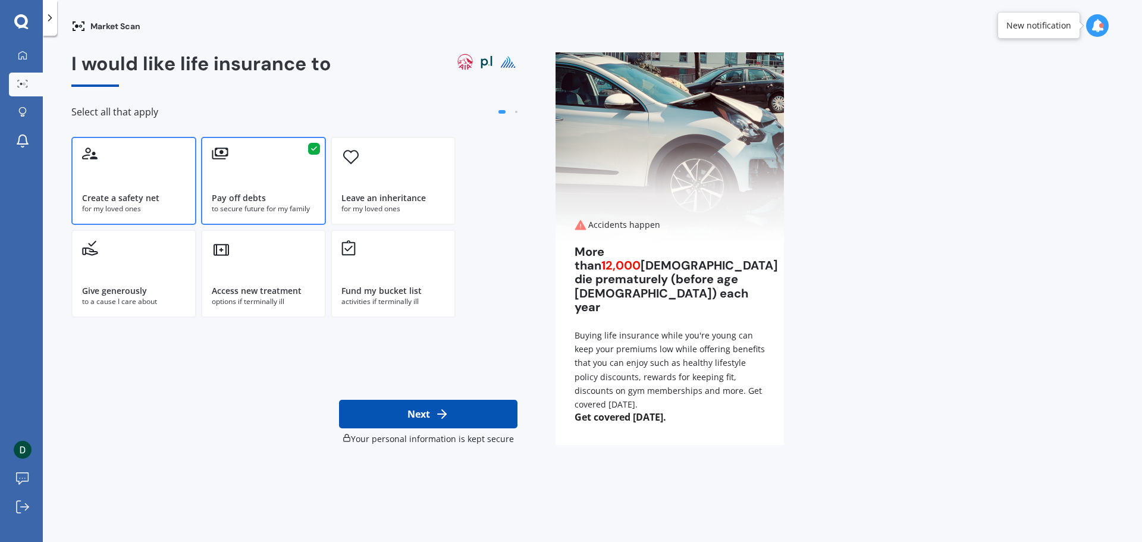
click at [134, 184] on div "Create a safety net for my loved ones" at bounding box center [133, 181] width 125 height 88
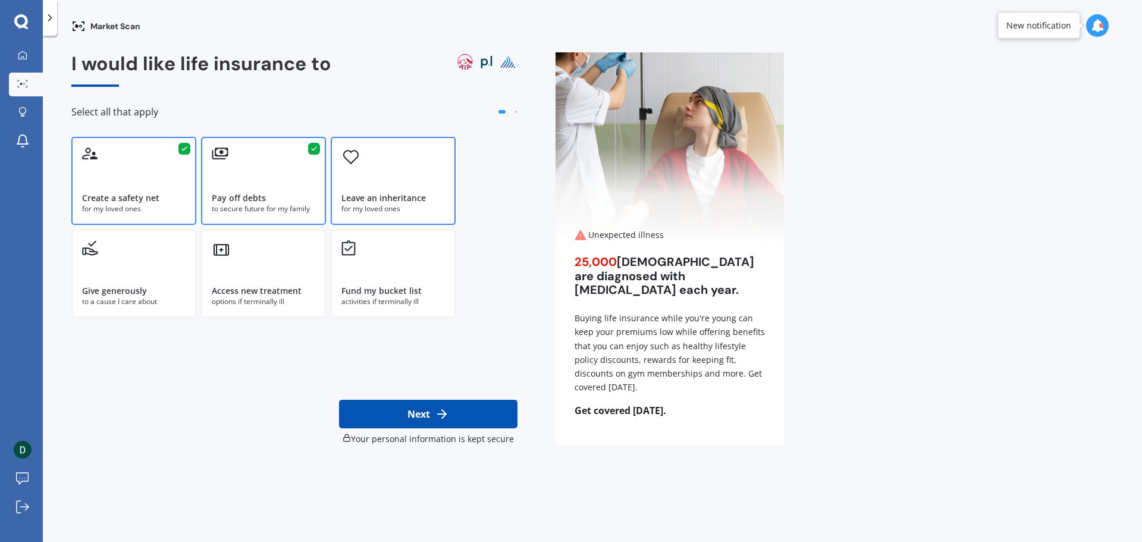
click at [412, 205] on div "for my loved ones" at bounding box center [392, 208] width 103 height 11
click at [485, 403] on button "Next" at bounding box center [428, 414] width 178 height 29
select select "16"
select select "06"
select select "1978"
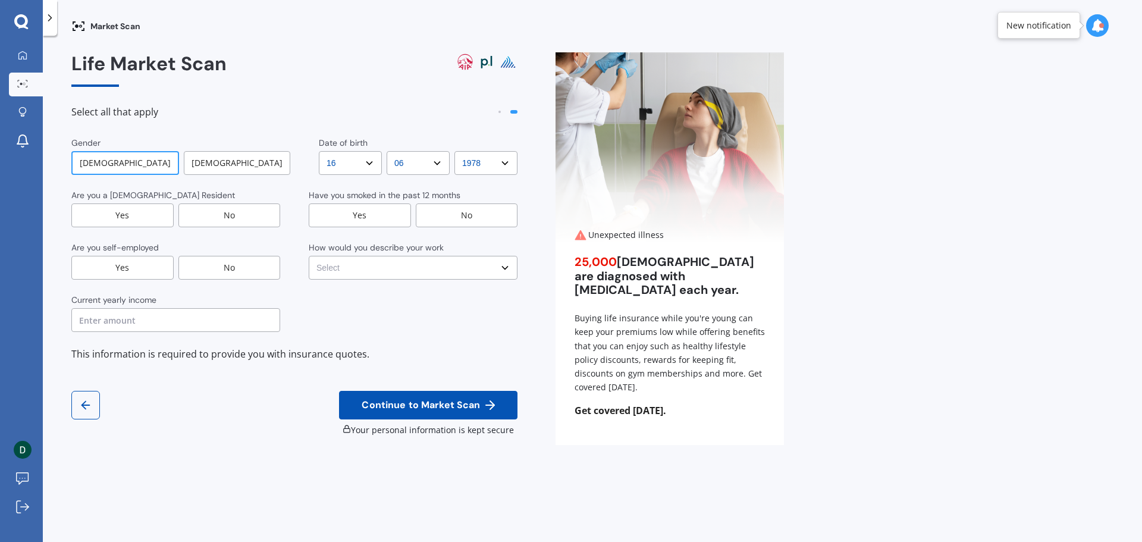
click at [140, 161] on div "[DEMOGRAPHIC_DATA]" at bounding box center [125, 163] width 108 height 24
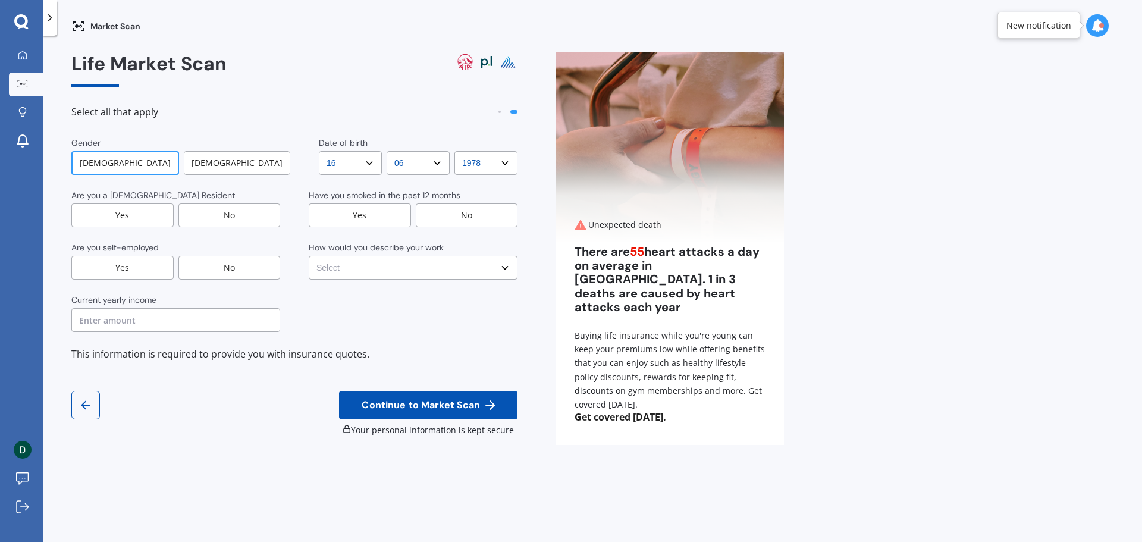
click at [472, 211] on div "No" at bounding box center [467, 215] width 102 height 24
click at [109, 207] on div "Yes" at bounding box center [122, 215] width 102 height 24
drag, startPoint x: 225, startPoint y: 269, endPoint x: 236, endPoint y: 269, distance: 10.7
click at [230, 269] on div "No" at bounding box center [229, 268] width 102 height 24
drag, startPoint x: 472, startPoint y: 271, endPoint x: 494, endPoint y: 271, distance: 22.0
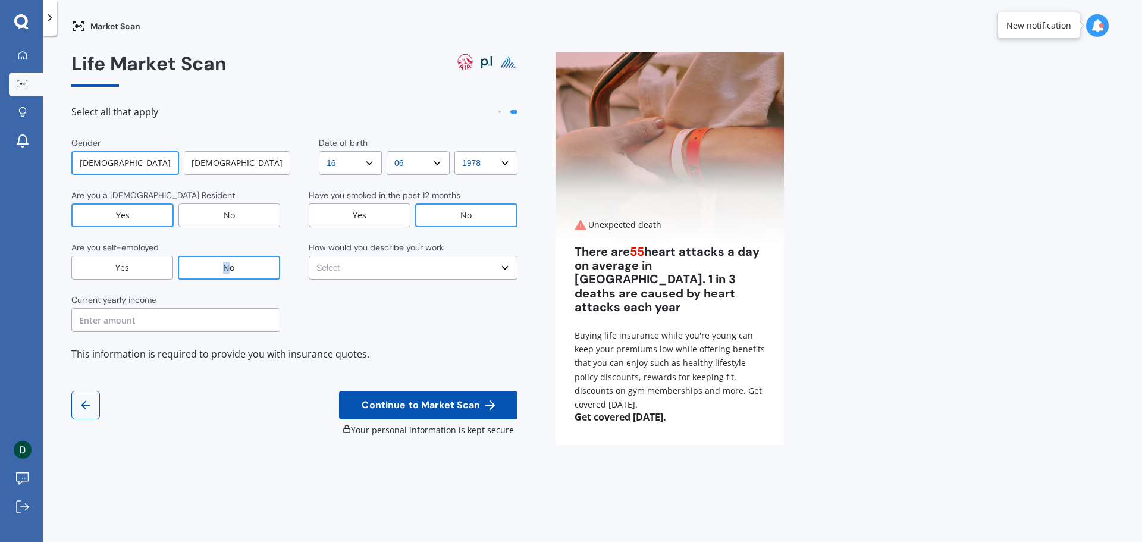
click at [484, 271] on select "Select No manual work e.g. lawyer, consultant, engineer Light manual work [PERS…" at bounding box center [413, 268] width 209 height 24
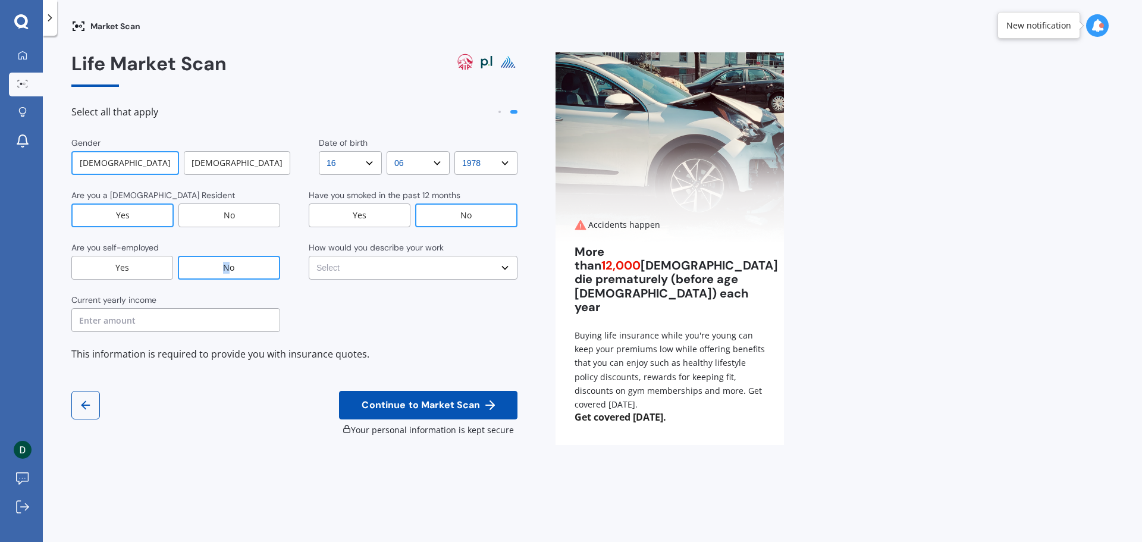
select select "No manual work e.g. lawyer, consultant, engineer"
click at [309, 256] on select "Select No manual work e.g. lawyer, consultant, engineer Light manual work [PERS…" at bounding box center [413, 268] width 209 height 24
click at [207, 331] on input "text" at bounding box center [175, 320] width 209 height 24
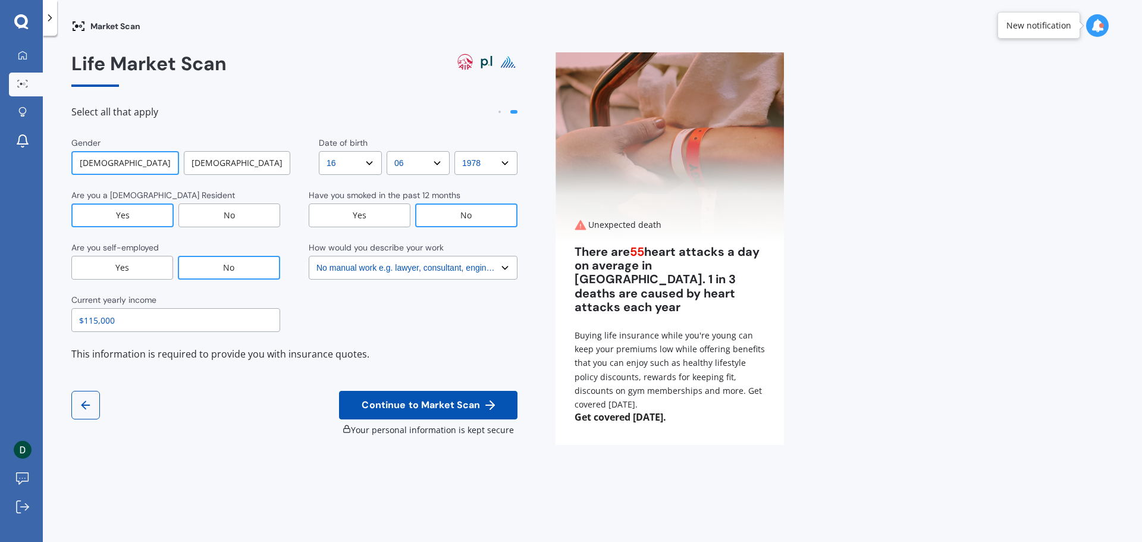
type input "$115,000"
click at [491, 404] on icon at bounding box center [490, 405] width 14 height 14
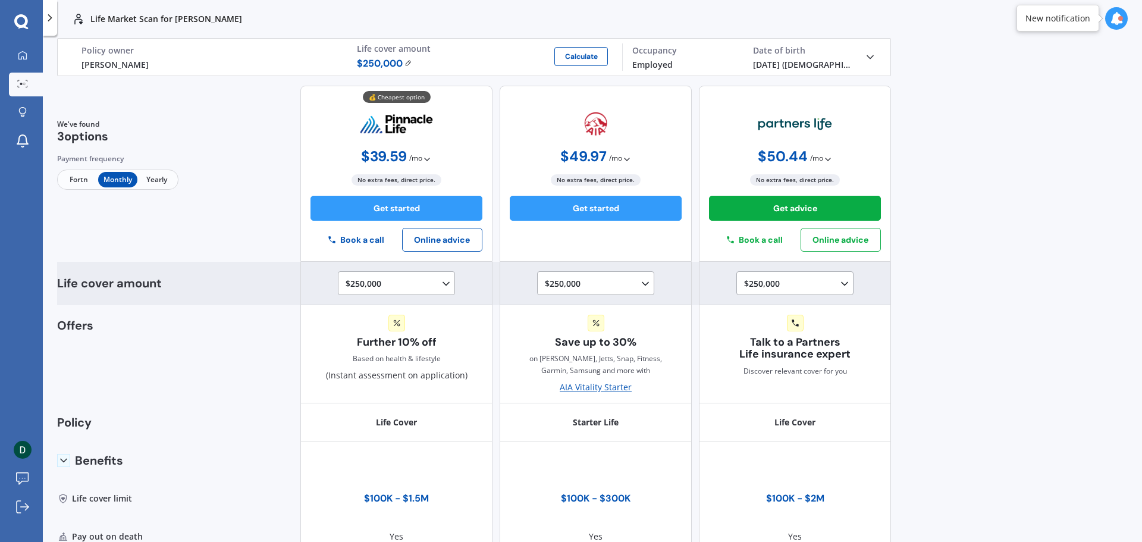
click at [430, 284] on div "$250,000 $100,000 $150,000 $200,000 $250,000 $300,000 $350,000 $400,000 $500,00…" at bounding box center [399, 284] width 106 height 14
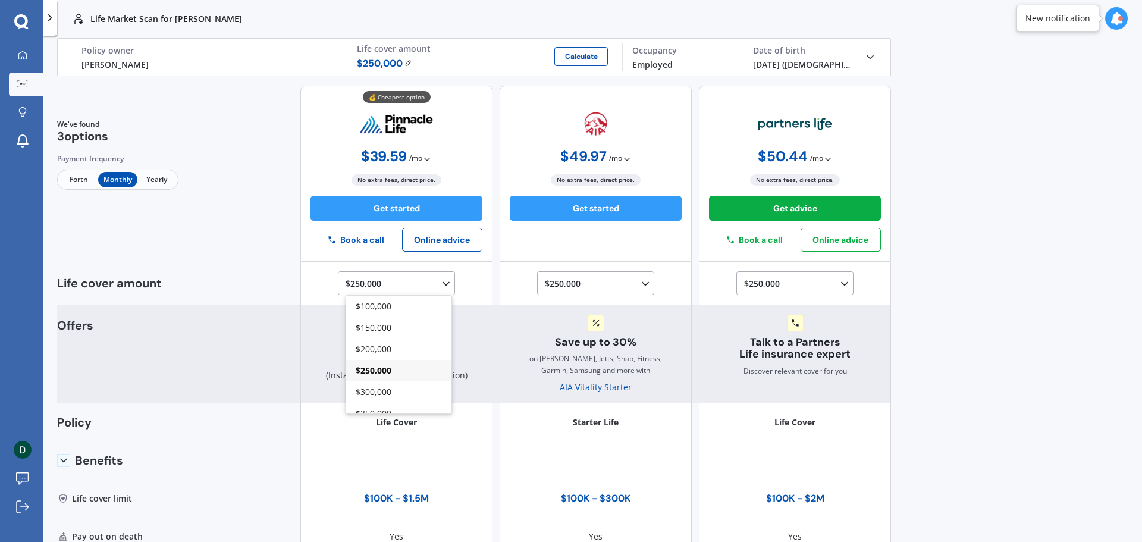
drag, startPoint x: 390, startPoint y: 392, endPoint x: 444, endPoint y: 384, distance: 54.7
click at [392, 392] on div "$300,000" at bounding box center [398, 391] width 105 height 21
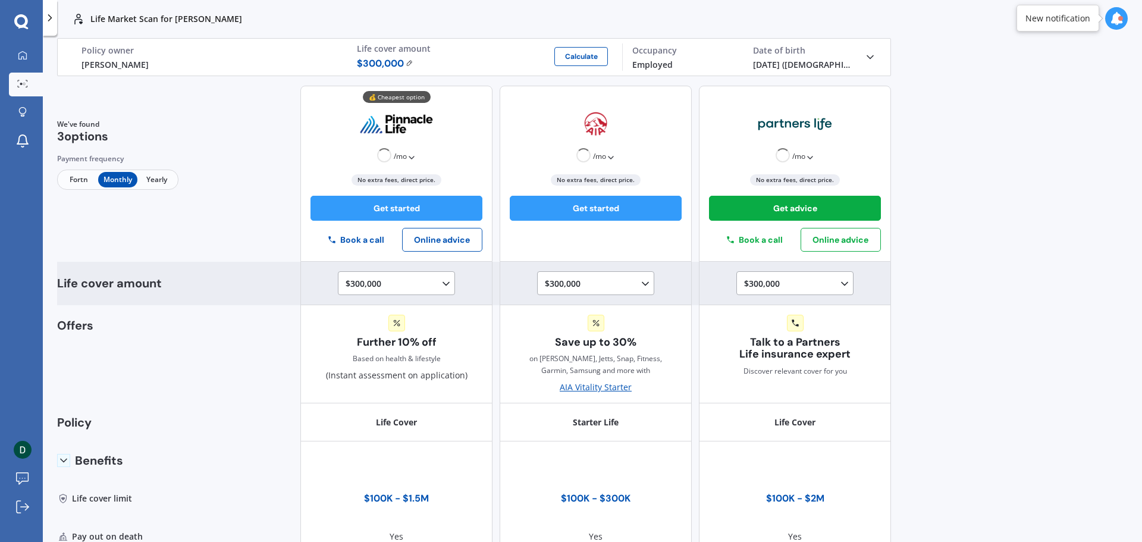
click at [440, 281] on icon at bounding box center [446, 284] width 12 height 12
click at [387, 375] on div "$500,000" at bounding box center [398, 376] width 105 height 21
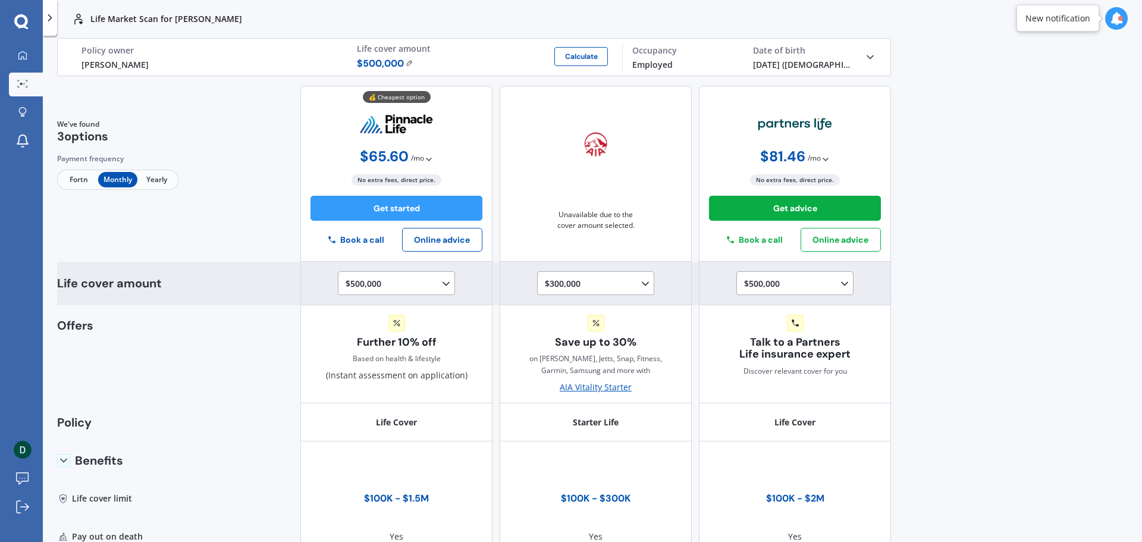
click at [411, 283] on div "$500,000 $100,000 $150,000 $200,000 $250,000 $300,000 $350,000 $400,000 $500,00…" at bounding box center [399, 284] width 106 height 14
click at [614, 278] on div "$300,000 $100,000 $150,000 $200,000 $250,000 $300,000" at bounding box center [598, 284] width 106 height 14
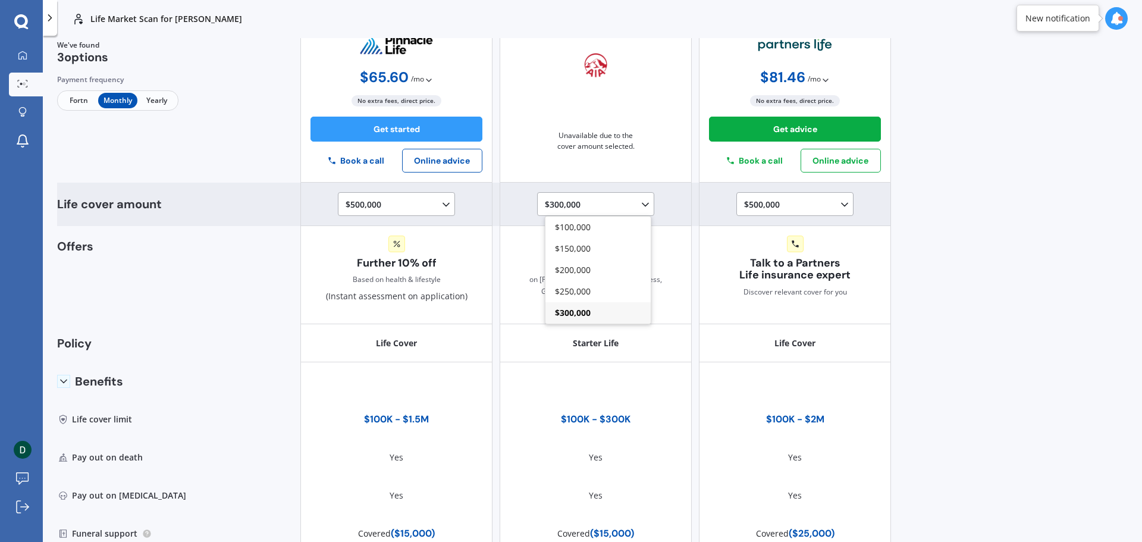
click at [609, 315] on div "$300,000" at bounding box center [597, 312] width 105 height 21
click at [614, 195] on div "$300,000 $100,000 $150,000 $200,000 $250,000 $300,000" at bounding box center [595, 204] width 117 height 24
click at [623, 199] on div "$300,000 $100,000 $150,000 $200,000 $250,000 $300,000" at bounding box center [598, 204] width 106 height 14
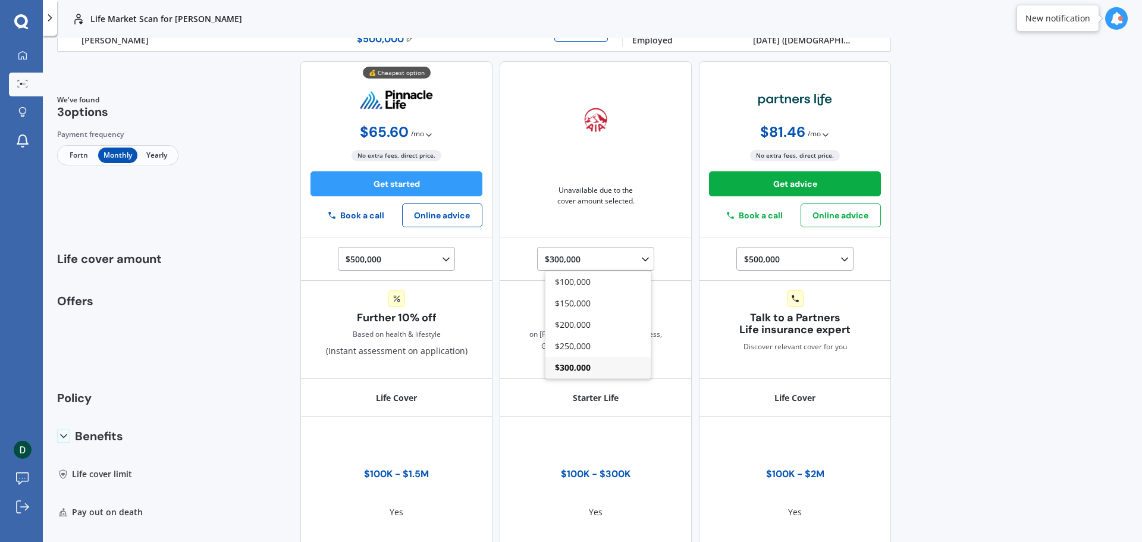
scroll to position [20, 0]
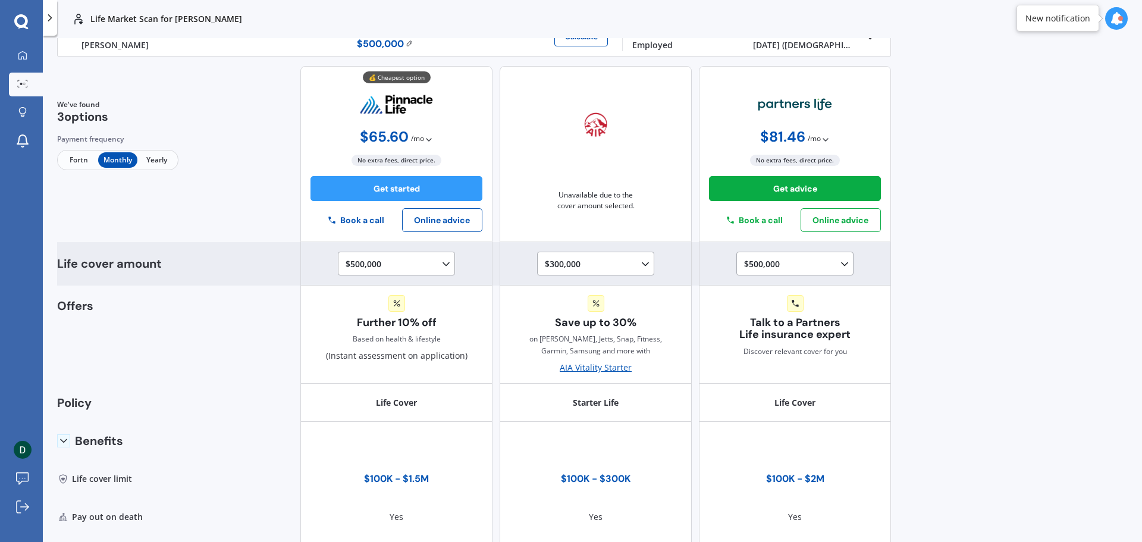
click at [814, 263] on div "$500,000 $100,000 $150,000 $200,000 $250,000 $300,000 $350,000 $400,000 $500,00…" at bounding box center [797, 264] width 106 height 14
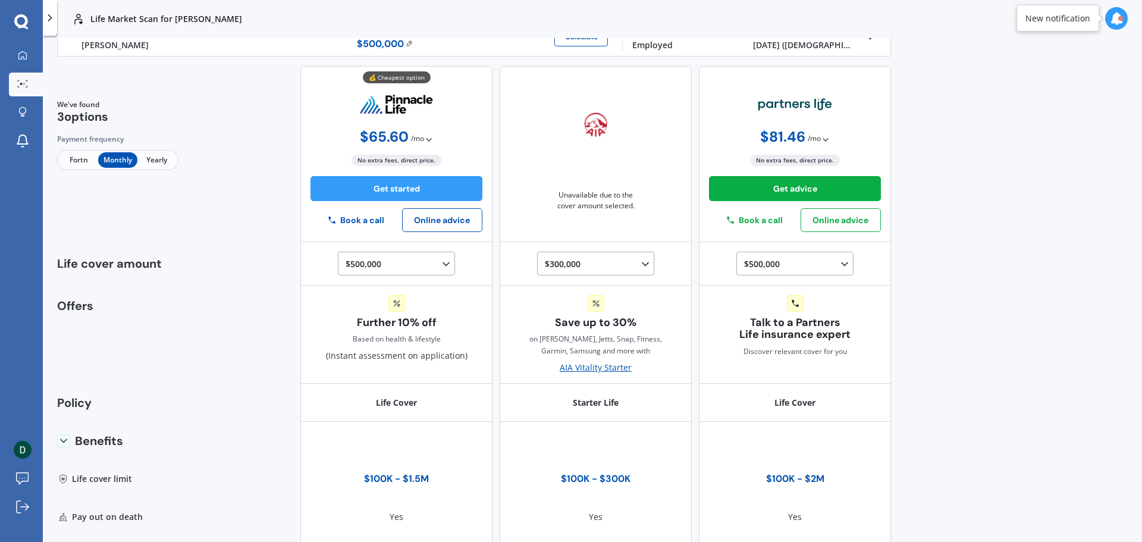
click at [992, 303] on div "Life Market Scan for [PERSON_NAME] V Life Market Scan for [PERSON_NAME] V Life …" at bounding box center [592, 271] width 1099 height 542
click at [996, 330] on div "Life Market Scan for [PERSON_NAME] V Life Market Scan for [PERSON_NAME] V Life …" at bounding box center [592, 271] width 1099 height 542
click at [994, 331] on div "Life Market Scan for [PERSON_NAME] V Life Market Scan for [PERSON_NAME] V Life …" at bounding box center [592, 271] width 1099 height 542
click at [983, 291] on div "Life Market Scan for [PERSON_NAME] V Life Market Scan for [PERSON_NAME] V Life …" at bounding box center [592, 271] width 1099 height 542
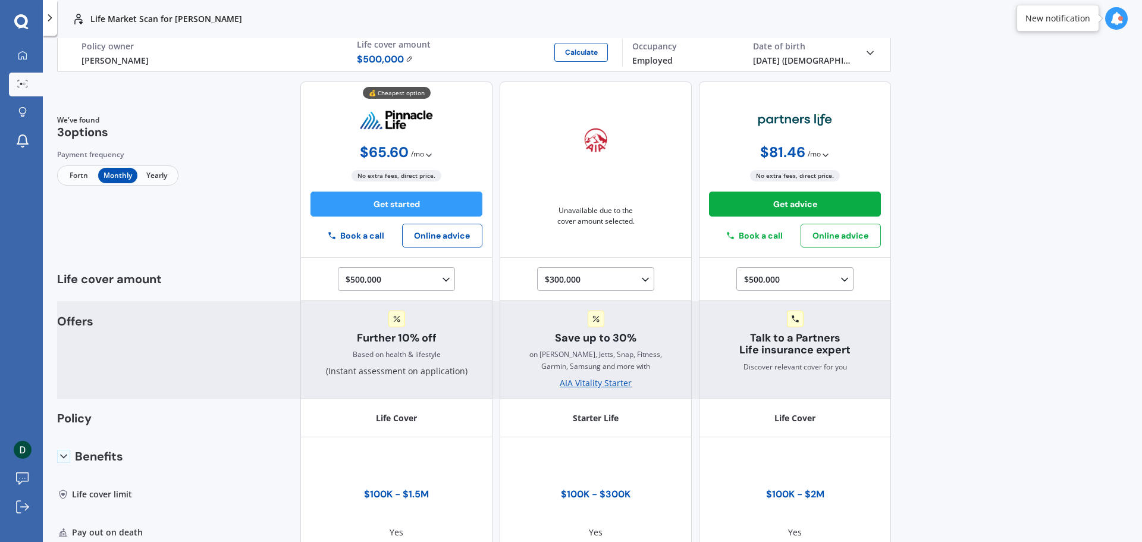
scroll to position [0, 0]
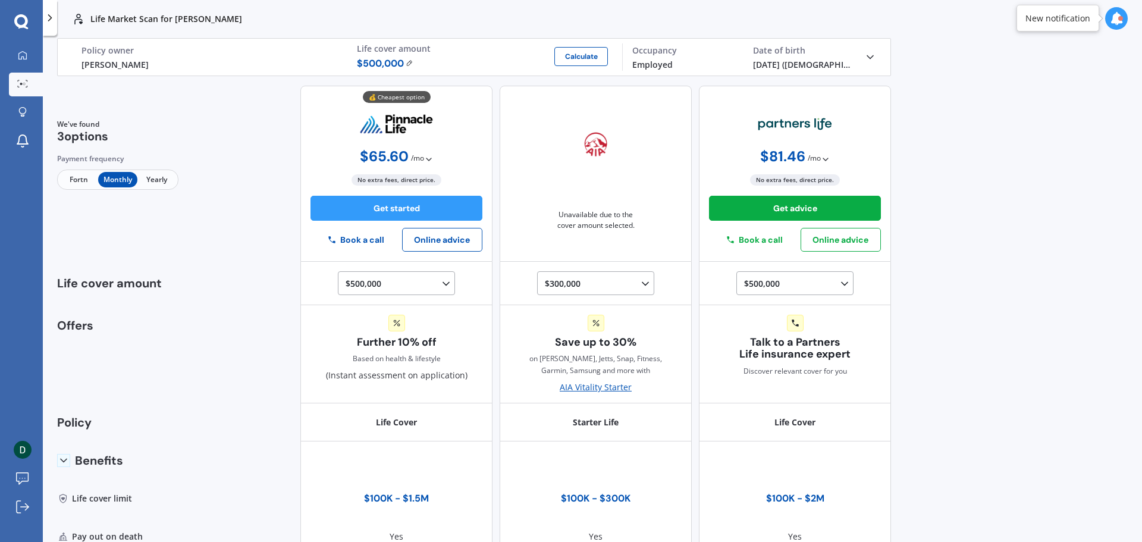
click at [160, 181] on span "Yearly" at bounding box center [156, 179] width 39 height 15
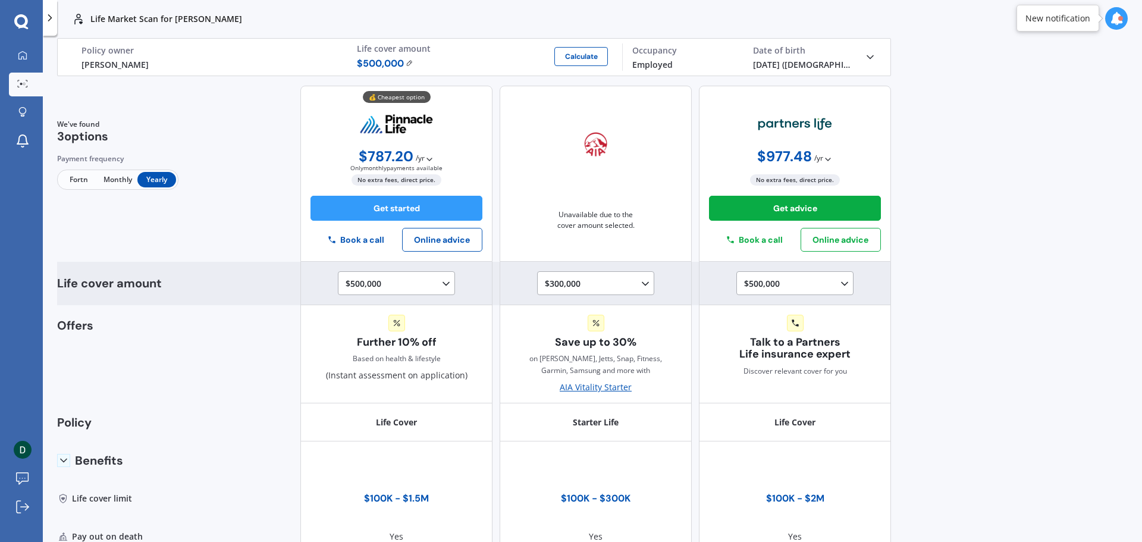
click at [406, 277] on div "$500,000 $100,000 $150,000 $200,000 $250,000 $300,000 $350,000 $400,000 $500,00…" at bounding box center [399, 284] width 106 height 14
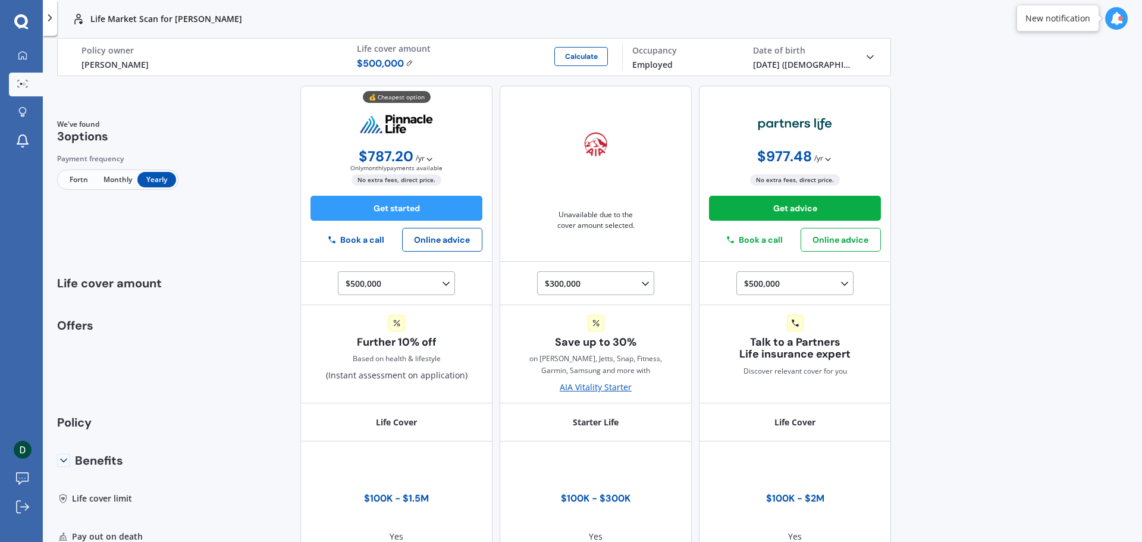
click at [977, 309] on div "Life Market Scan for [PERSON_NAME] V Life Market Scan for [PERSON_NAME] V Life …" at bounding box center [592, 271] width 1099 height 542
click at [983, 309] on div "Life Market Scan for [PERSON_NAME] V Life Market Scan for [PERSON_NAME] V Life …" at bounding box center [592, 271] width 1099 height 542
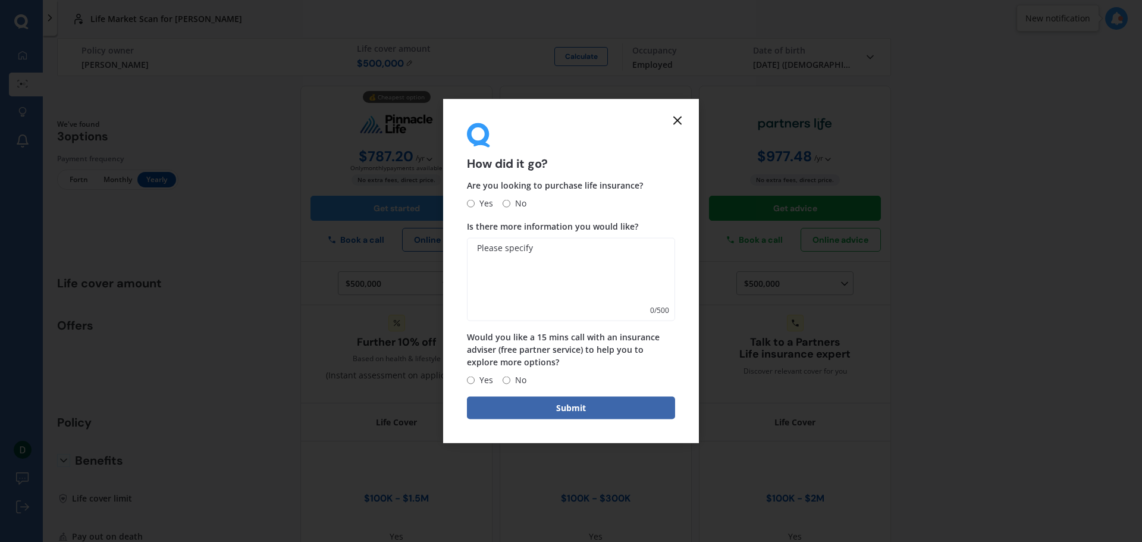
click at [682, 119] on icon at bounding box center [677, 120] width 14 height 14
